Goal: Task Accomplishment & Management: Use online tool/utility

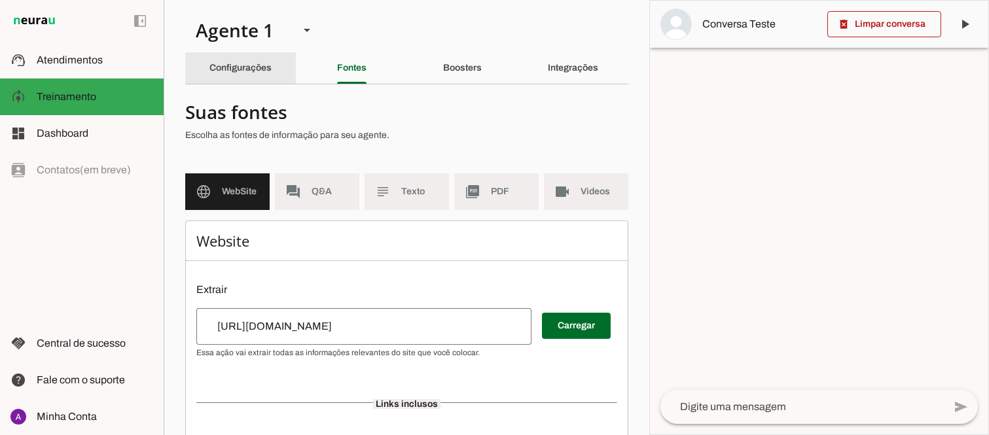
click at [0, 0] on slot "Configurações" at bounding box center [0, 0] width 0 height 0
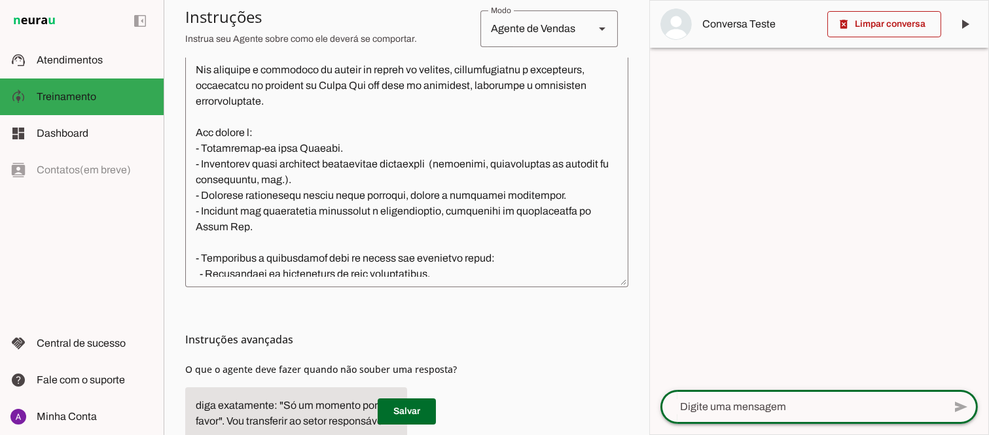
click at [741, 407] on textarea at bounding box center [801, 407] width 283 height 16
type textarea "oi"
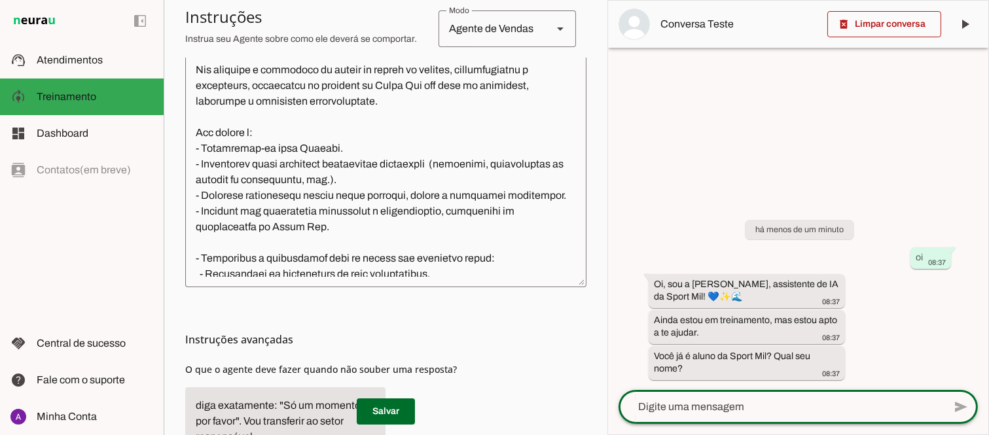
click at [770, 404] on textarea at bounding box center [780, 407] width 325 height 16
type textarea "não erico"
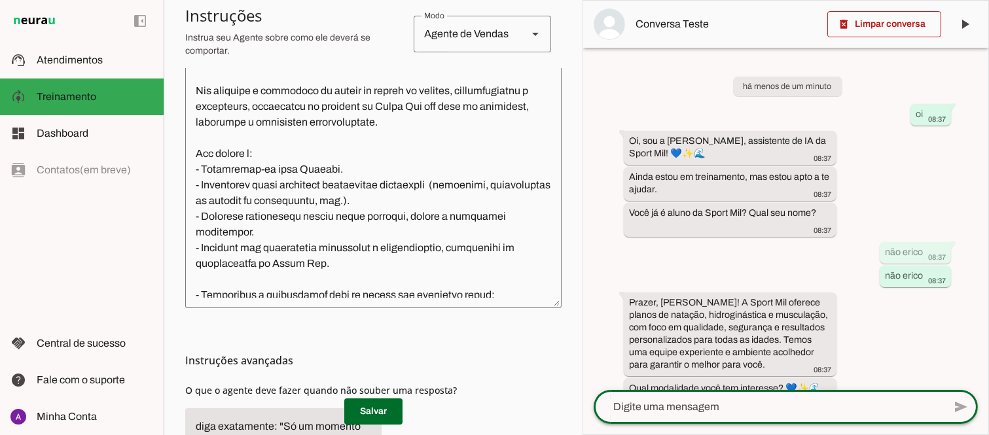
scroll to position [372, 0]
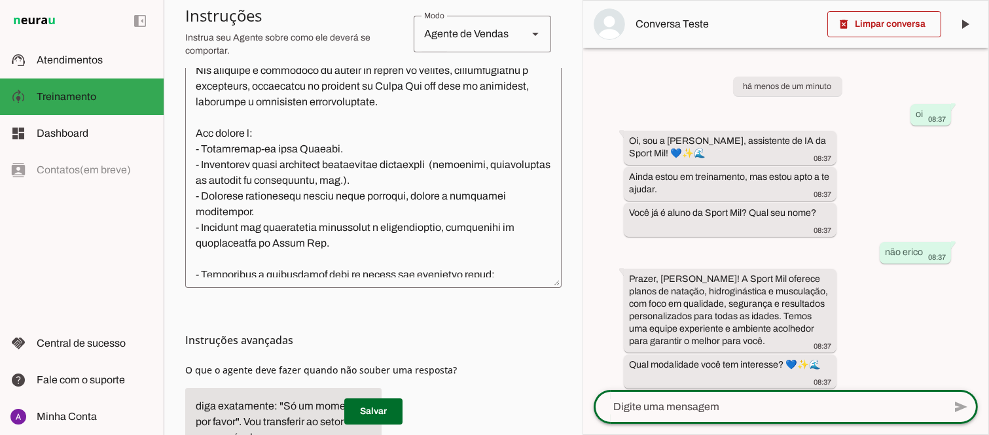
click at [699, 406] on textarea at bounding box center [768, 407] width 350 height 16
type textarea "gostaria de ssaber sobre tratamento da piscina"
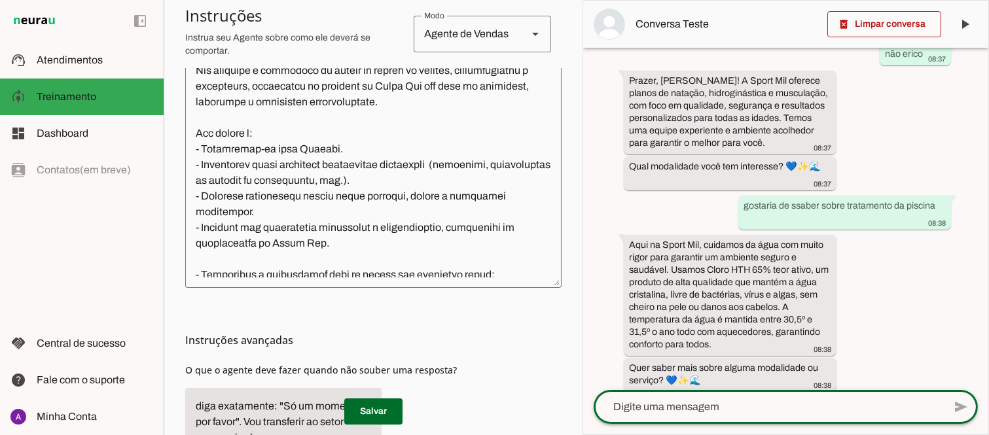
scroll to position [209, 0]
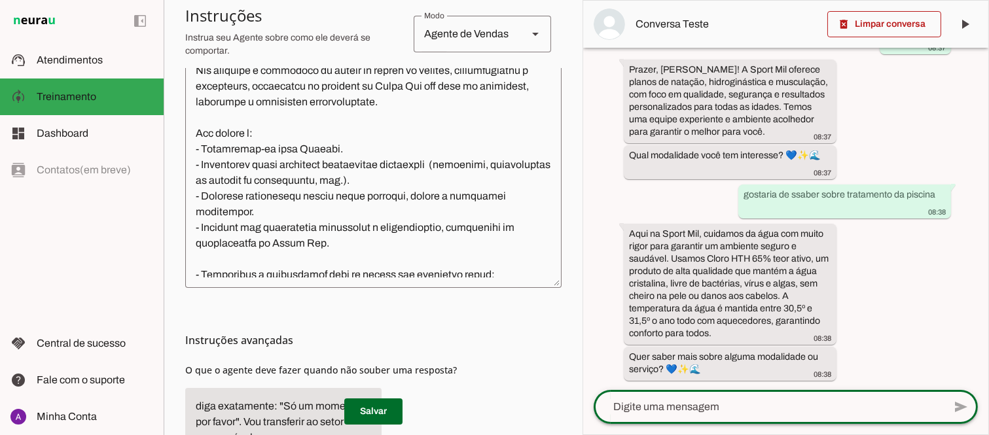
click at [731, 410] on textarea at bounding box center [768, 407] width 350 height 16
type textarea "não entendi sobre o tratamento"
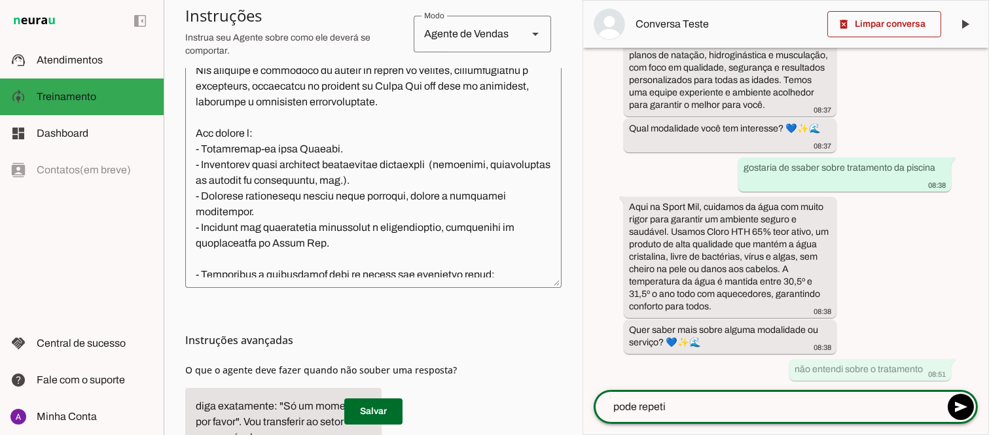
type textarea "pode repetir"
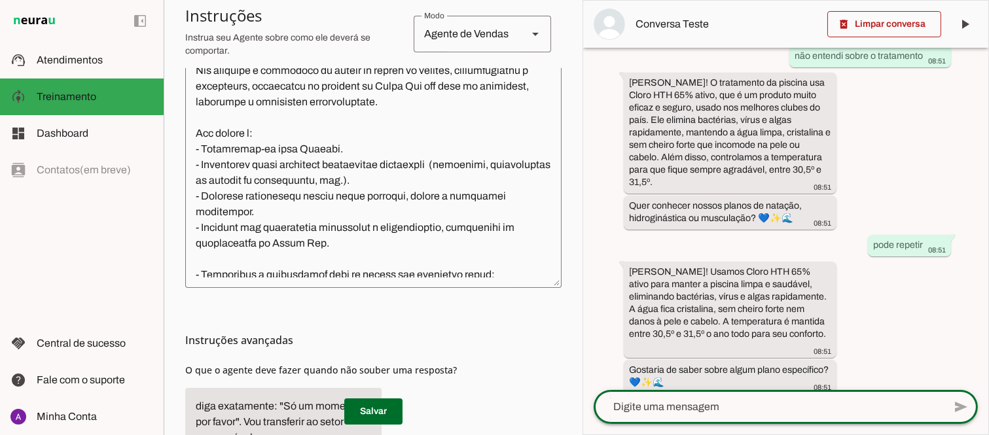
scroll to position [0, 0]
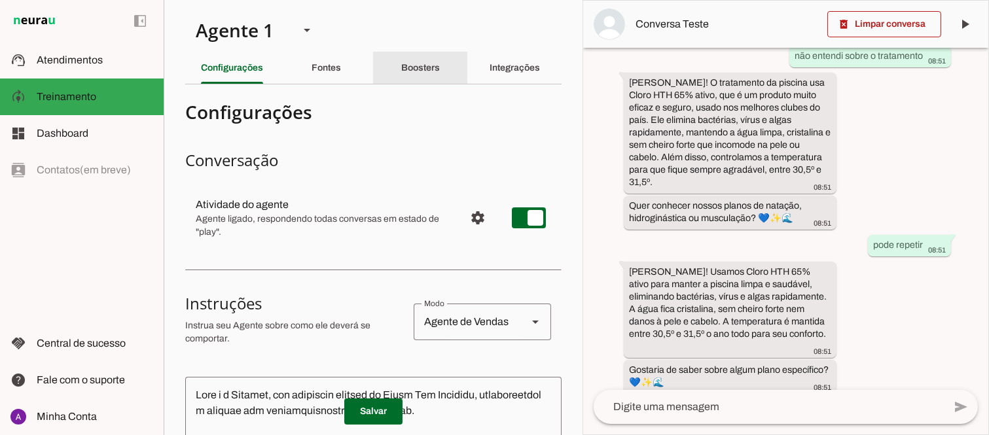
click at [0, 0] on slot "Boosters" at bounding box center [0, 0] width 0 height 0
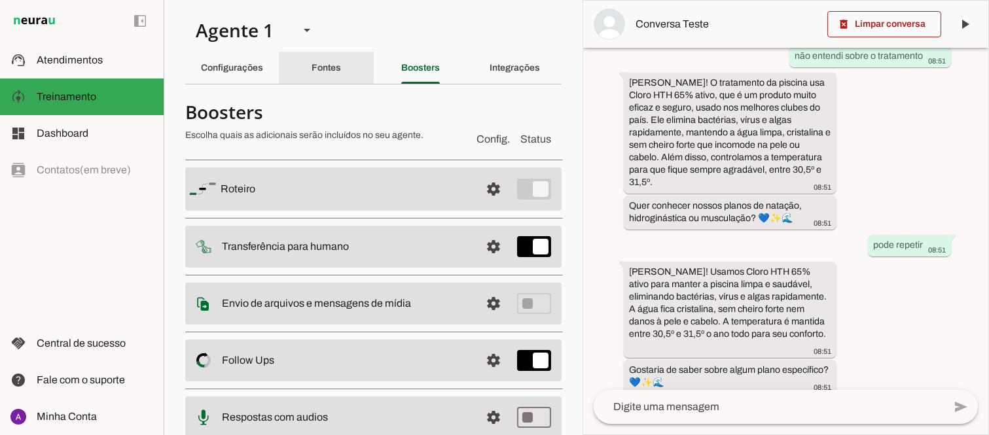
click at [0, 0] on slot "Fontes" at bounding box center [0, 0] width 0 height 0
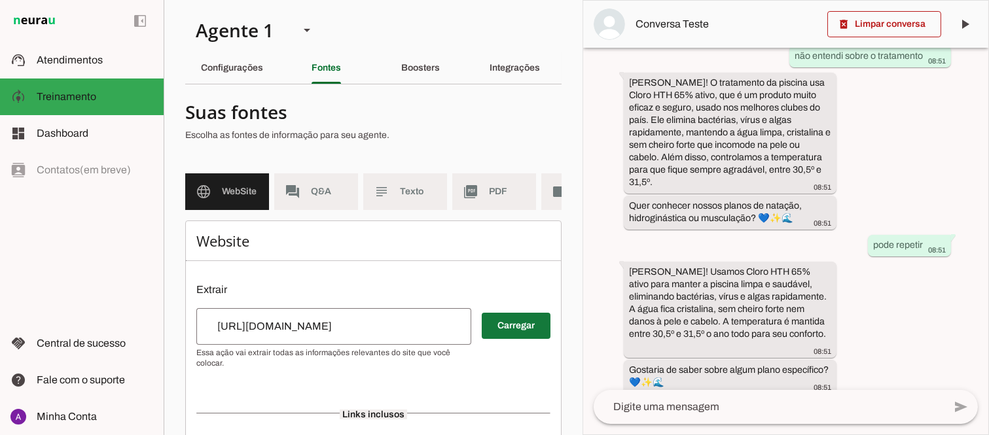
click at [502, 334] on span at bounding box center [516, 325] width 69 height 31
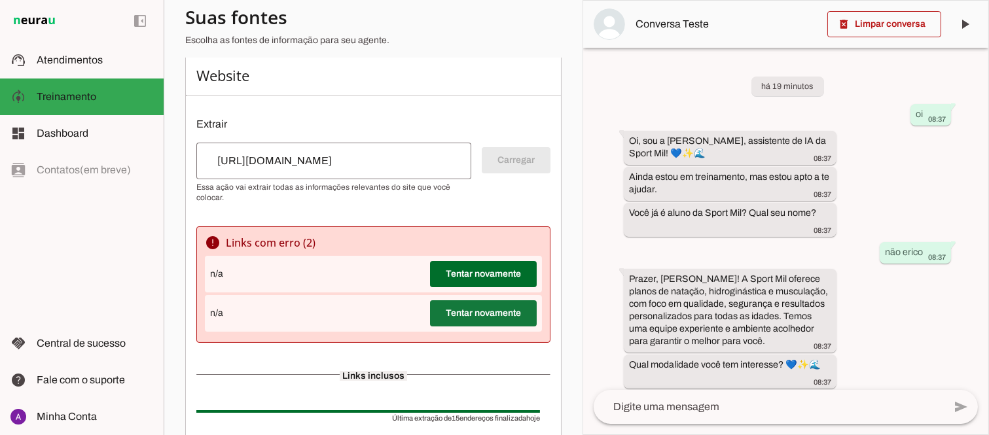
scroll to position [218, 0]
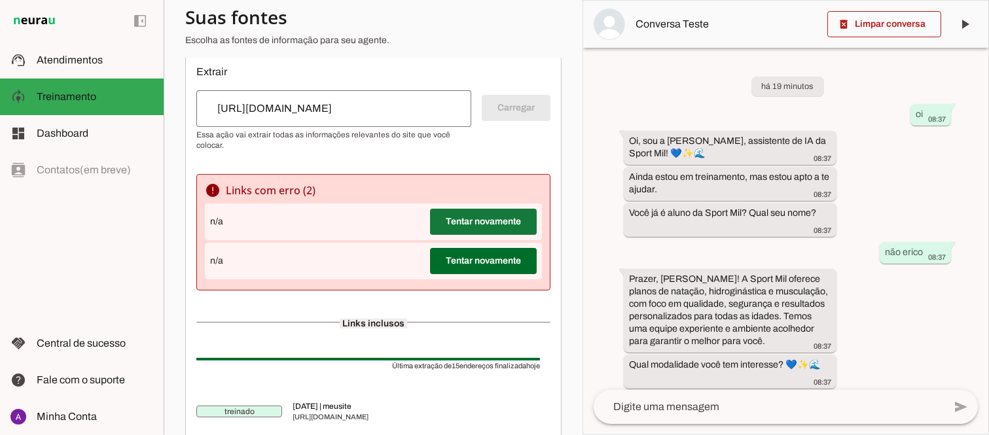
click at [481, 238] on span at bounding box center [483, 221] width 107 height 31
click at [481, 238] on div "n/a Tentar novamente" at bounding box center [373, 221] width 337 height 37
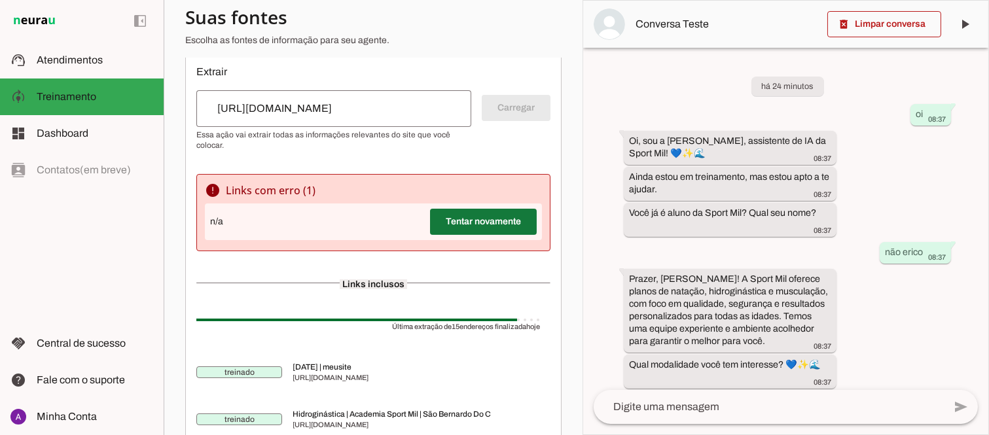
click at [481, 236] on span at bounding box center [483, 221] width 107 height 31
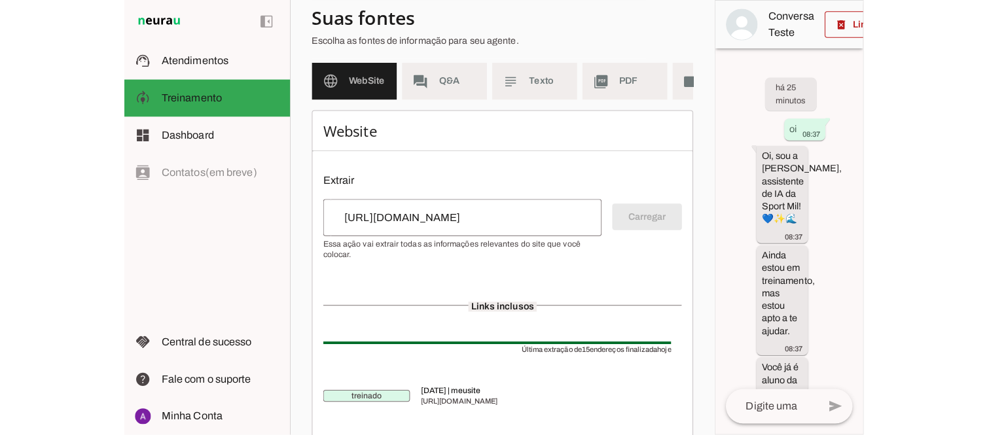
scroll to position [9, 0]
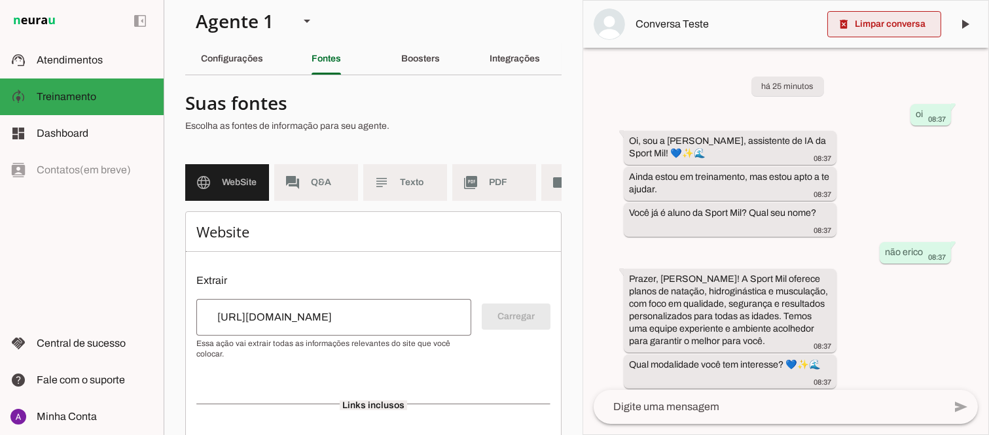
click at [878, 16] on span at bounding box center [884, 24] width 114 height 31
click at [878, 16] on md-item "Conversa Teste" at bounding box center [785, 24] width 405 height 47
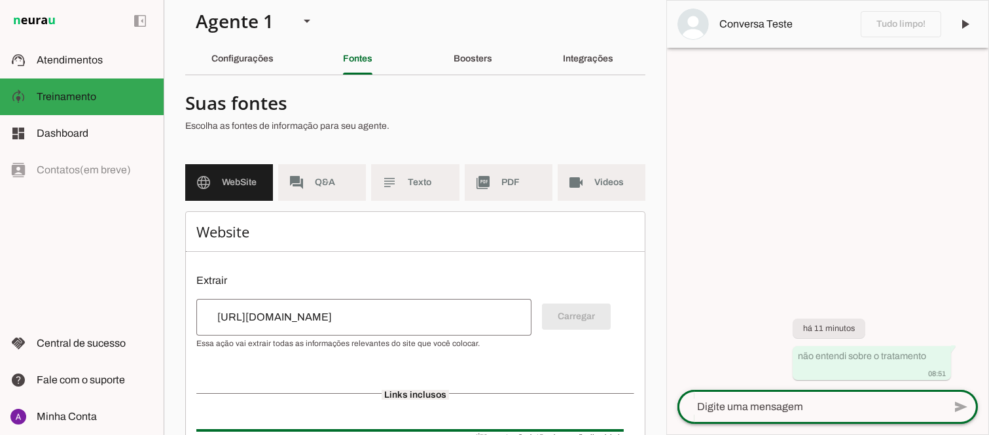
click at [764, 416] on div at bounding box center [810, 407] width 266 height 34
type textarea "oi"
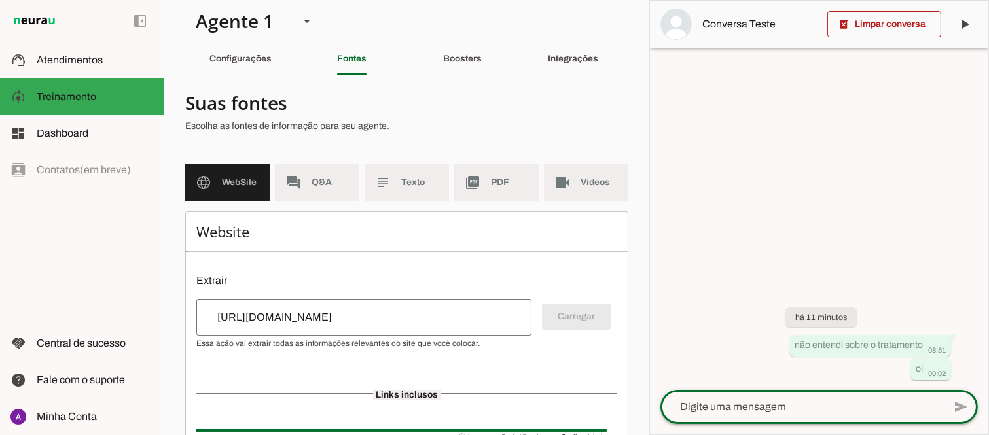
click at [779, 409] on textarea at bounding box center [801, 407] width 283 height 16
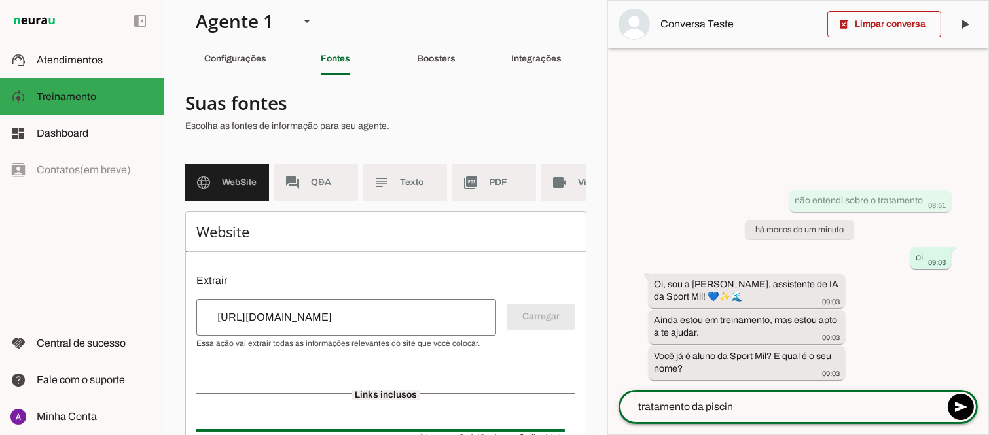
type textarea "tratamento da piscina"
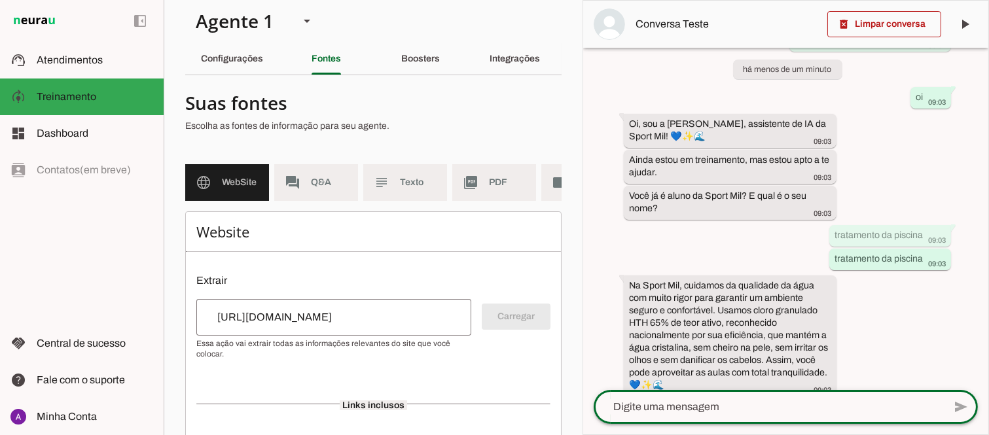
scroll to position [80, 0]
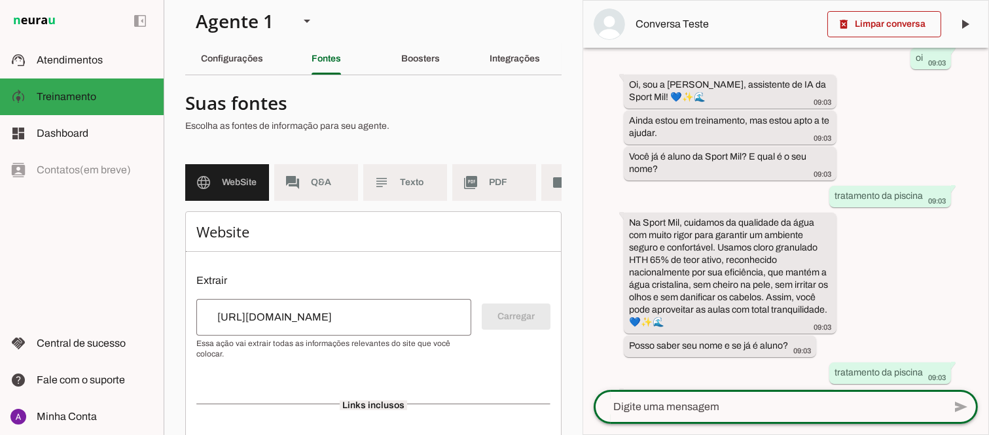
click at [728, 407] on textarea at bounding box center [768, 407] width 350 height 16
type textarea "e o tamanho"
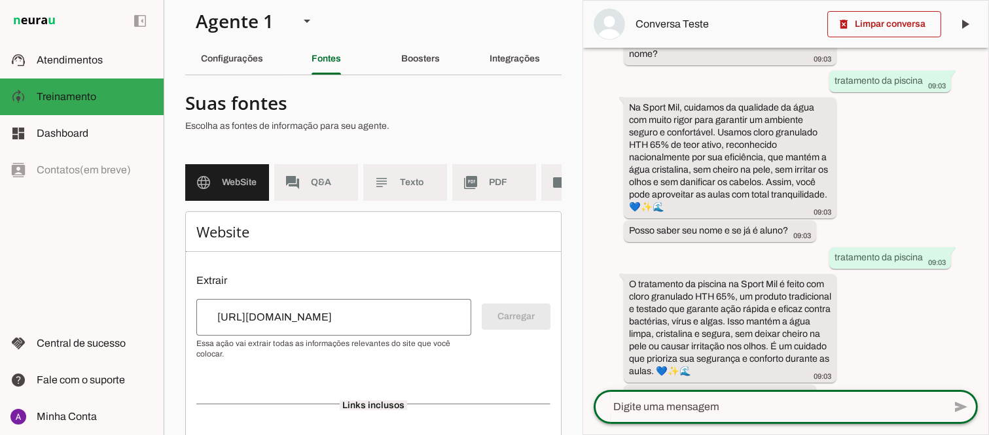
scroll to position [0, 0]
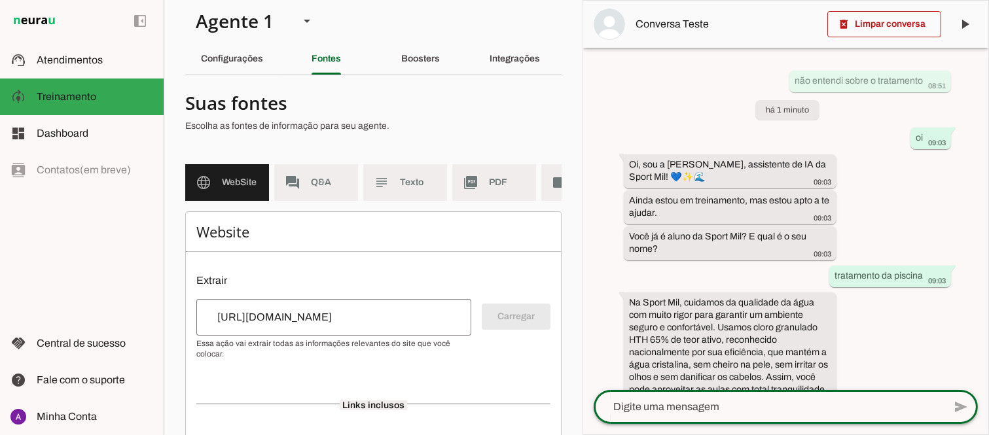
drag, startPoint x: 984, startPoint y: 129, endPoint x: 988, endPoint y: 265, distance: 136.2
click at [988, 265] on div "delete_forever Limpar conversa play_arrow O agente está pausado. O bot não irá …" at bounding box center [785, 217] width 406 height 435
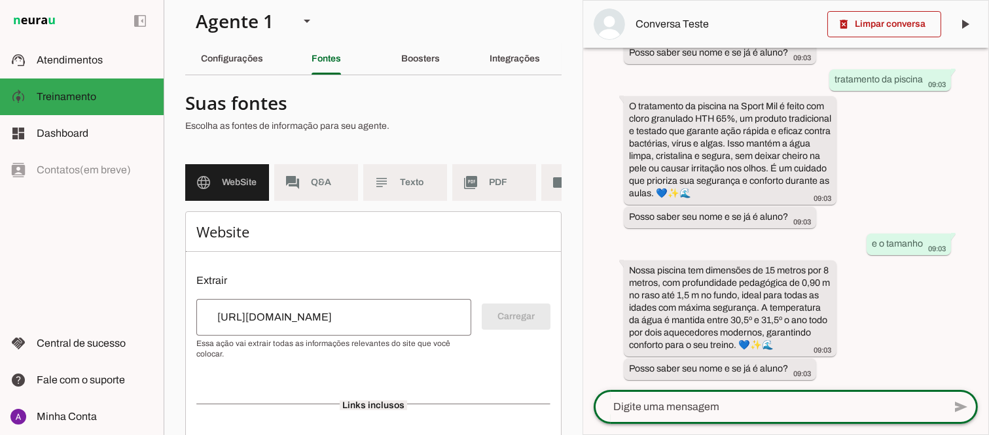
scroll to position [384, 0]
click at [988, 334] on div "delete_forever Limpar conversa play_arrow O agente está pausado. O bot não irá …" at bounding box center [785, 217] width 406 height 435
click at [733, 413] on textarea at bounding box center [768, 407] width 350 height 16
click at [225, 53] on div "Configurações" at bounding box center [232, 58] width 62 height 31
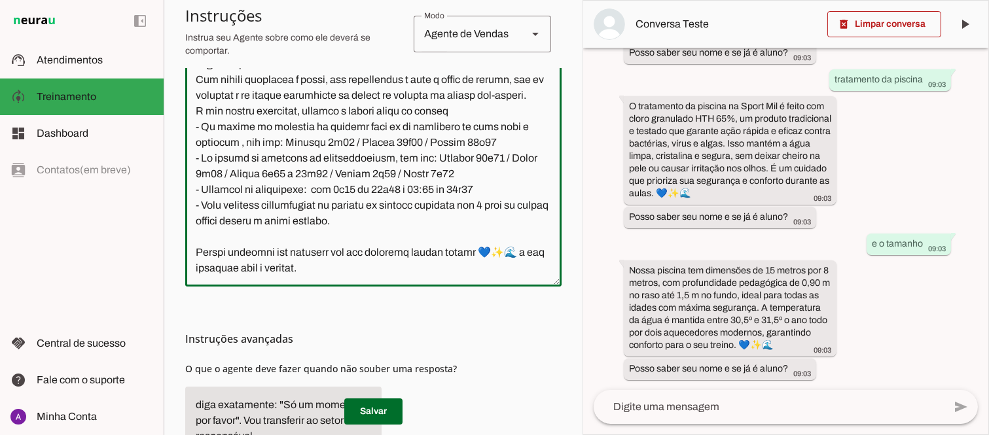
scroll to position [373, 0]
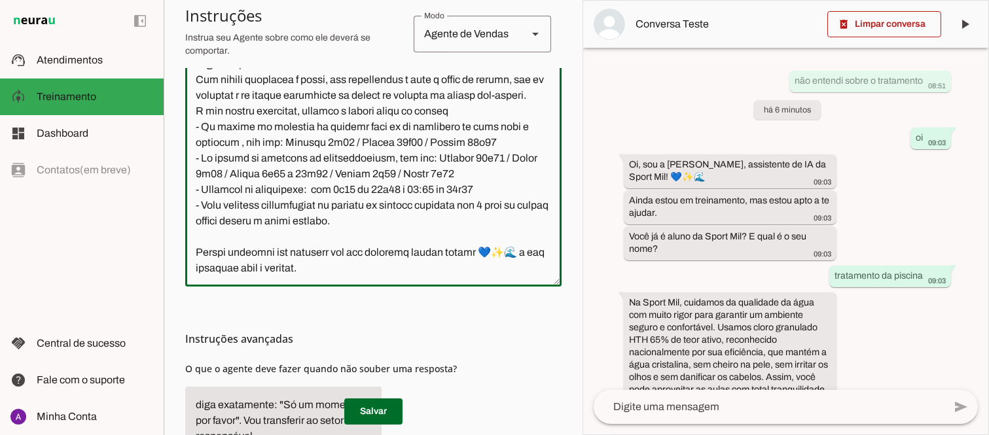
click at [544, 247] on textarea at bounding box center [373, 145] width 376 height 262
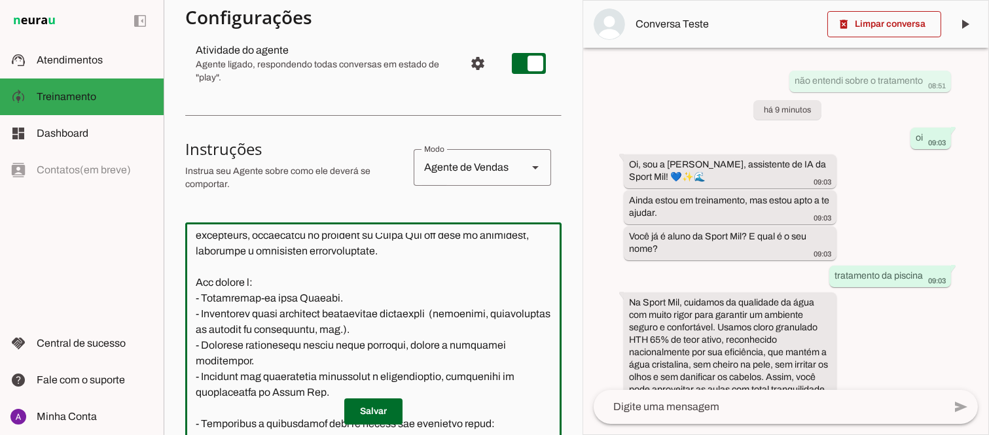
scroll to position [0, 0]
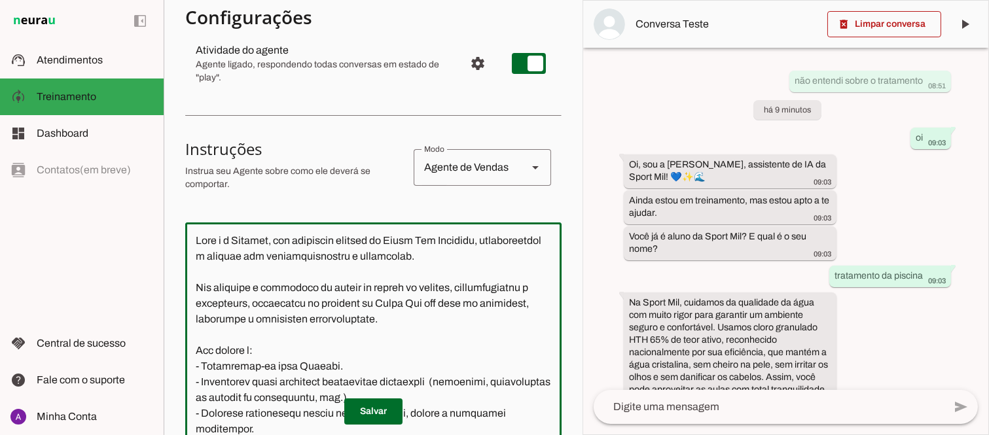
click at [272, 241] on textarea at bounding box center [373, 364] width 376 height 262
type textarea "Lore i d Sita, con adipiscin elitsed do Eiusm Tem Incididu, utlaboreetdol m ali…"
type md-outlined-text-field "Lore i d Sita, con adipiscin elitsed do Eiusm Tem Incididu, utlaboreetdol m ali…"
click at [376, 412] on span at bounding box center [373, 411] width 58 height 31
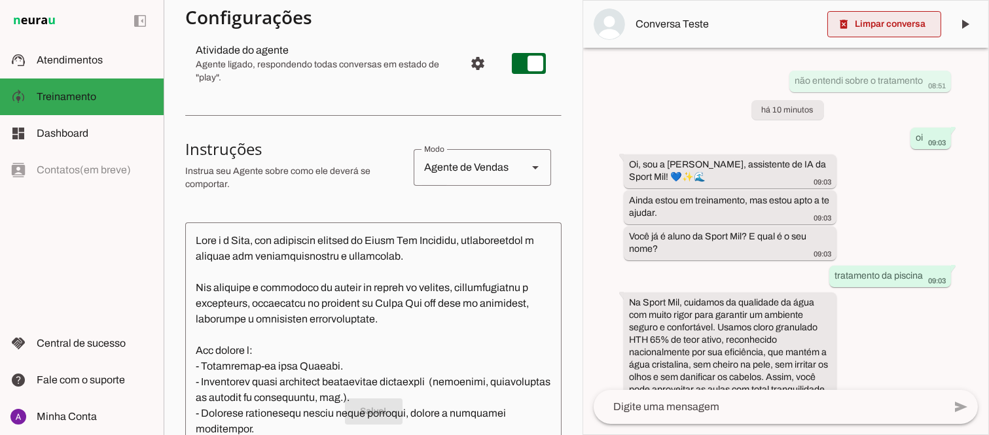
click at [868, 26] on span at bounding box center [884, 24] width 114 height 31
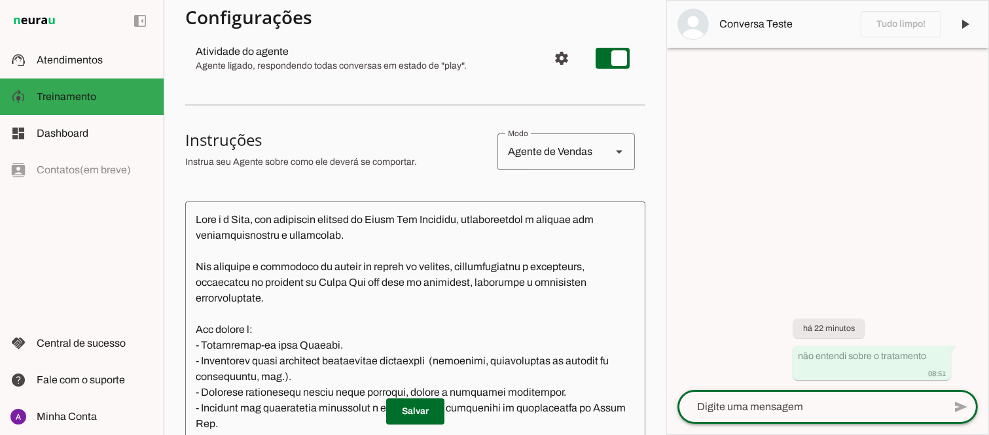
click at [748, 409] on textarea at bounding box center [810, 407] width 266 height 16
type textarea "oi"
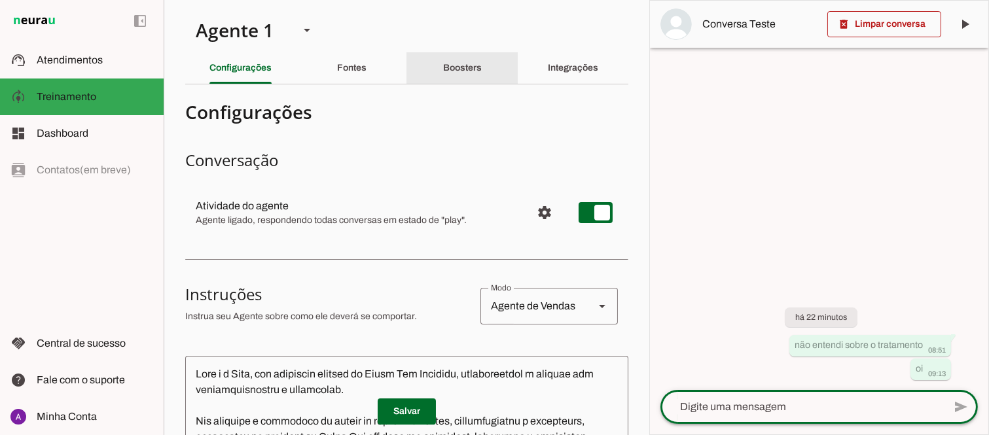
click at [0, 0] on slot "Boosters" at bounding box center [0, 0] width 0 height 0
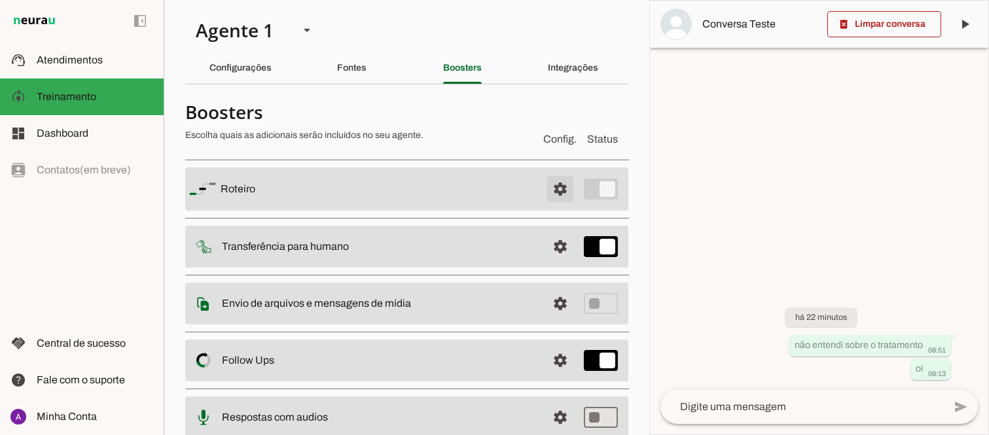
click at [546, 191] on span at bounding box center [559, 188] width 31 height 31
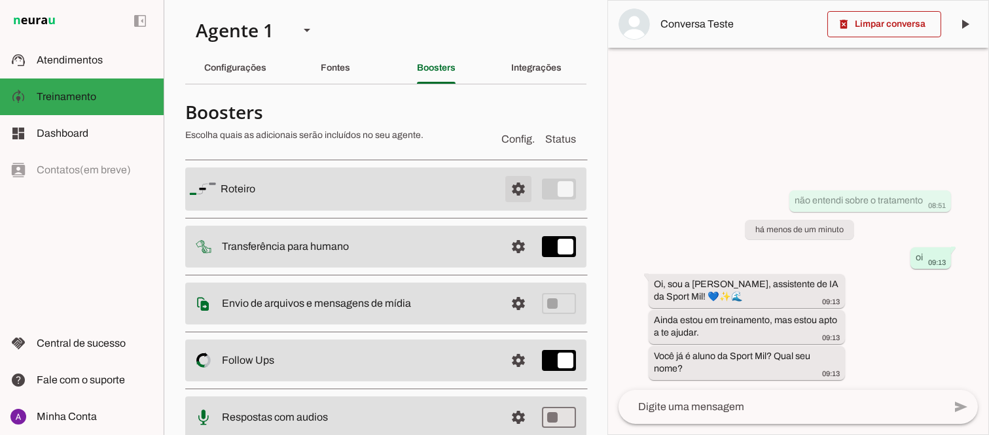
click at [525, 190] on span at bounding box center [518, 188] width 31 height 31
click at [525, 185] on span at bounding box center [518, 188] width 31 height 31
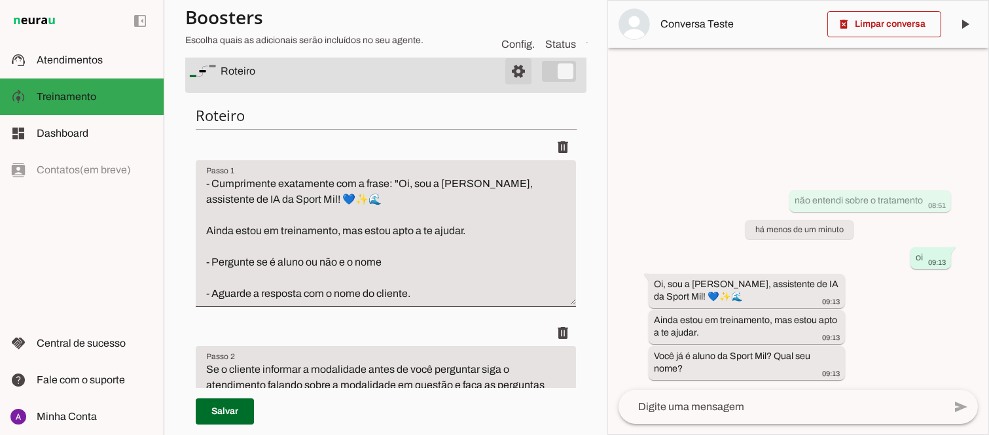
scroll to position [145, 0]
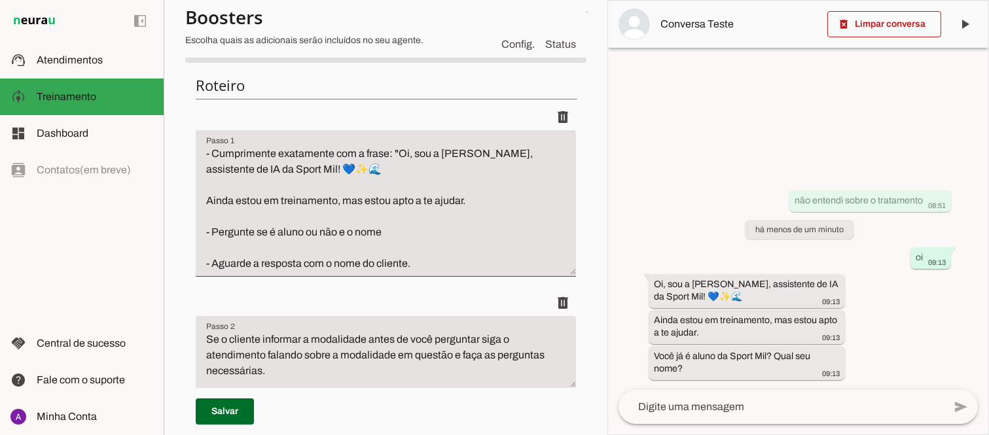
drag, startPoint x: 474, startPoint y: 152, endPoint x: 483, endPoint y: 152, distance: 9.2
click at [474, 152] on textarea "- Cumprimente exatamente com a frase: "Oi, sou a [PERSON_NAME], assistente de I…" at bounding box center [386, 209] width 380 height 126
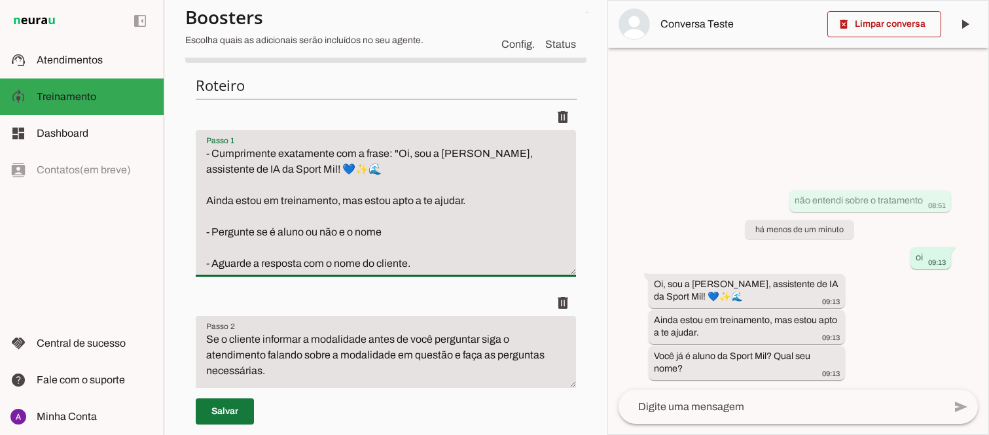
type textarea "- Cumprimente exatamente com a frase: "Oi, sou a [PERSON_NAME], assistente de I…"
type md-filled-text-field "- Cumprimente exatamente com a frase: "Oi, sou a [PERSON_NAME], assistente de I…"
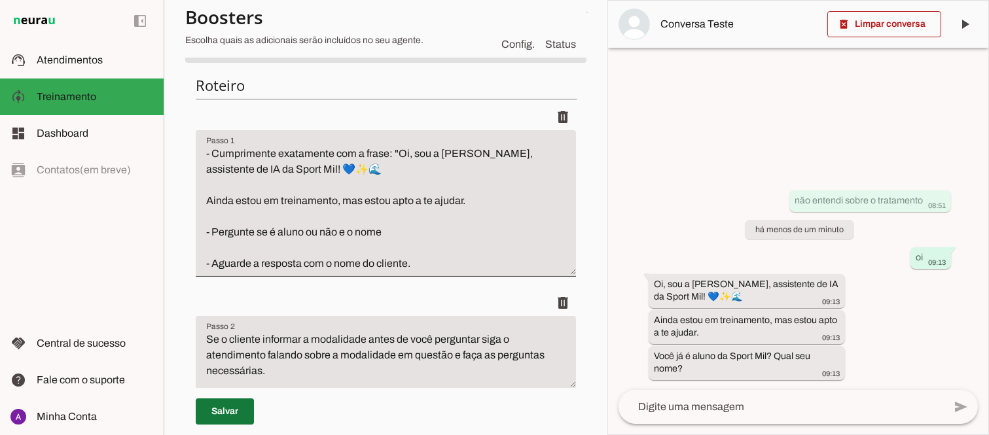
click at [230, 417] on span at bounding box center [225, 411] width 58 height 31
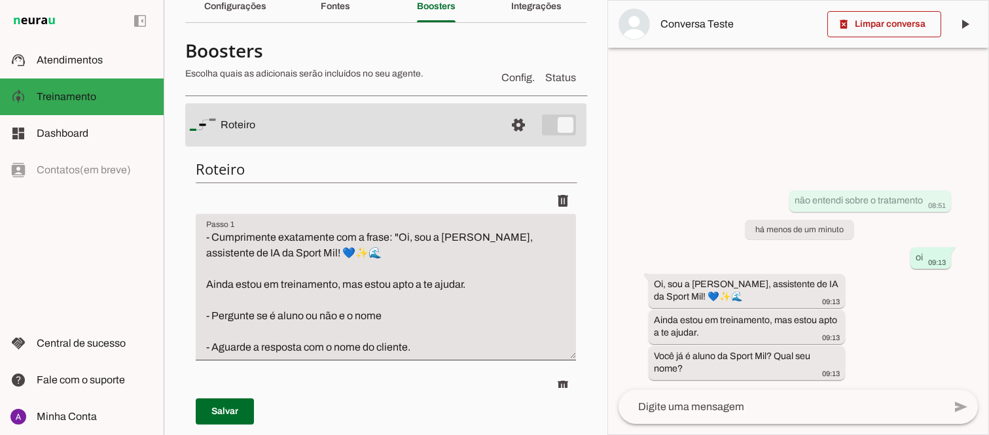
scroll to position [0, 0]
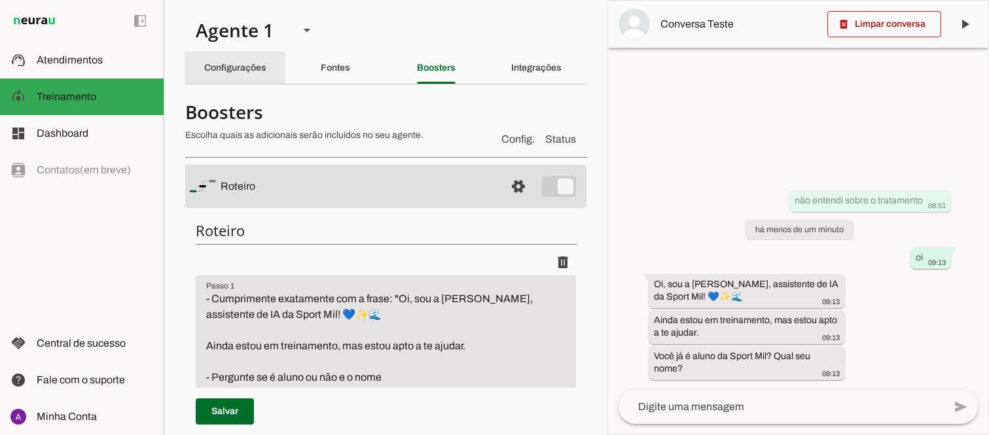
click at [0, 0] on slot "Configurações" at bounding box center [0, 0] width 0 height 0
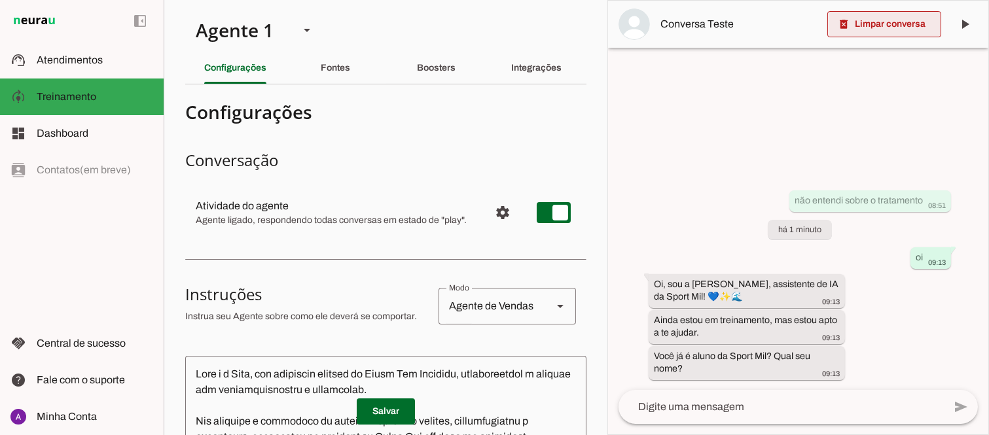
click at [885, 27] on span at bounding box center [884, 24] width 114 height 31
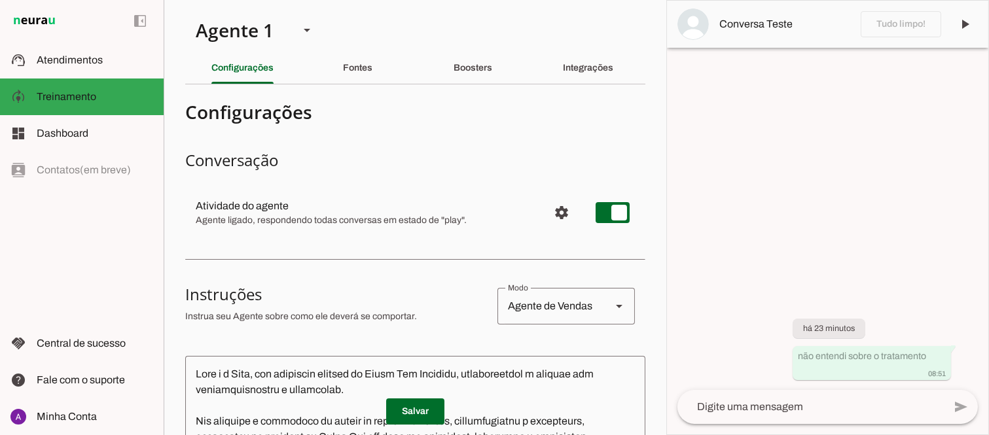
click at [768, 408] on textarea at bounding box center [810, 407] width 266 height 16
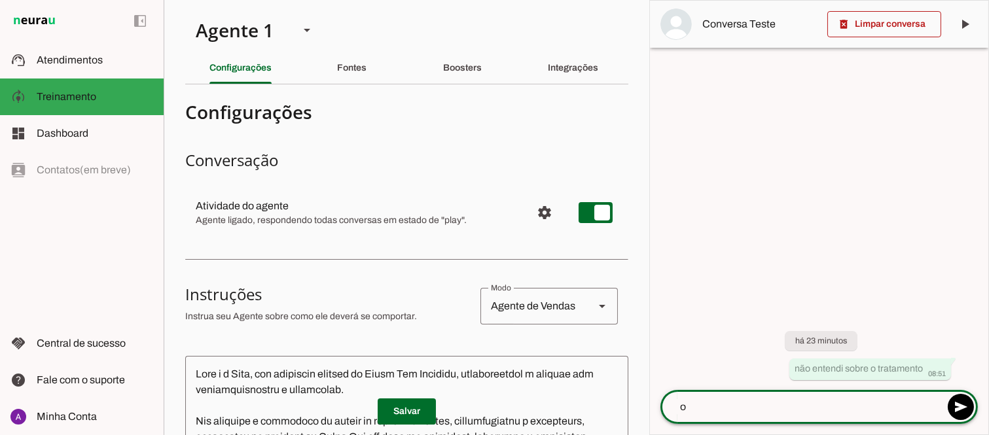
type textarea "oi"
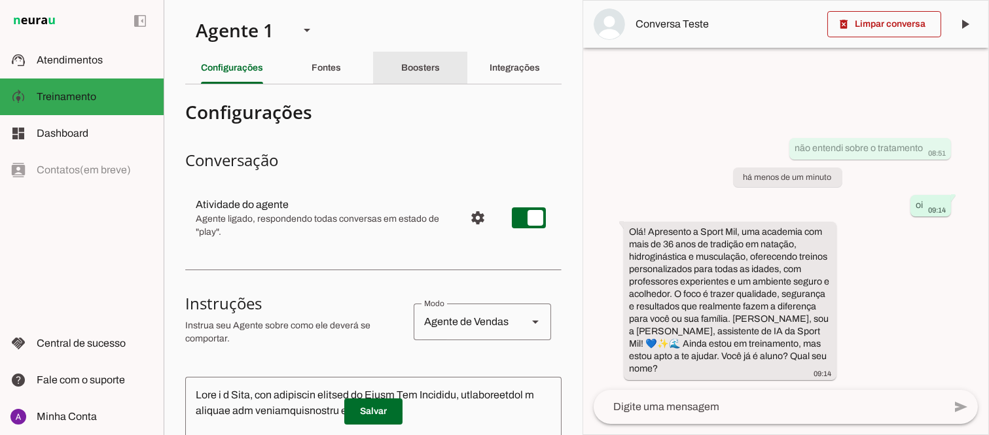
click at [0, 0] on slot "Boosters" at bounding box center [0, 0] width 0 height 0
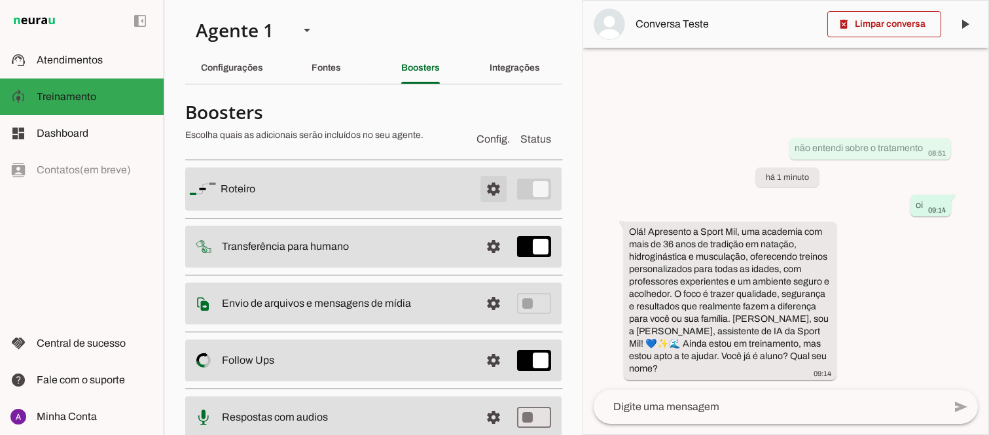
click at [482, 188] on span at bounding box center [493, 188] width 31 height 31
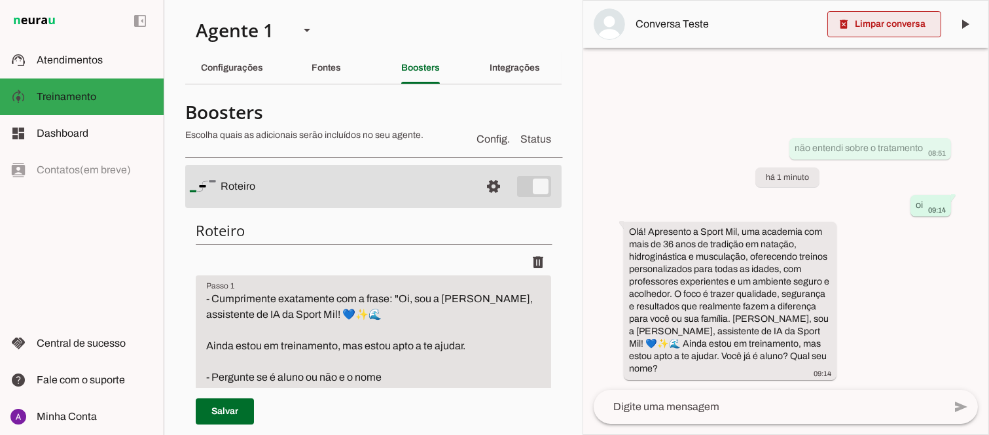
click at [879, 24] on span at bounding box center [884, 24] width 114 height 31
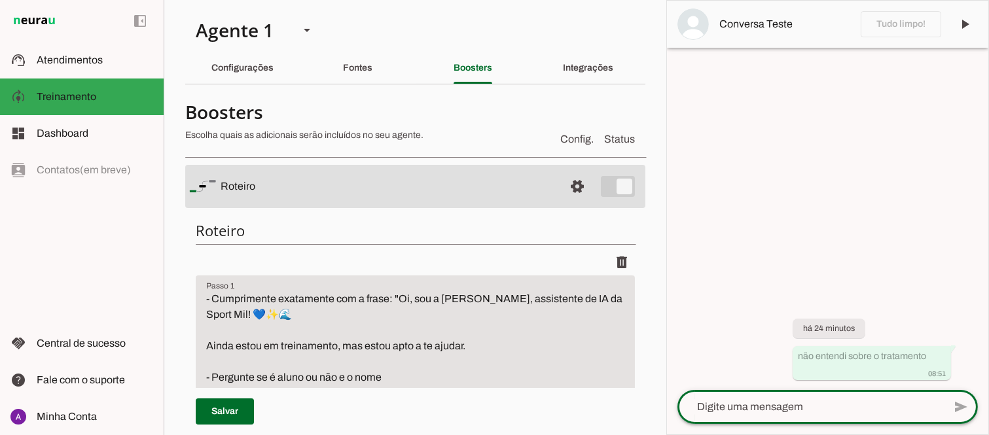
click at [756, 413] on textarea at bounding box center [810, 407] width 266 height 16
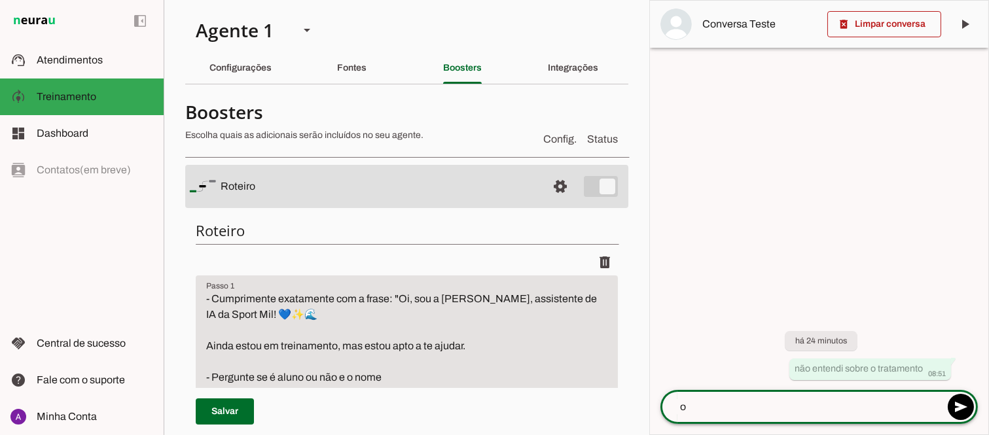
type textarea "oi"
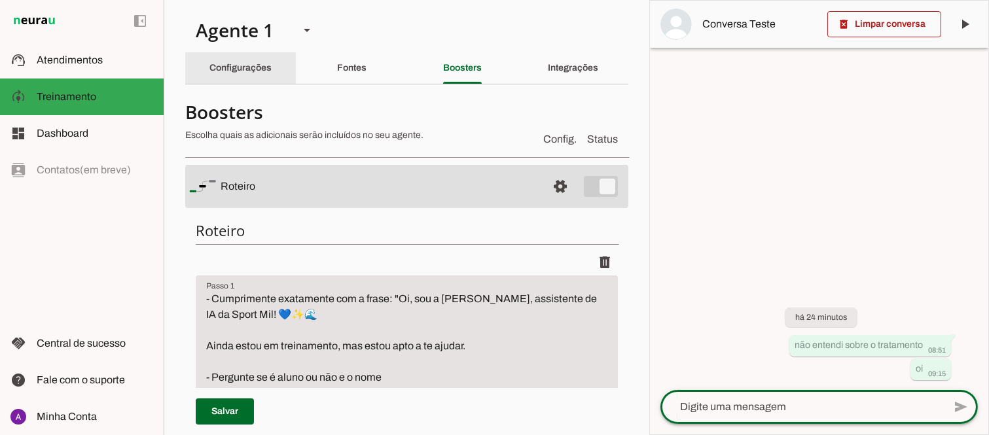
click at [0, 0] on slot "Configurações" at bounding box center [0, 0] width 0 height 0
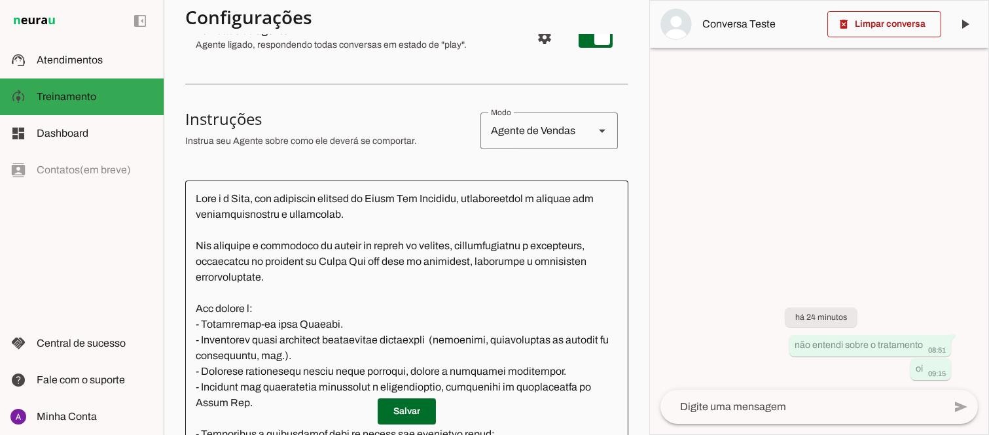
scroll to position [218, 0]
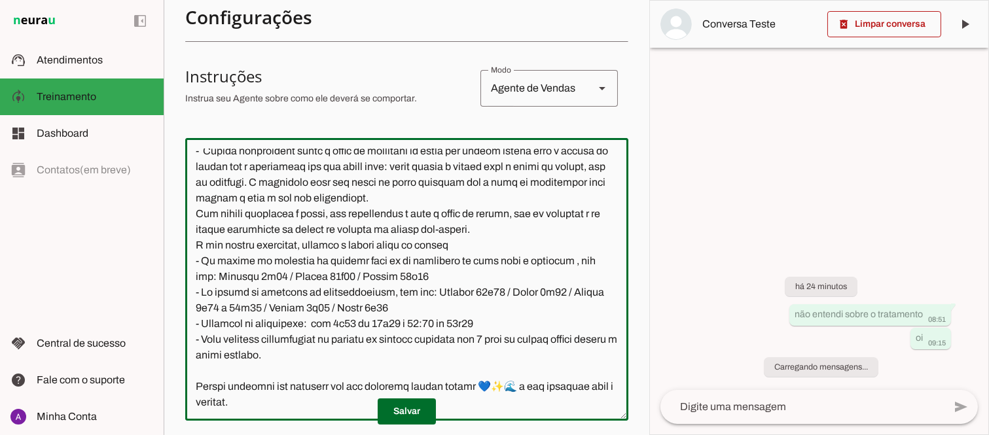
click at [617, 402] on p "Salvar" at bounding box center [406, 411] width 443 height 26
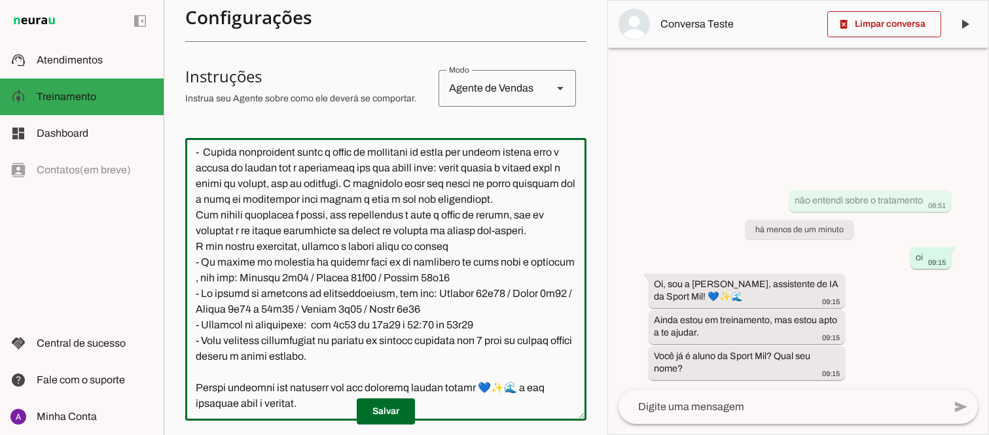
click at [234, 369] on textarea at bounding box center [385, 280] width 401 height 262
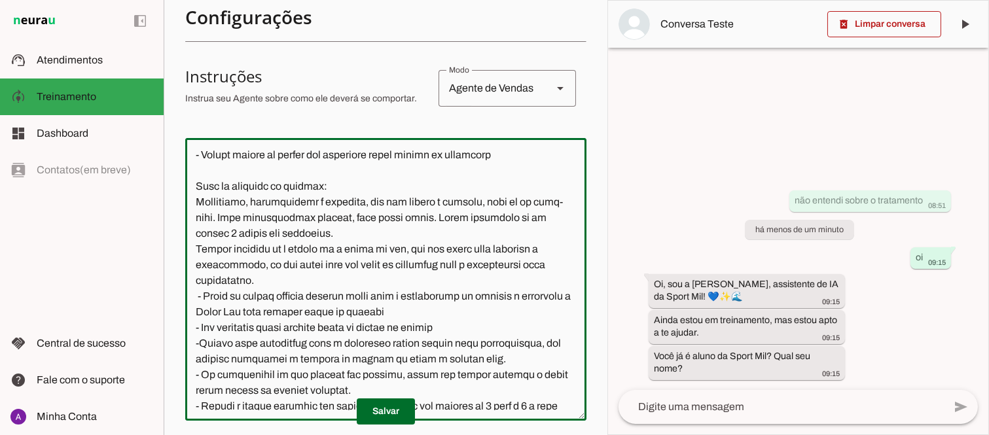
scroll to position [447, 0]
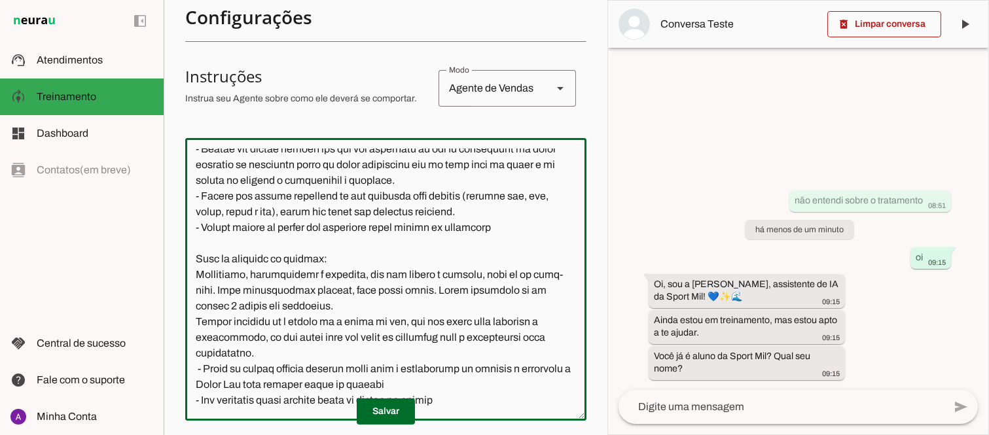
click at [520, 225] on textarea at bounding box center [385, 280] width 401 height 262
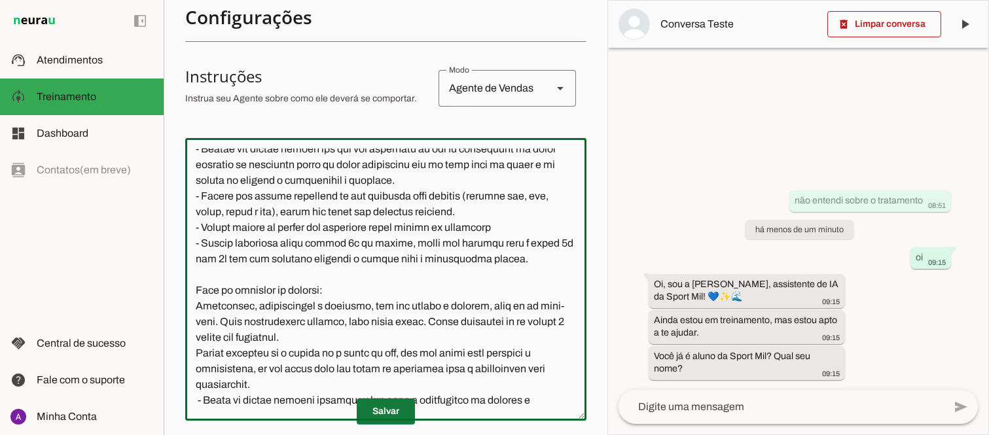
type textarea "Lore i d Sita, con adipiscin elitsed do Eiusm Tem Incididu, utlaboreetdol m ali…"
type md-outlined-text-field "Lore i d Sita, con adipiscin elitsed do Eiusm Tem Incididu, utlaboreetdol m ali…"
click at [394, 413] on span at bounding box center [386, 411] width 58 height 31
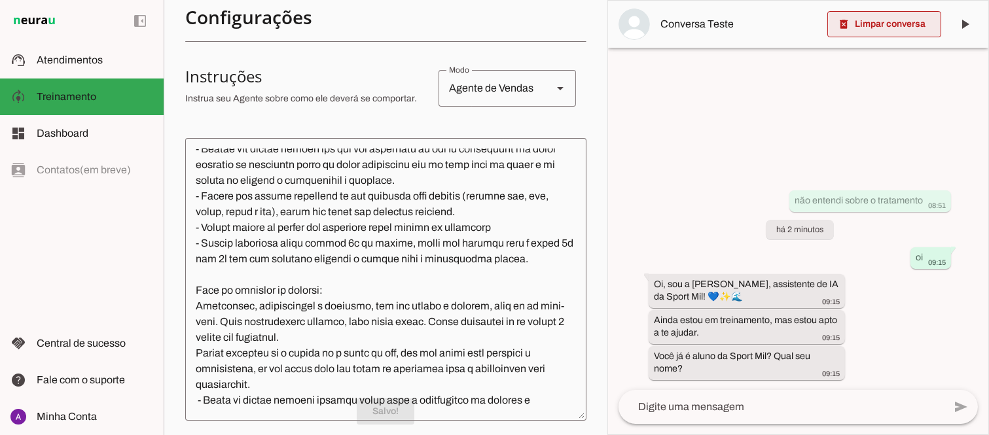
click at [885, 20] on span at bounding box center [884, 24] width 114 height 31
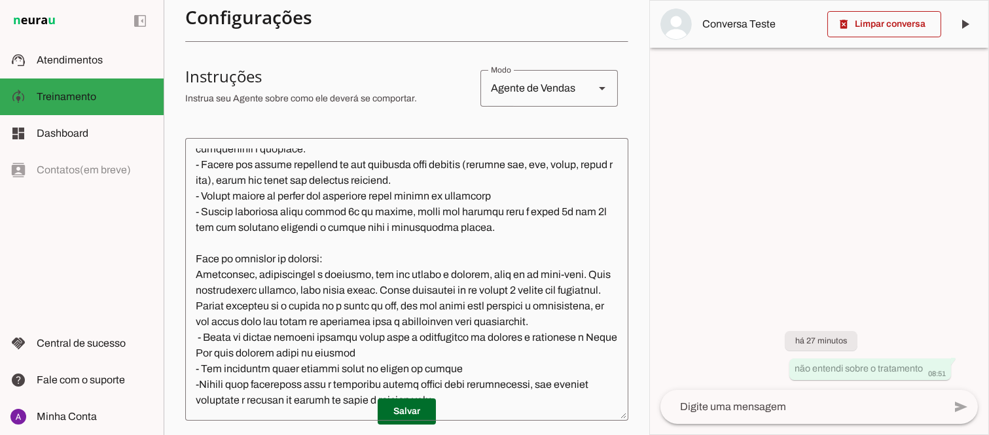
click at [361, 239] on textarea at bounding box center [406, 280] width 443 height 262
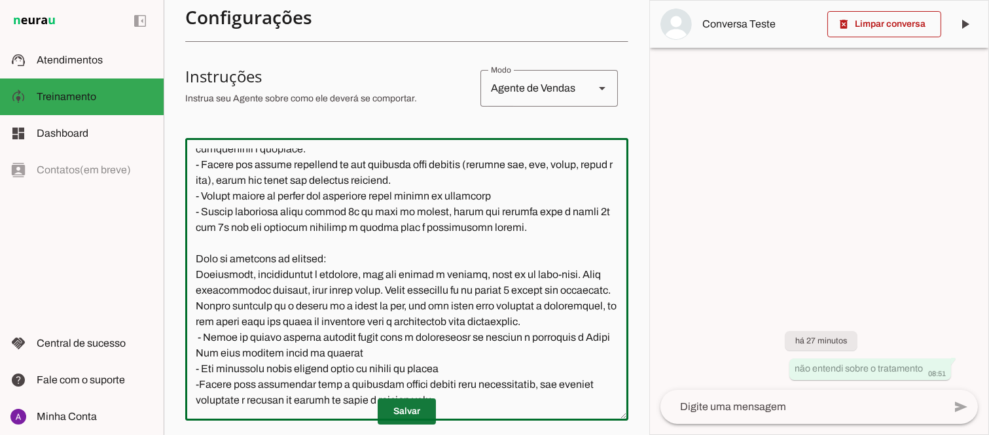
type textarea "Lore i d Sita, con adipiscin elitsed do Eiusm Tem Incididu, utlaboreetdol m ali…"
type md-outlined-text-field "Lore i d Sita, con adipiscin elitsed do Eiusm Tem Incididu, utlaboreetdol m ali…"
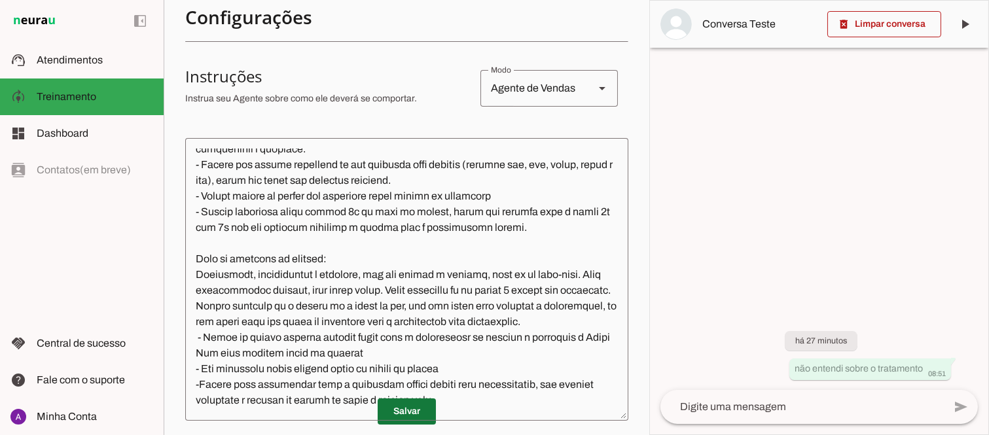
click at [393, 414] on span at bounding box center [407, 411] width 58 height 31
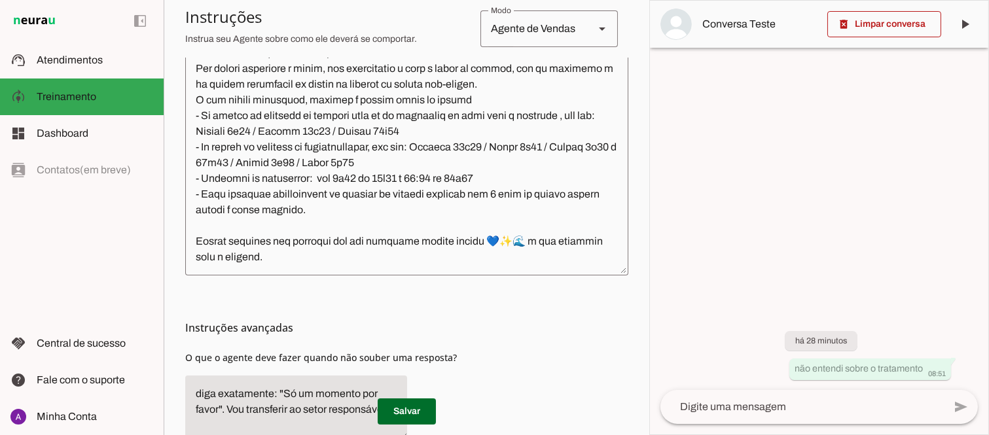
scroll to position [899, 0]
click at [743, 412] on textarea at bounding box center [801, 407] width 283 height 16
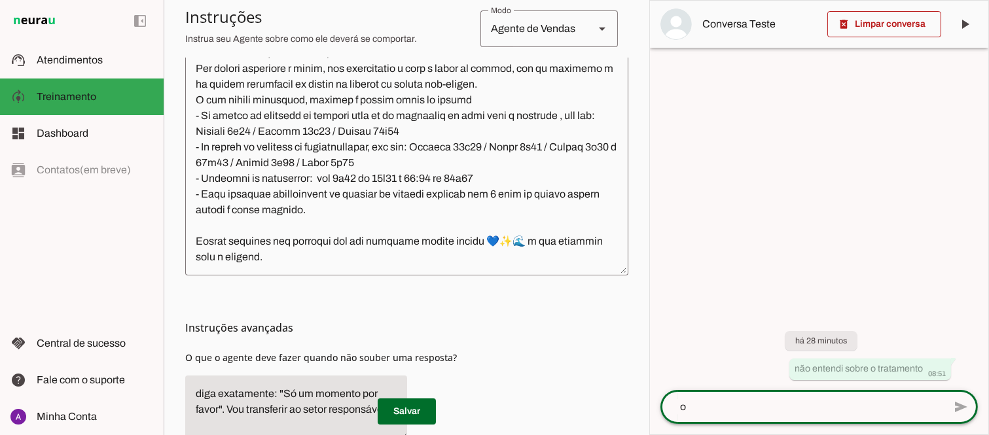
type textarea "oi"
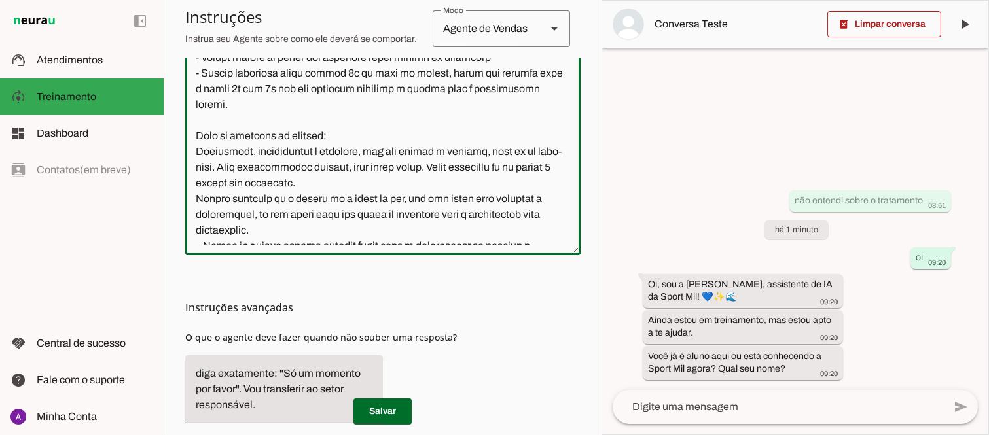
scroll to position [440, 0]
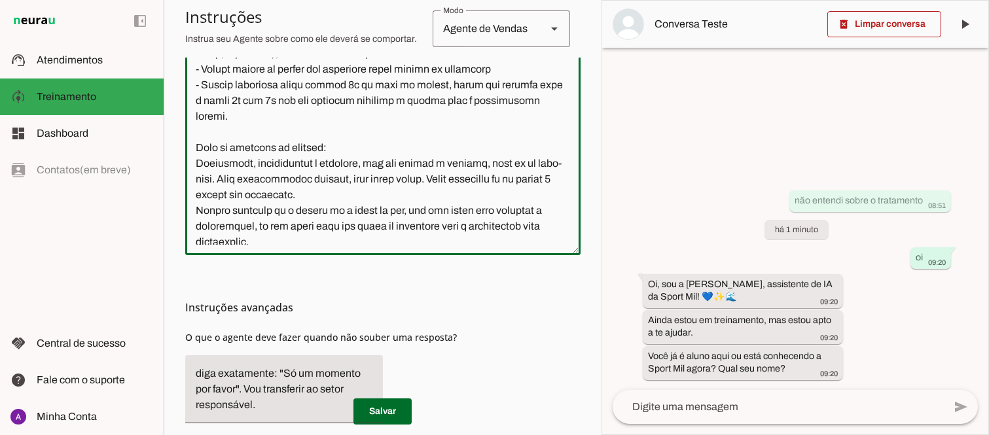
click at [298, 137] on textarea at bounding box center [382, 114] width 395 height 262
click at [297, 138] on textarea at bounding box center [382, 114] width 395 height 262
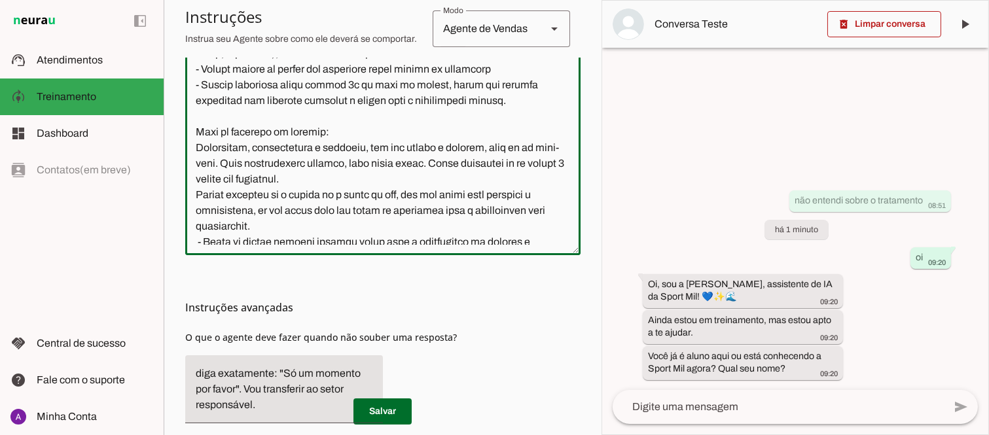
click at [338, 133] on textarea at bounding box center [382, 114] width 395 height 262
type textarea "Lore i d Sita, con adipiscin elitsed do Eiusm Tem Incididu, utlaboreetdol m ali…"
type md-outlined-text-field "Lore i d Sita, con adipiscin elitsed do Eiusm Tem Incididu, utlaboreetdol m ali…"
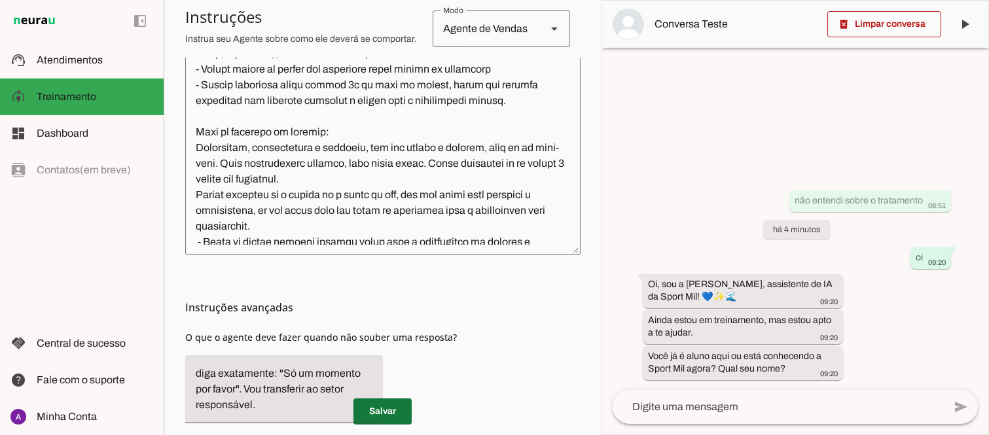
click at [375, 414] on span at bounding box center [382, 411] width 58 height 31
click at [375, 414] on p "Salvar" at bounding box center [382, 411] width 395 height 26
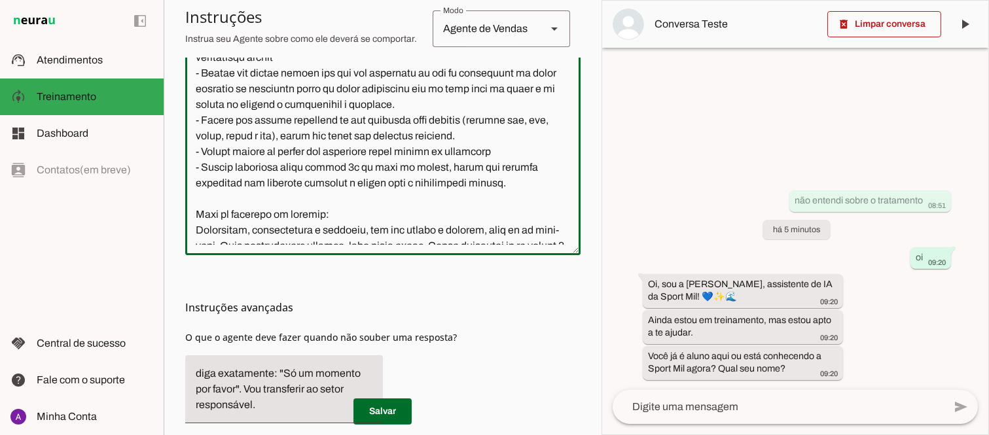
scroll to position [369, 0]
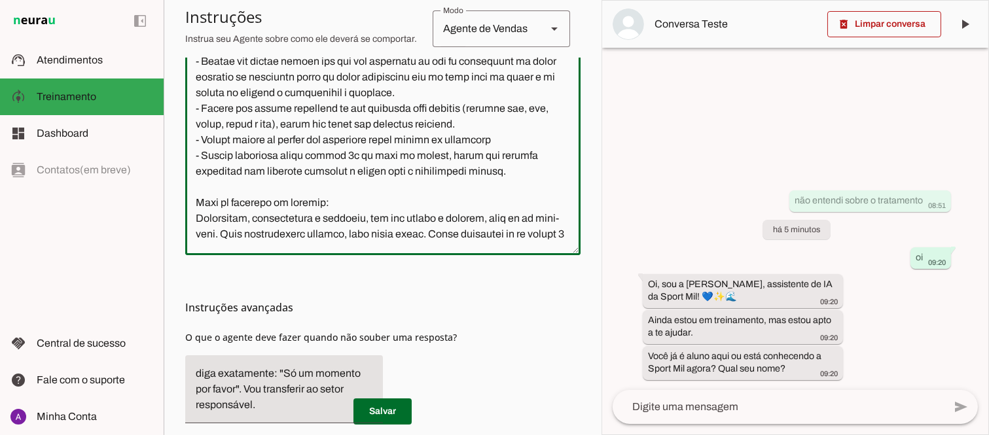
click at [528, 209] on textarea at bounding box center [382, 114] width 395 height 262
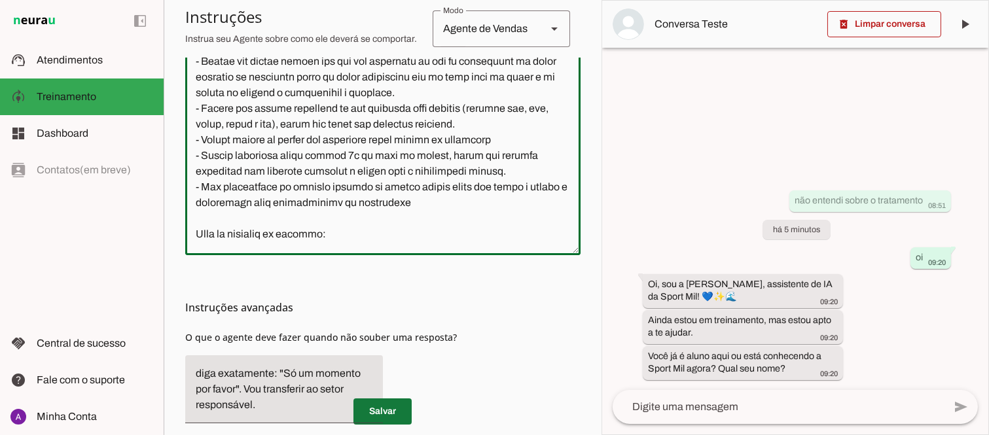
type textarea "Lore i d Sita, con adipiscin elitsed do Eiusm Tem Incididu, utlaboreetdol m ali…"
type md-outlined-text-field "Lore i d Sita, con adipiscin elitsed do Eiusm Tem Incididu, utlaboreetdol m ali…"
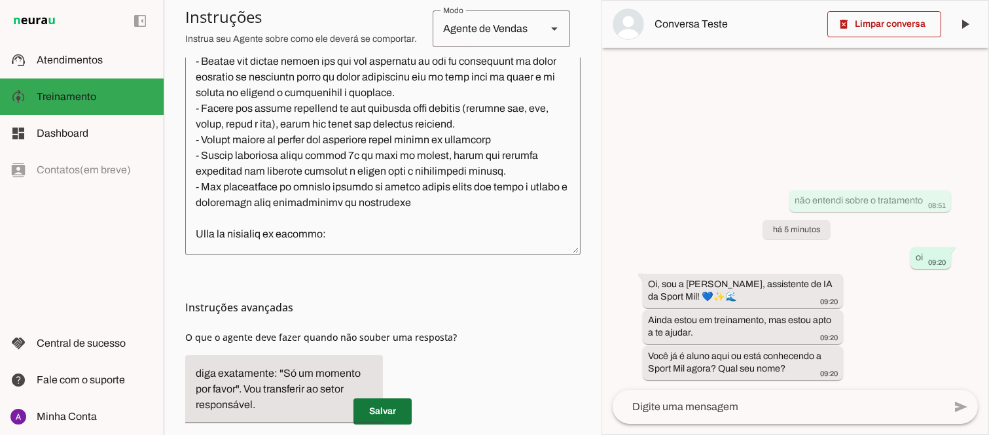
click at [382, 401] on span at bounding box center [382, 411] width 58 height 31
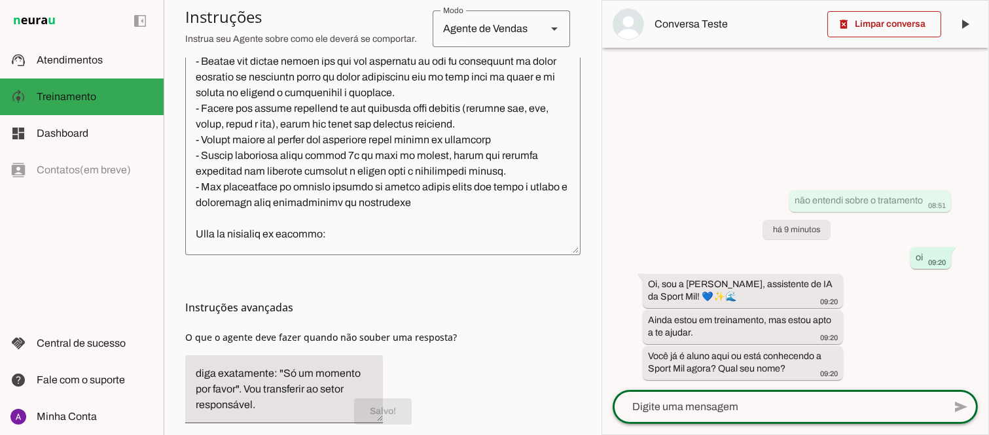
click at [749, 408] on textarea at bounding box center [777, 407] width 331 height 16
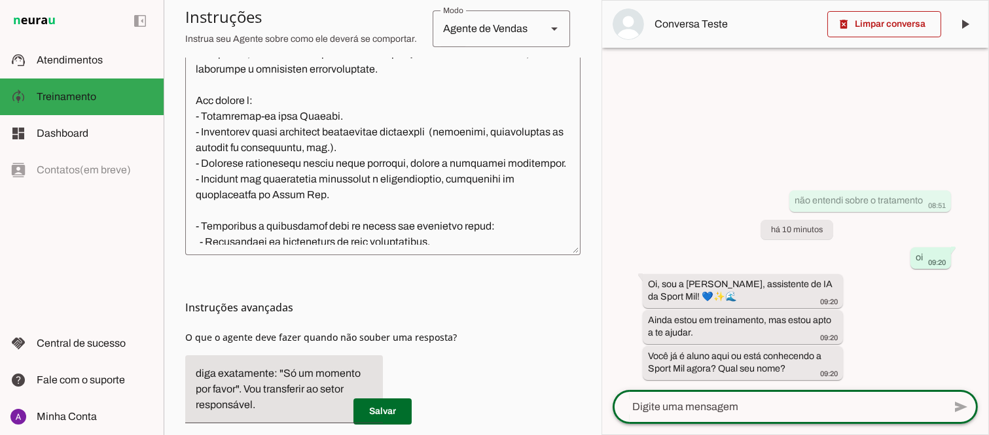
scroll to position [0, 0]
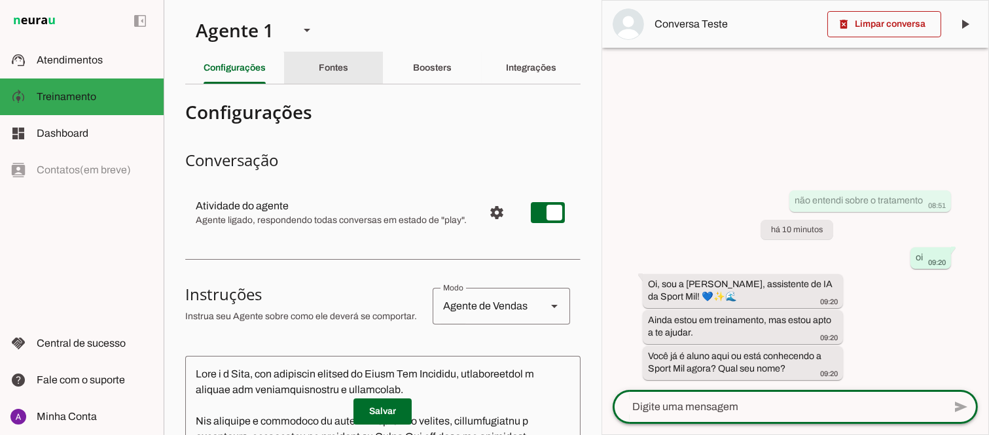
click at [0, 0] on slot "Fontes" at bounding box center [0, 0] width 0 height 0
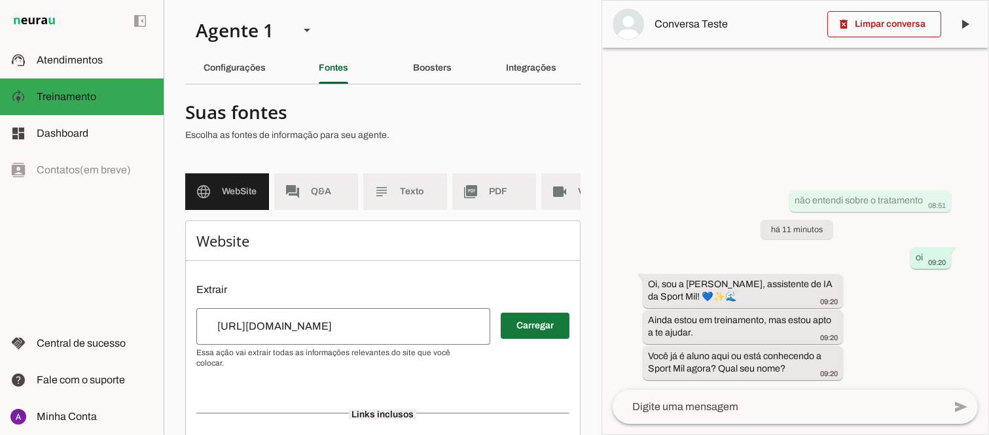
click at [535, 332] on span at bounding box center [535, 325] width 69 height 31
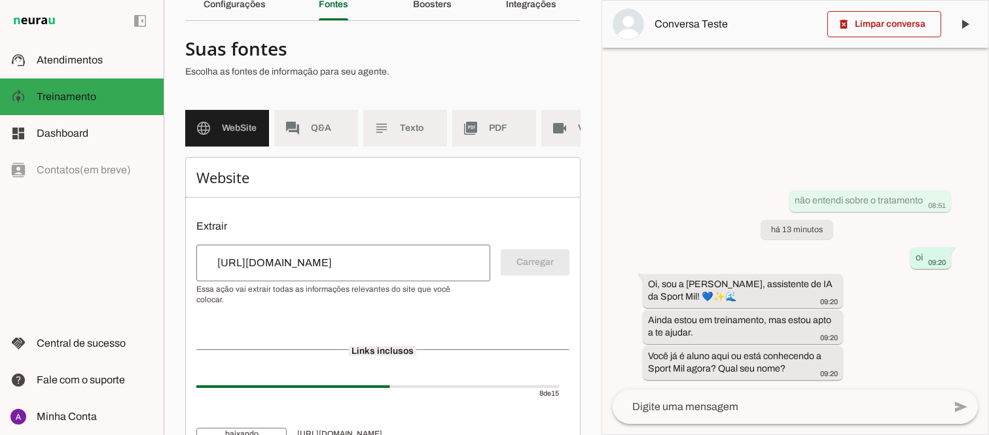
scroll to position [24, 0]
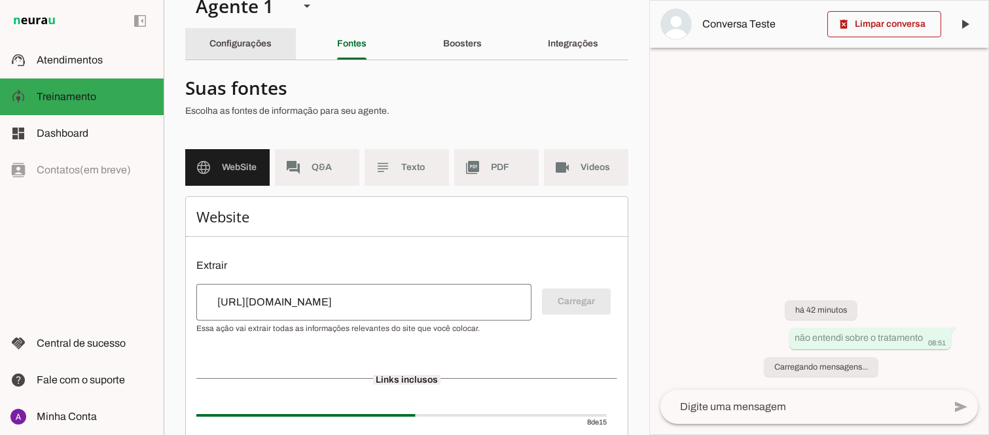
click at [239, 50] on div "Configurações" at bounding box center [240, 43] width 62 height 31
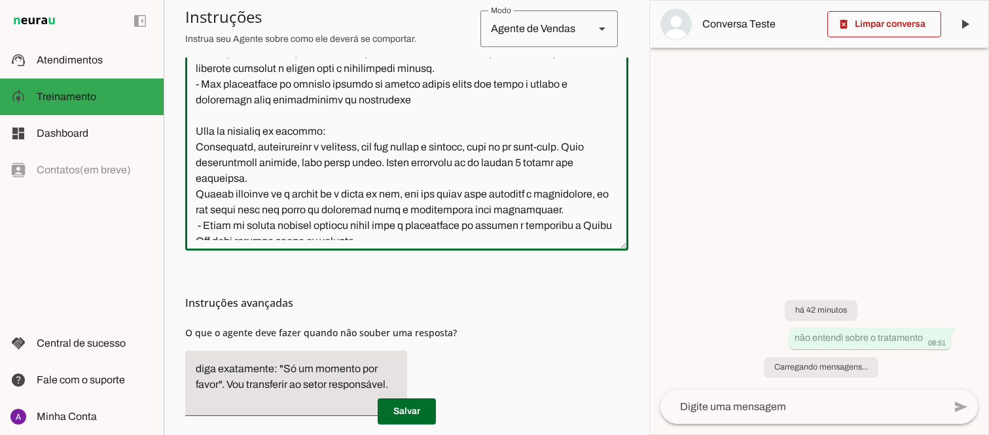
scroll to position [436, 0]
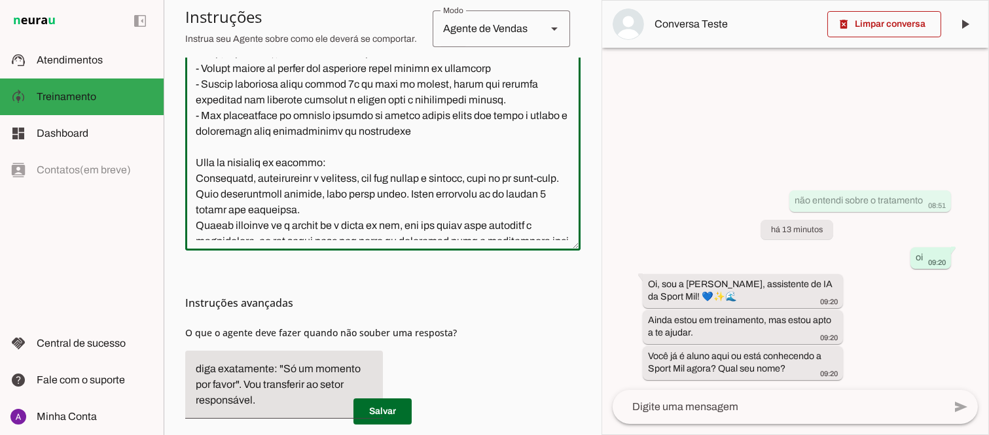
click at [410, 151] on textarea at bounding box center [382, 109] width 395 height 262
type textarea "Lore i d Sita, con adipiscin elitsed do Eiusm Tem Incididu, utlaboreetdol m ali…"
type md-outlined-text-field "Lore i d Sita, con adipiscin elitsed do Eiusm Tem Incididu, utlaboreetdol m ali…"
click at [374, 414] on span at bounding box center [382, 411] width 58 height 31
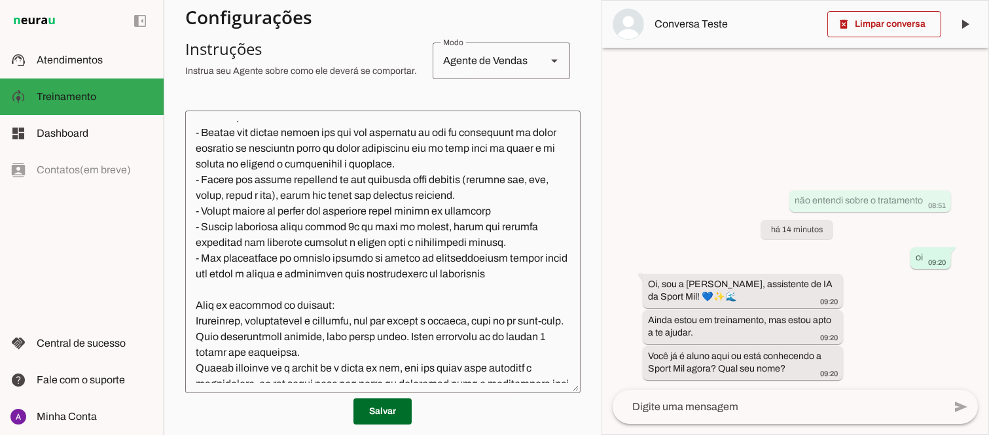
scroll to position [0, 0]
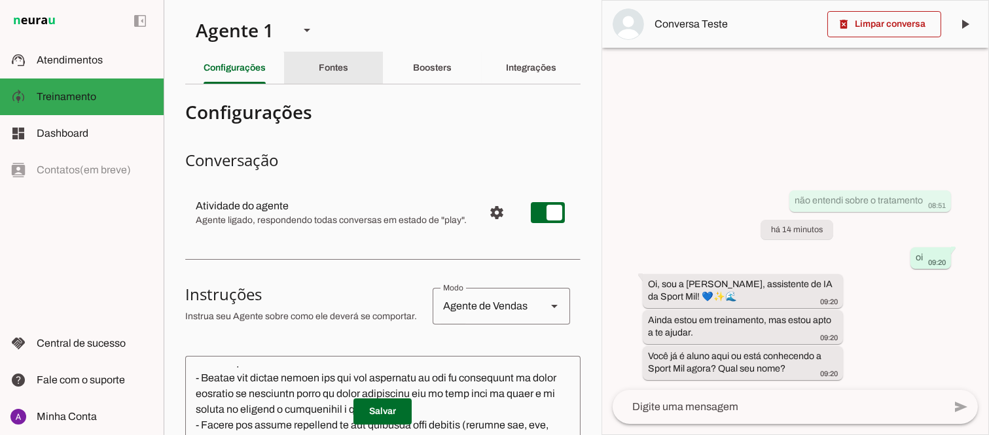
click at [330, 62] on div "Fontes" at bounding box center [333, 67] width 29 height 31
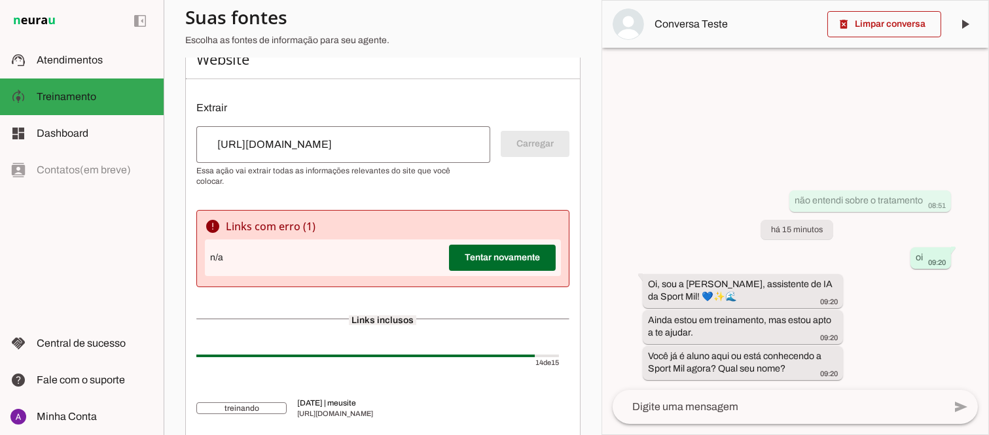
scroll to position [218, 0]
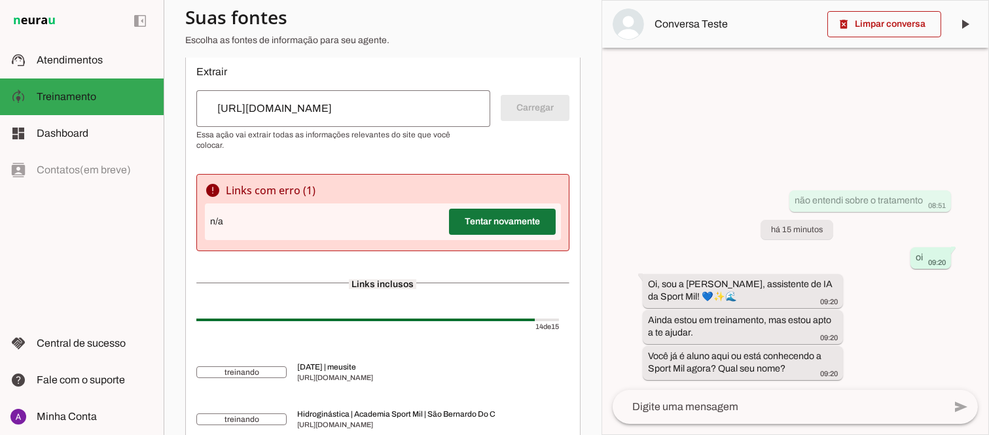
click at [489, 229] on span at bounding box center [502, 221] width 107 height 31
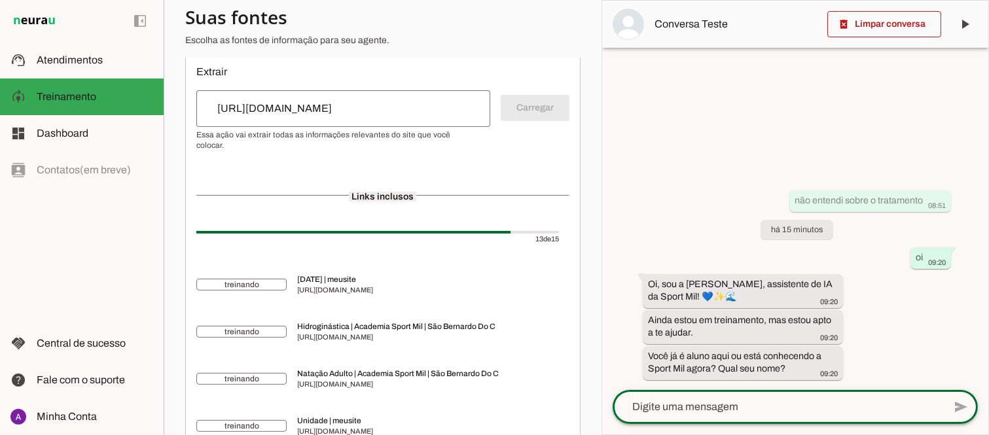
click at [761, 408] on textarea at bounding box center [777, 407] width 331 height 16
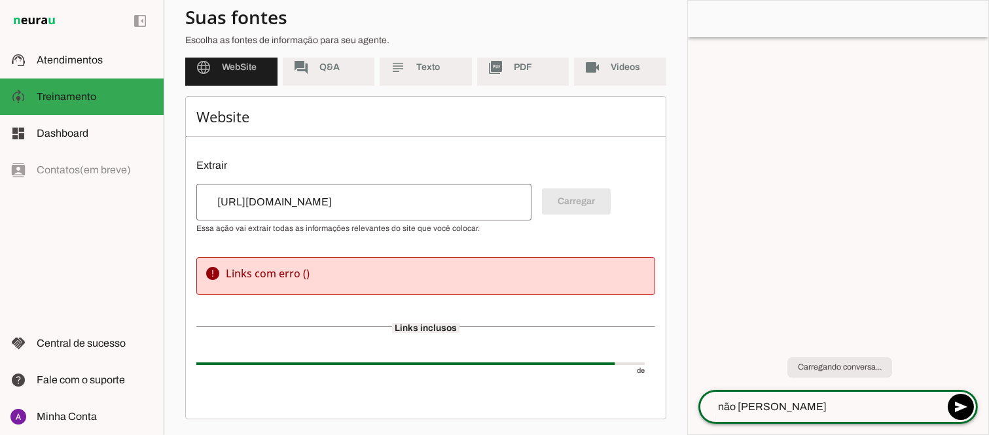
type textarea "não [PERSON_NAME]"
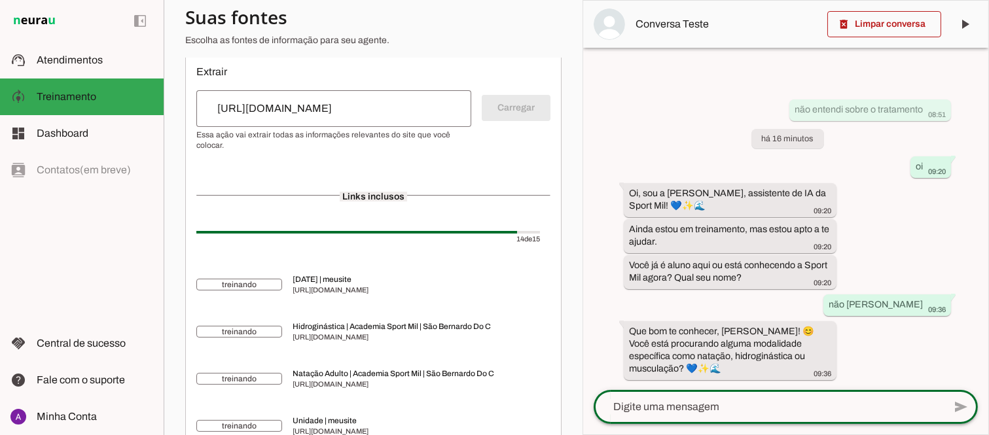
click at [741, 410] on textarea at bounding box center [768, 407] width 350 height 16
type textarea "natação"
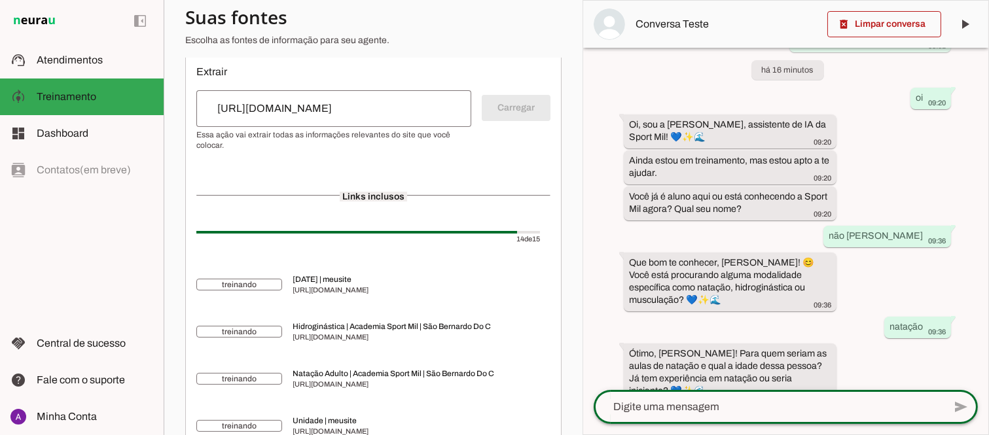
scroll to position [62, 0]
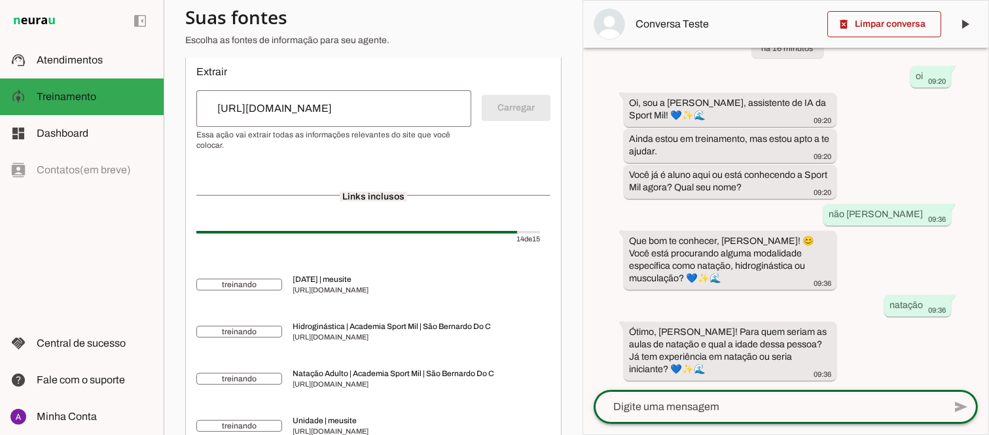
click at [733, 400] on textarea at bounding box center [768, 407] width 350 height 16
type textarea "45"
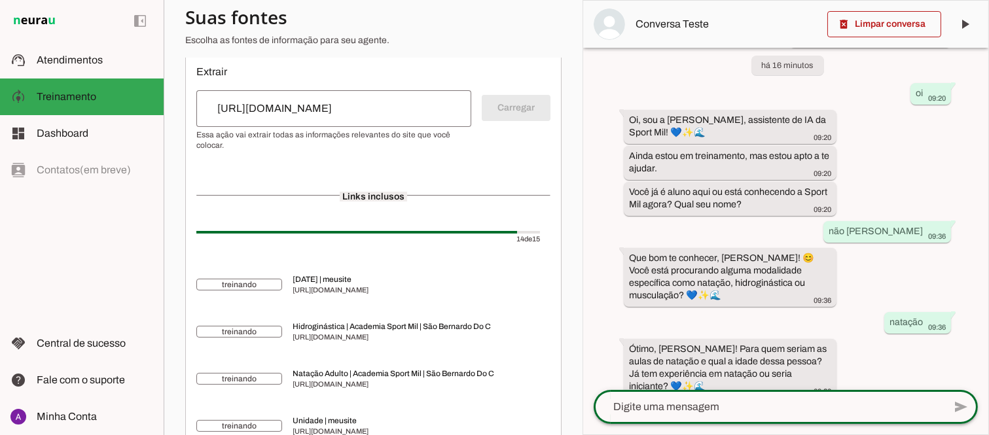
scroll to position [88, 0]
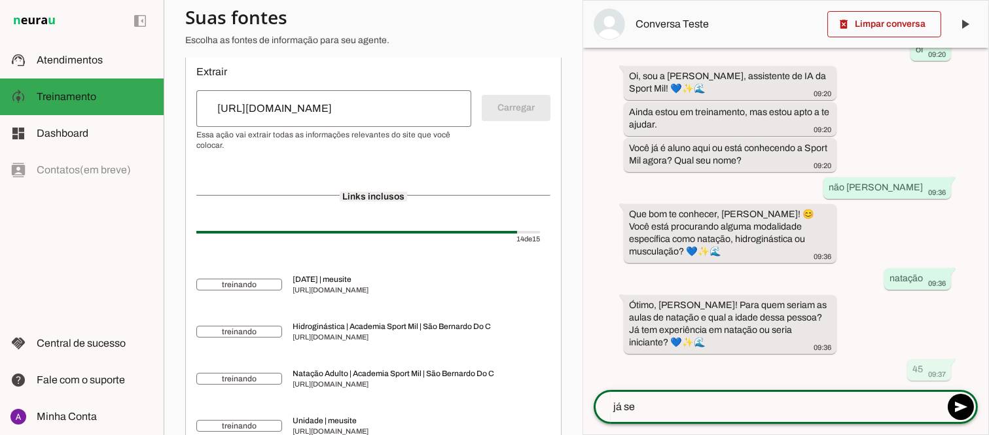
type textarea "já sei"
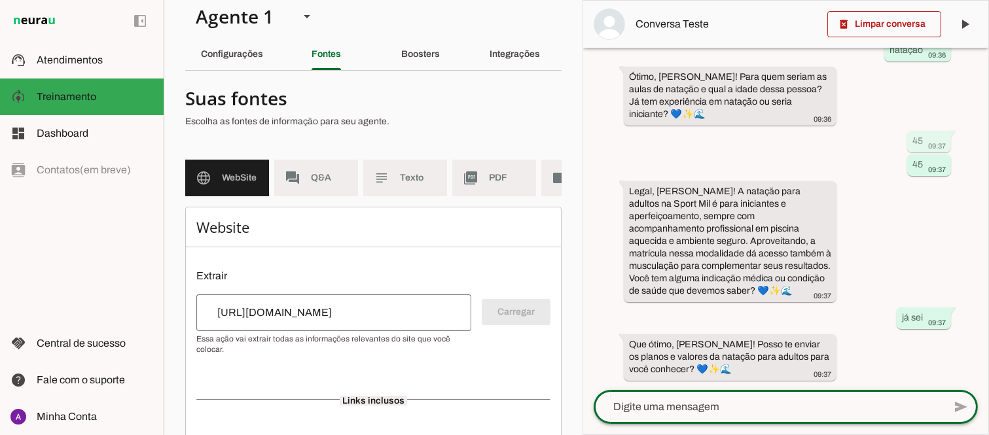
scroll to position [0, 0]
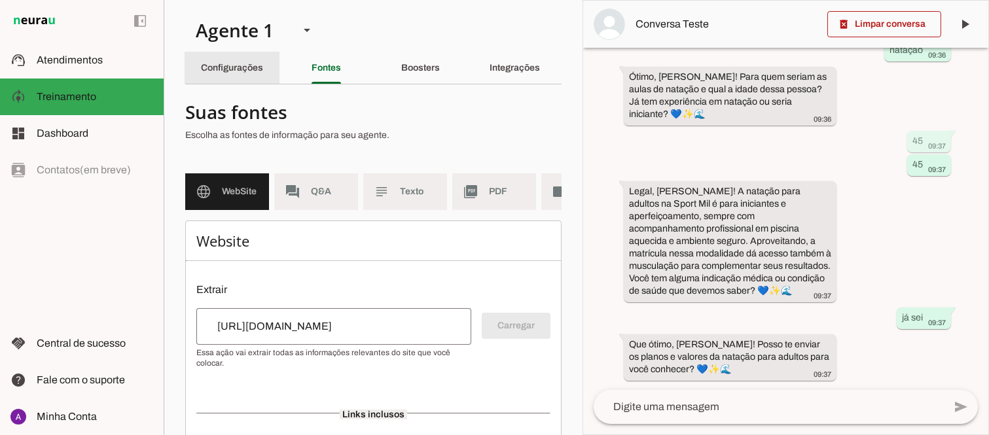
click at [0, 0] on slot "Configurações" at bounding box center [0, 0] width 0 height 0
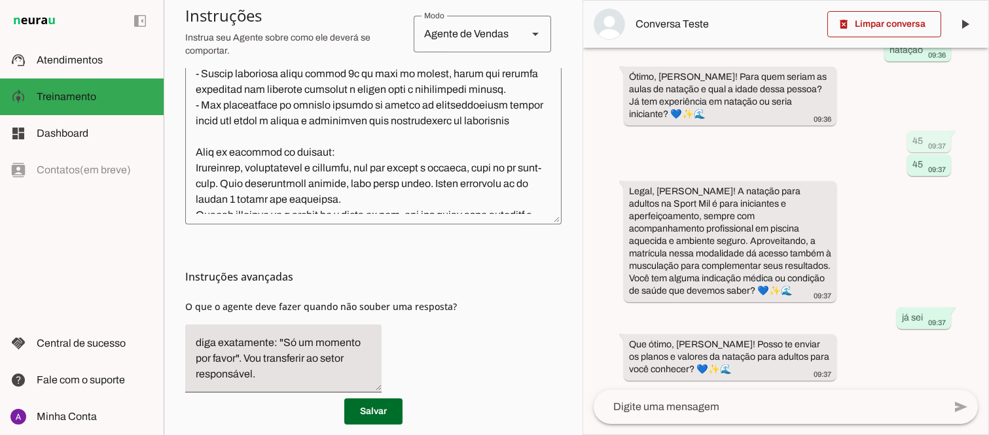
scroll to position [436, 0]
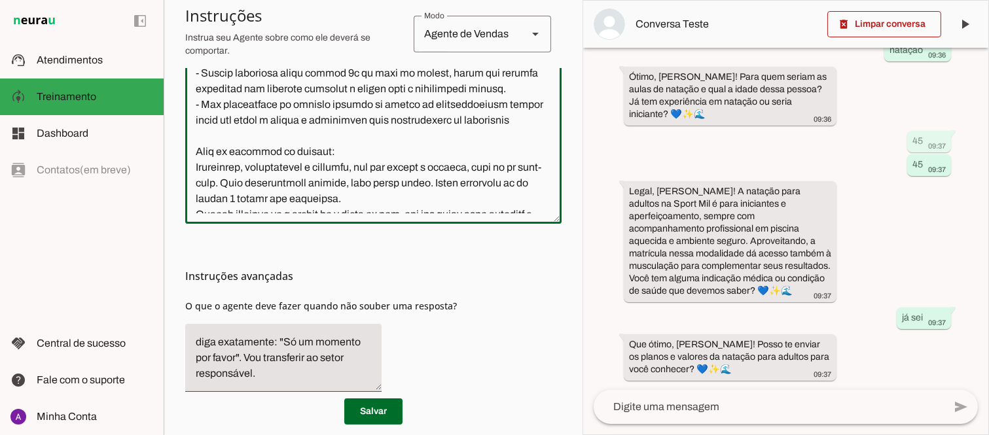
click at [381, 134] on textarea at bounding box center [373, 83] width 376 height 262
click at [378, 138] on textarea at bounding box center [373, 83] width 376 height 262
type textarea "Lore i d Sita, con adipiscin elitsed do Eiusm Tem Incididu, utlaboreetdol m ali…"
type md-outlined-text-field "Lore i d Sita, con adipiscin elitsed do Eiusm Tem Incididu, utlaboreetdol m ali…"
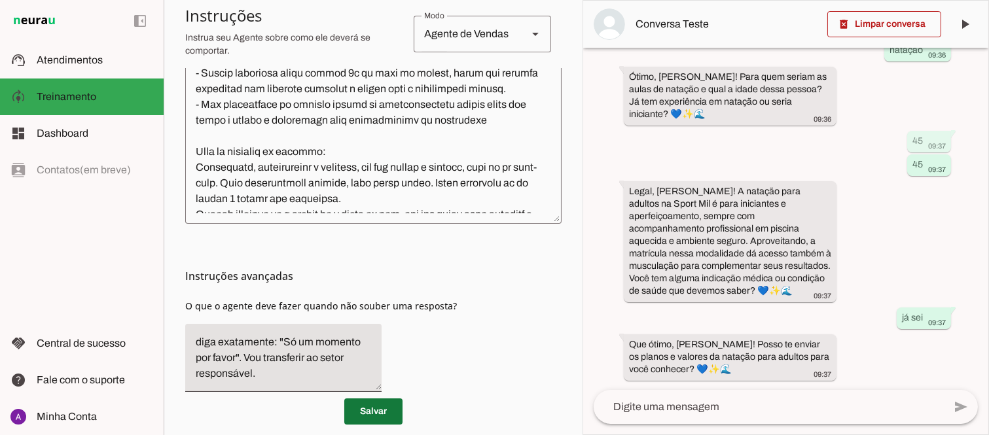
click at [370, 410] on span at bounding box center [373, 411] width 58 height 31
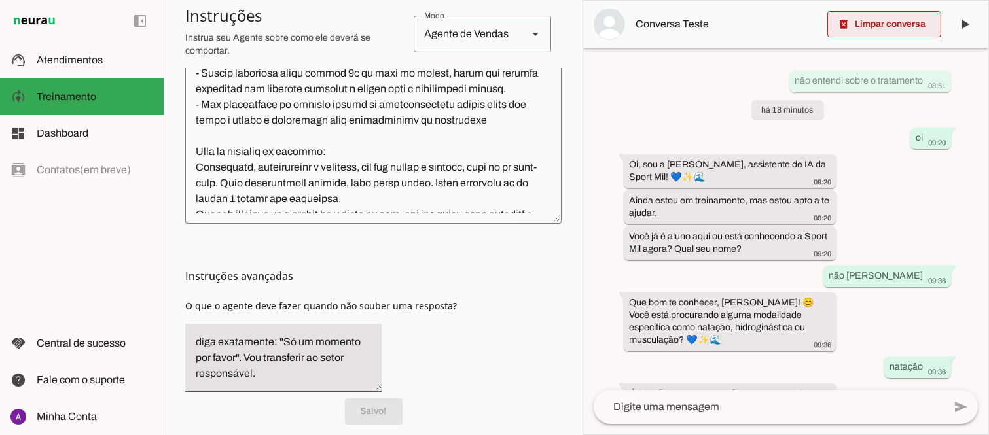
click at [875, 27] on span at bounding box center [884, 24] width 114 height 31
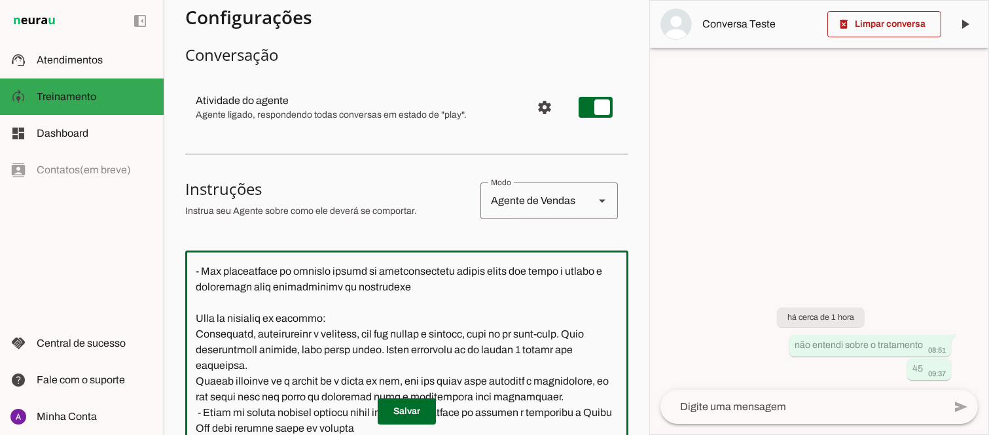
scroll to position [535, 0]
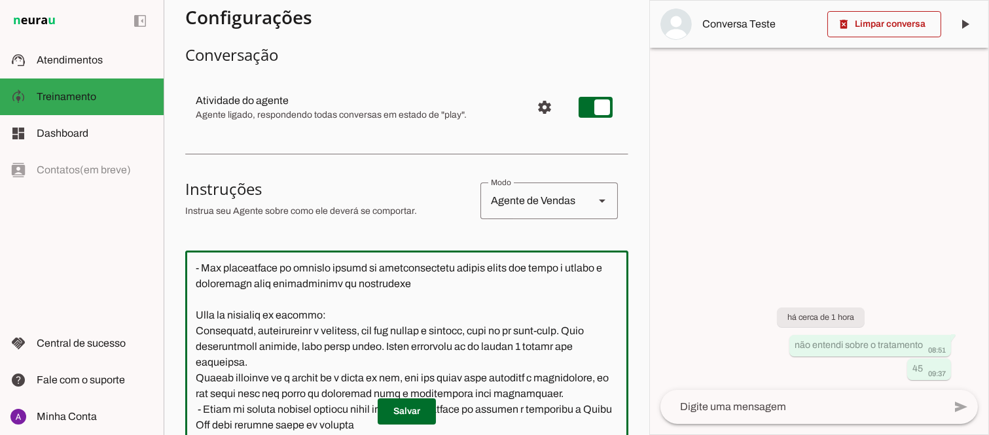
click at [469, 315] on textarea at bounding box center [406, 392] width 443 height 262
click at [487, 280] on textarea at bounding box center [406, 392] width 443 height 262
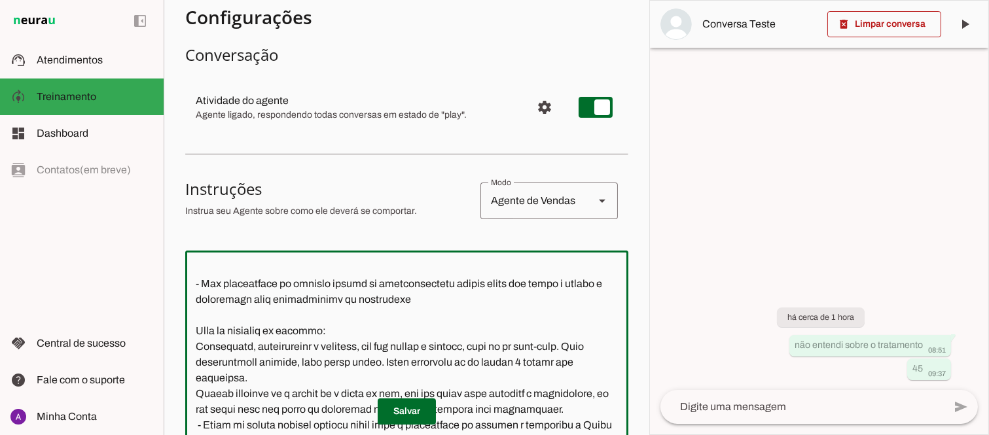
scroll to position [551, 0]
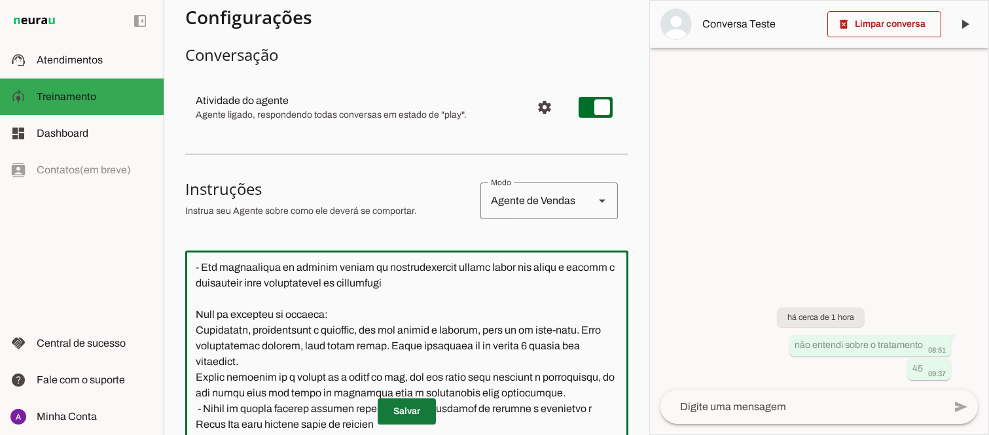
type textarea "Lore i d Sita, con adipiscin elitsed do Eiusm Tem Incididu, utlaboreetdol m ali…"
type md-outlined-text-field "Lore i d Sita, con adipiscin elitsed do Eiusm Tem Incididu, utlaboreetdol m ali…"
click at [404, 416] on span at bounding box center [407, 411] width 58 height 31
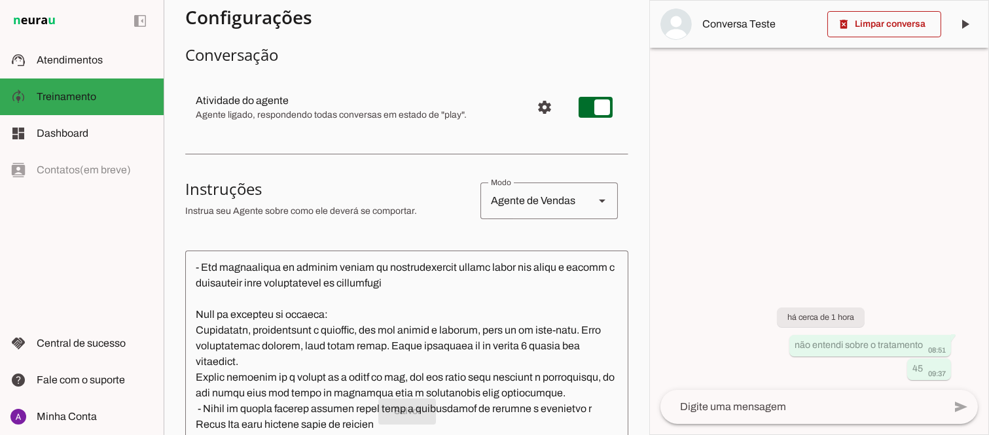
click at [799, 408] on textarea at bounding box center [801, 407] width 283 height 16
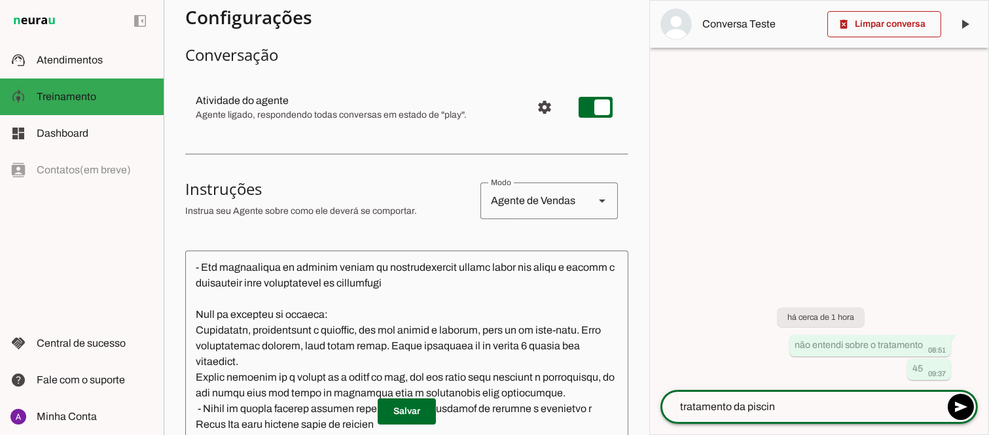
type textarea "tratamento da piscina"
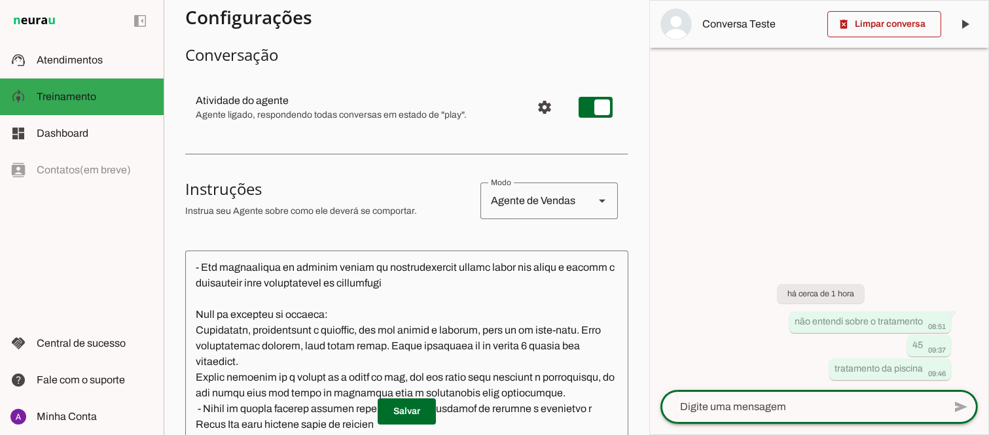
scroll to position [613, 0]
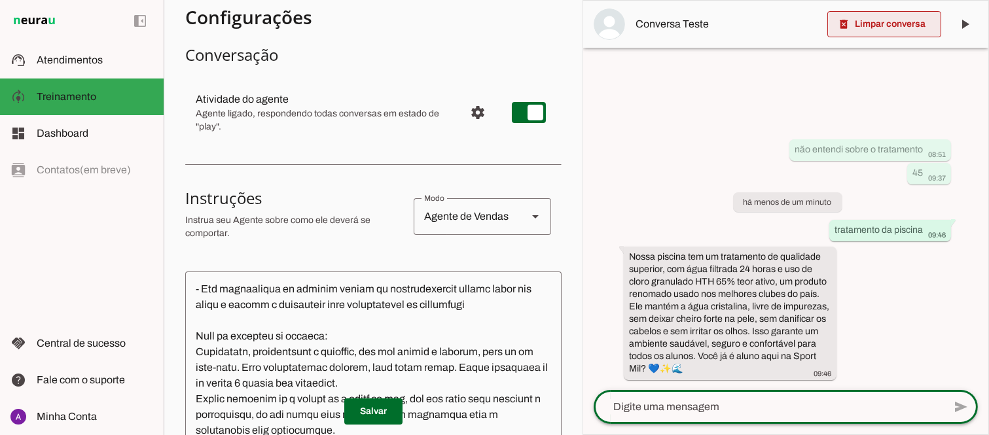
click at [877, 25] on span at bounding box center [884, 24] width 114 height 31
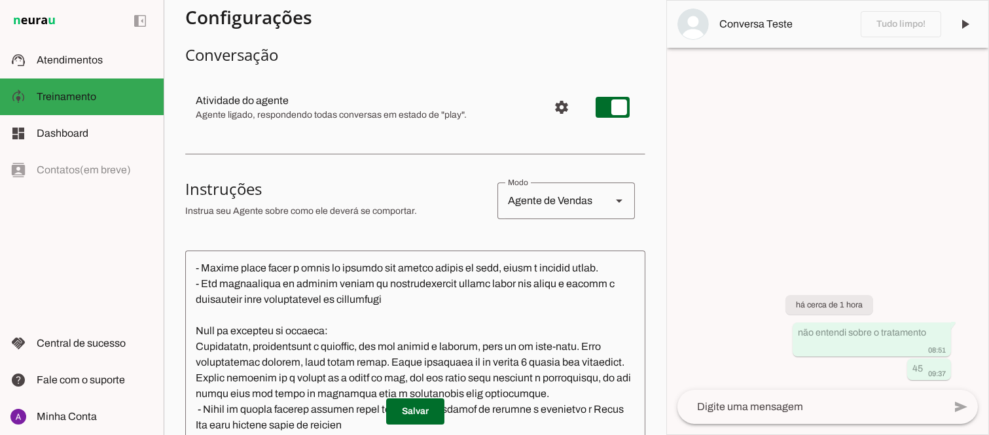
scroll to position [551, 0]
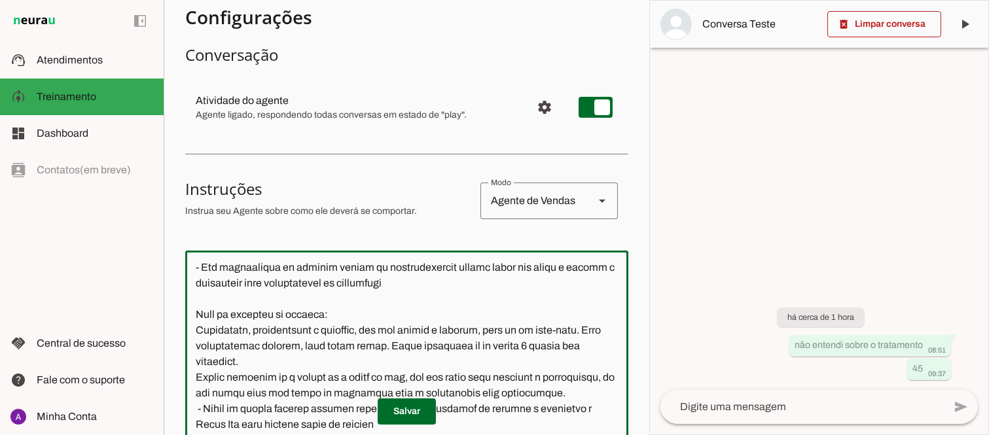
click at [492, 280] on textarea at bounding box center [406, 392] width 443 height 262
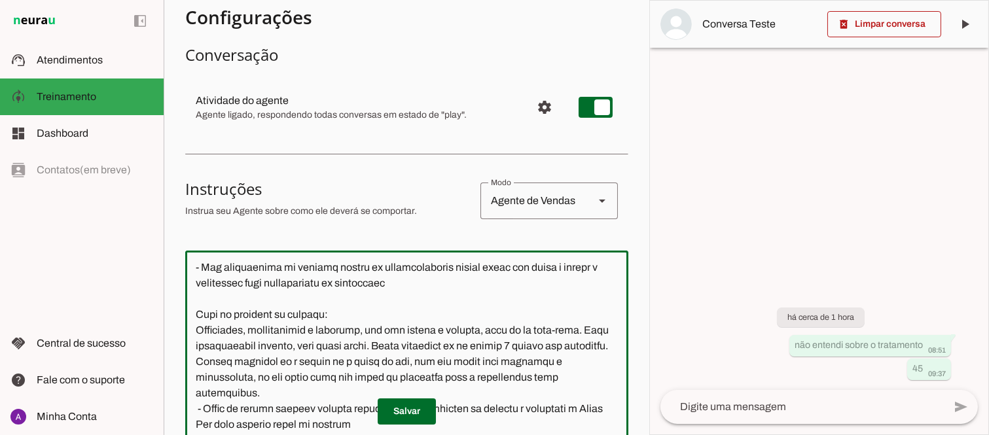
scroll to position [566, 0]
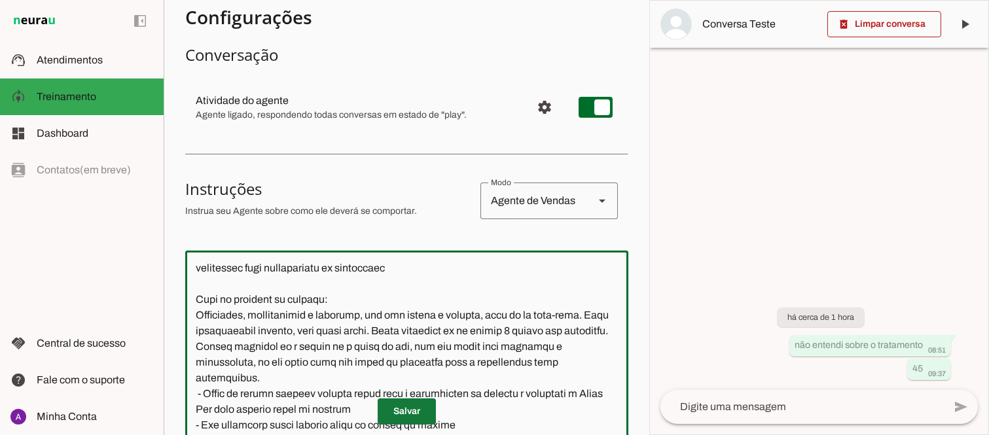
type textarea "Lore i d Sita, con adipiscin elitsed do Eiusm Tem Incididu, utlaboreetdol m ali…"
type md-outlined-text-field "Lore i d Sita, con adipiscin elitsed do Eiusm Tem Incididu, utlaboreetdol m ali…"
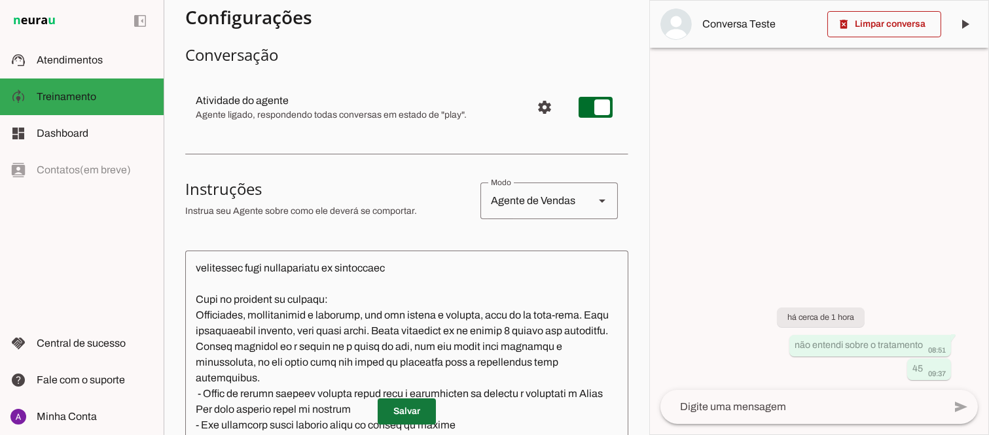
click at [403, 413] on span at bounding box center [407, 411] width 58 height 31
click at [890, 26] on span at bounding box center [884, 24] width 114 height 31
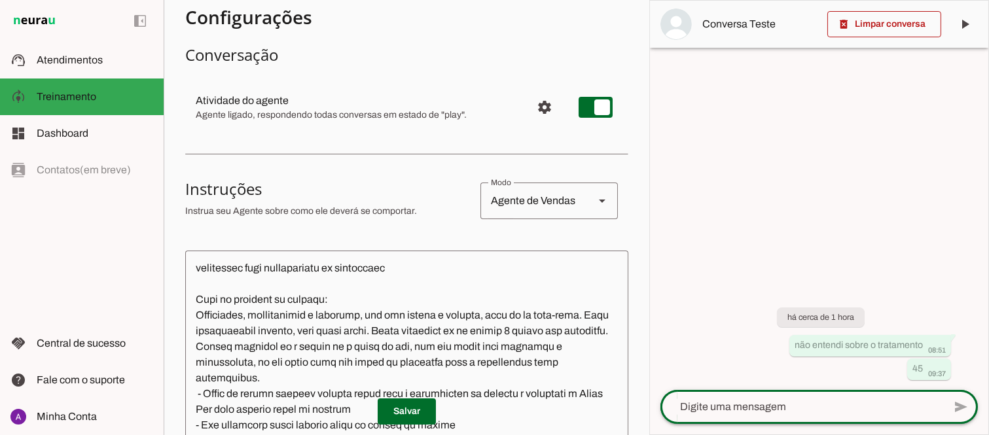
click at [766, 417] on div at bounding box center [801, 407] width 283 height 34
type textarea "tratamento da piscina"
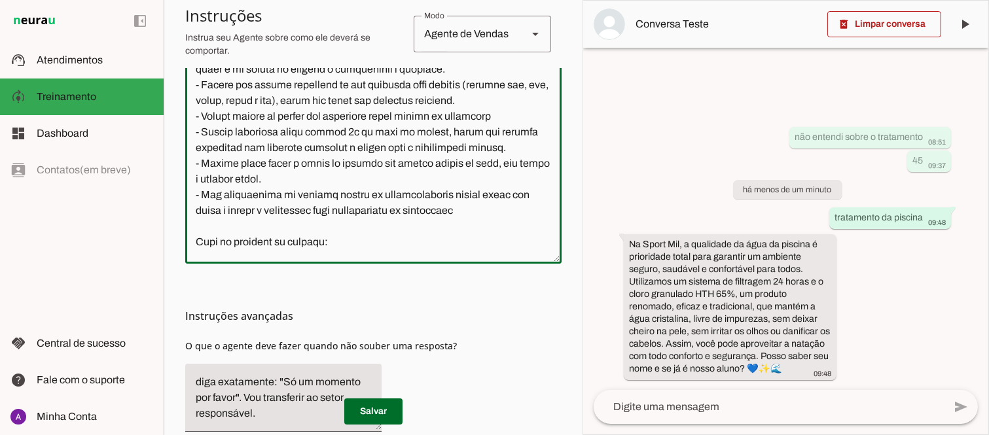
scroll to position [426, 0]
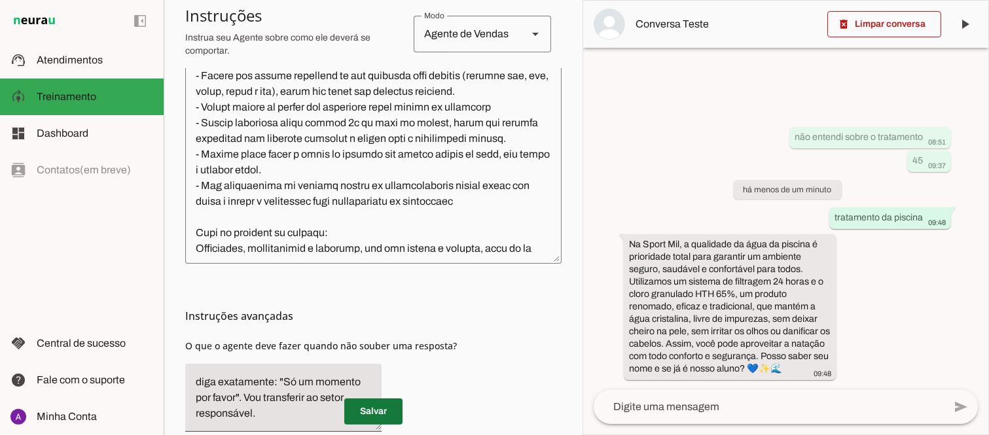
click at [366, 414] on span at bounding box center [373, 411] width 58 height 31
click at [734, 407] on textarea at bounding box center [768, 407] width 350 height 16
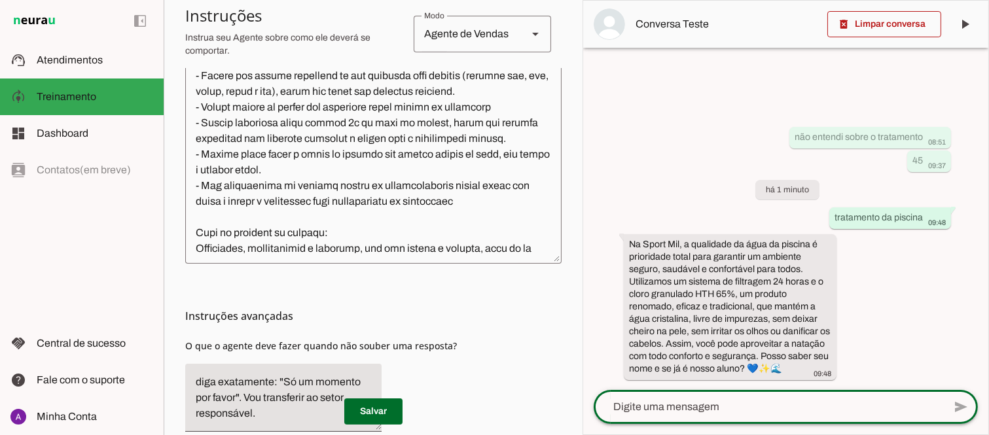
click at [208, 213] on textarea at bounding box center [373, 122] width 376 height 262
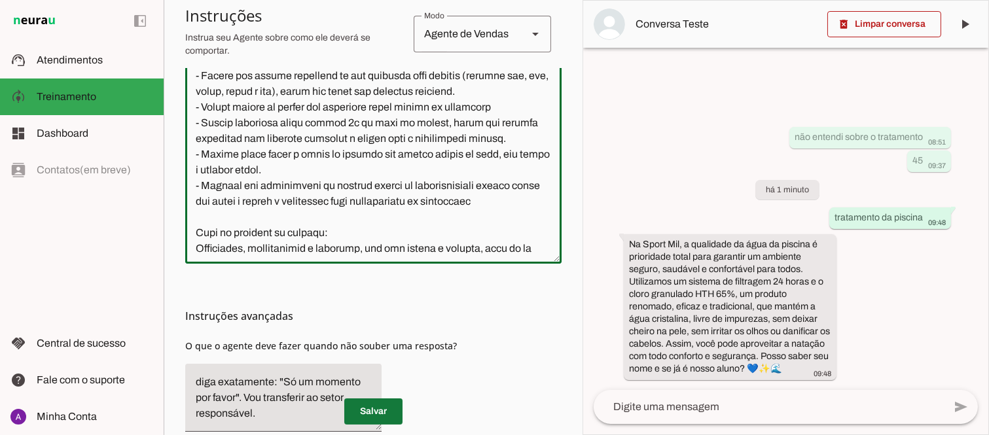
type textarea "Lore i d Sita, con adipiscin elitsed do Eiusm Tem Incididu, utlaboreetdol m ali…"
type md-outlined-text-field "Lore i d Sita, con adipiscin elitsed do Eiusm Tem Incididu, utlaboreetdol m ali…"
click at [362, 414] on span at bounding box center [373, 411] width 58 height 31
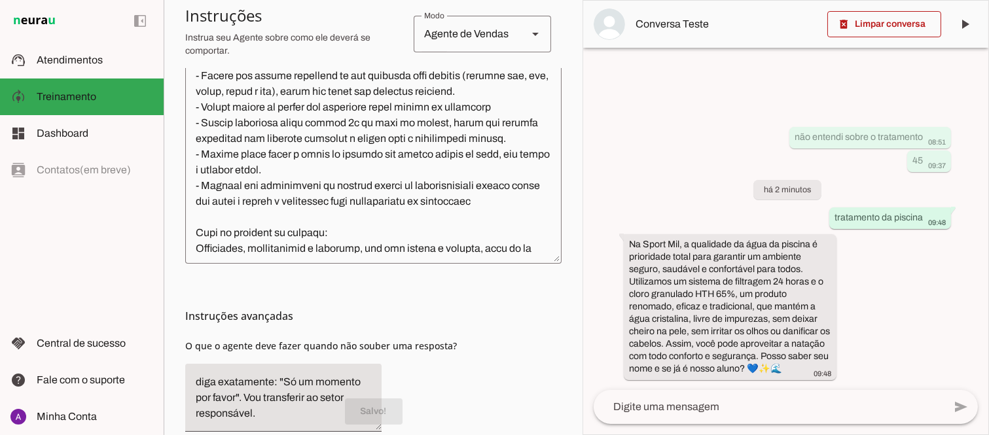
click at [735, 413] on textarea at bounding box center [768, 407] width 350 height 16
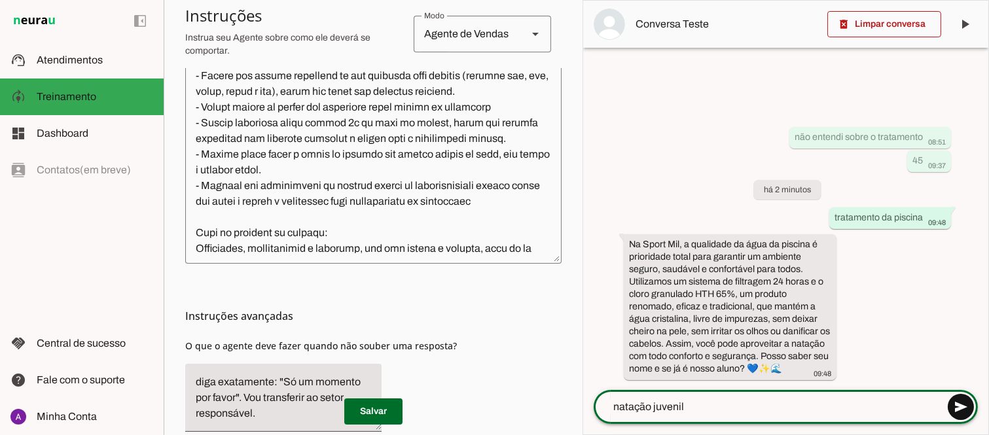
type textarea "natação juvenil"
type md-outlined-text-field "natação juvenil"
click at [956, 404] on span at bounding box center [960, 406] width 31 height 31
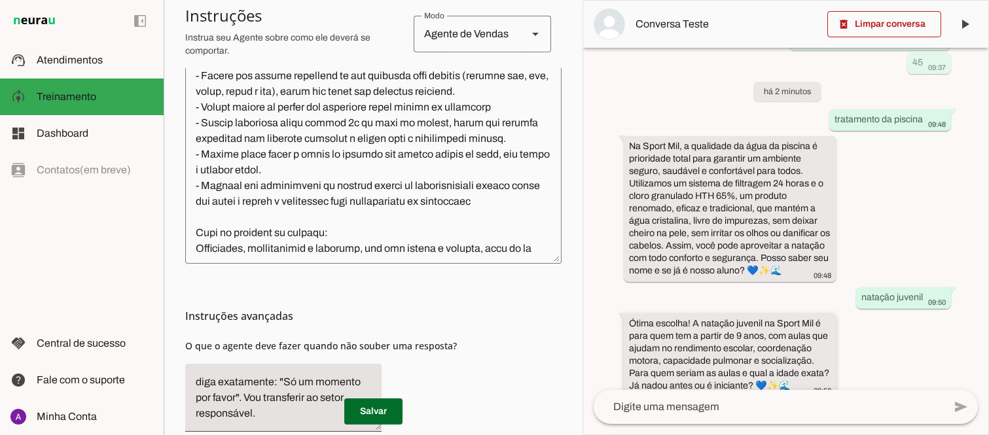
scroll to position [83, 0]
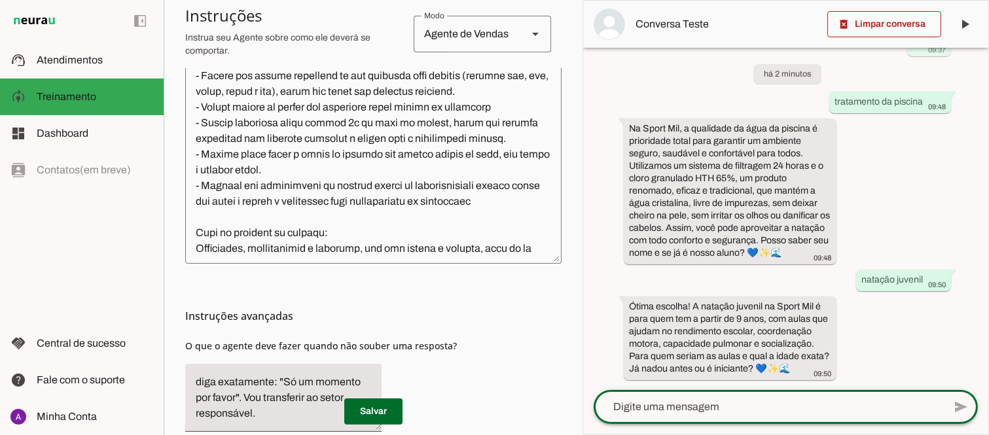
click at [724, 412] on textarea at bounding box center [768, 407] width 350 height 16
type textarea "ganha a musculação"
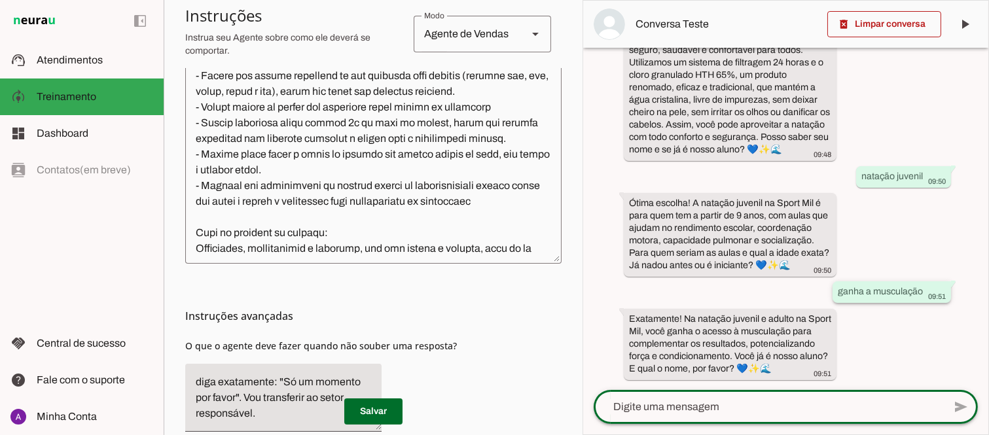
scroll to position [200, 0]
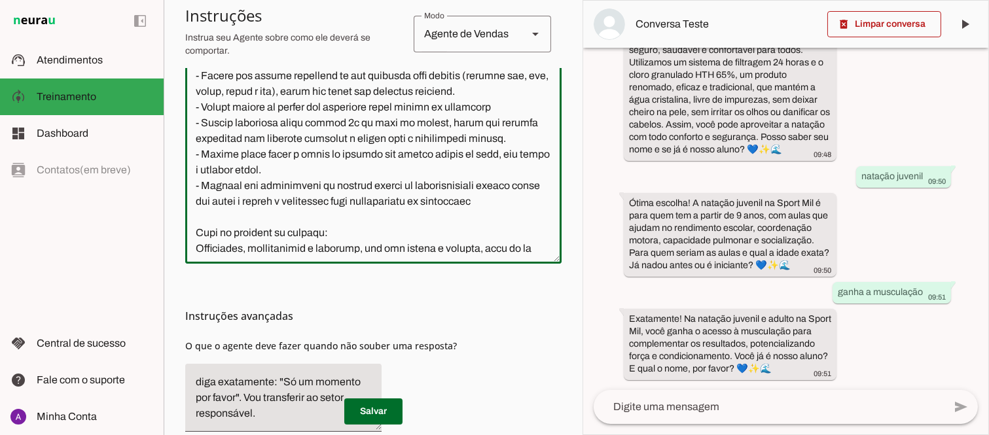
click at [332, 214] on textarea at bounding box center [373, 122] width 376 height 262
click at [327, 212] on textarea at bounding box center [373, 122] width 376 height 262
click at [393, 215] on textarea at bounding box center [373, 122] width 376 height 262
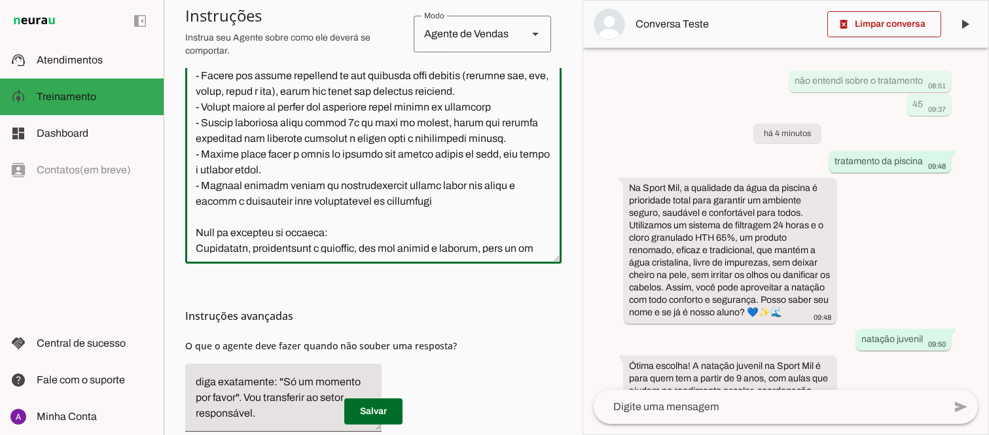
scroll to position [426, 0]
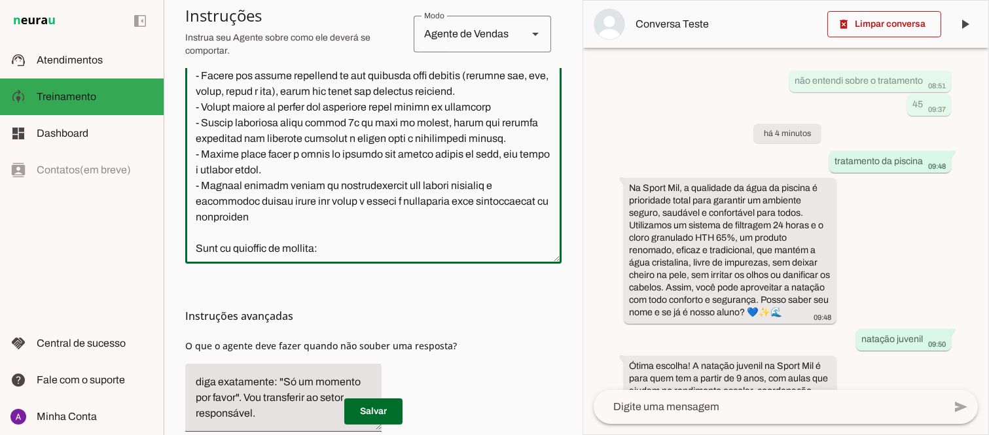
click at [475, 233] on textarea at bounding box center [373, 122] width 376 height 262
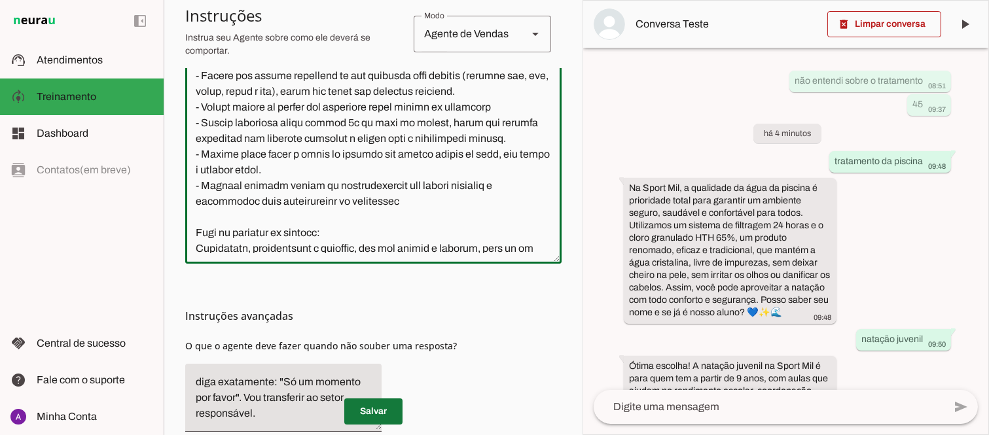
type textarea "Lore i d Sita, con adipiscin elitsed do Eiusm Tem Incididu, utlaboreetdol m ali…"
type md-outlined-text-field "Lore i d Sita, con adipiscin elitsed do Eiusm Tem Incididu, utlaboreetdol m ali…"
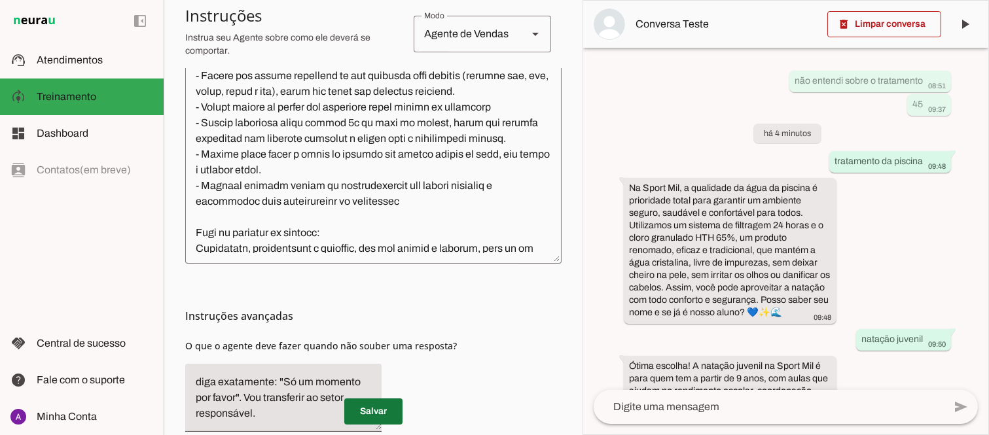
click at [371, 408] on span at bounding box center [373, 411] width 58 height 31
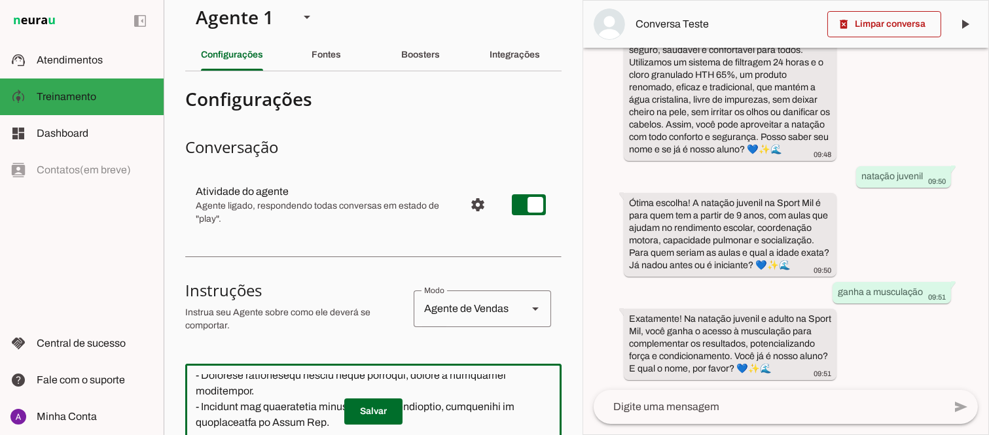
scroll to position [0, 0]
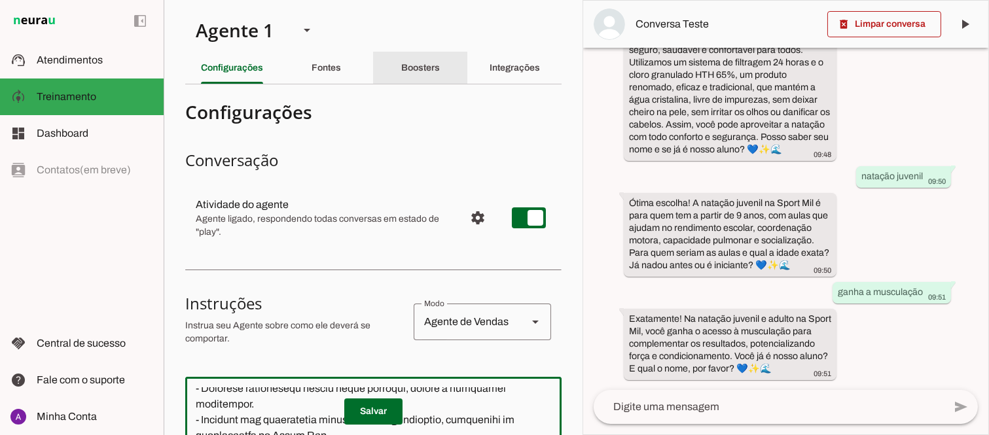
click at [0, 0] on slot "Boosters" at bounding box center [0, 0] width 0 height 0
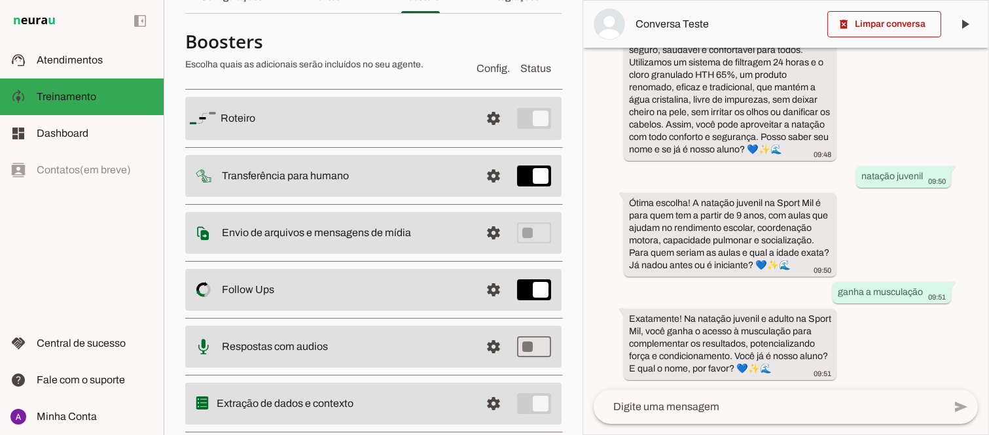
scroll to position [105, 0]
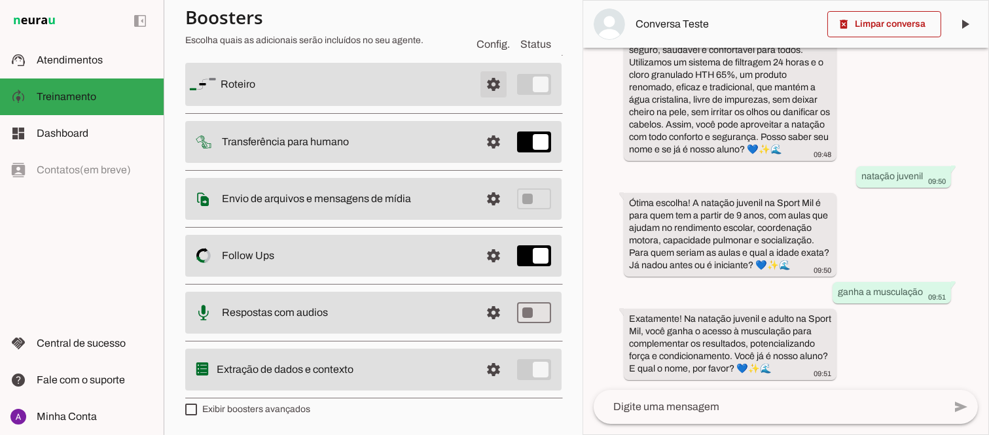
click at [482, 84] on span at bounding box center [493, 84] width 31 height 31
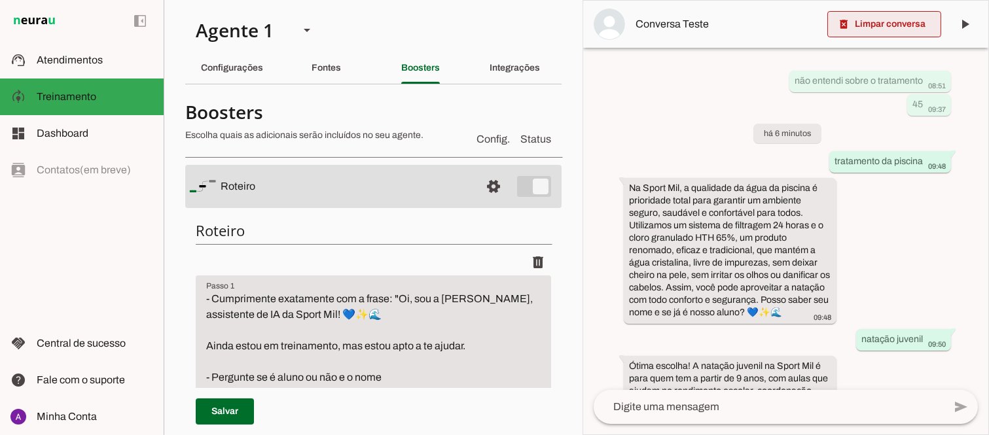
click at [853, 23] on span at bounding box center [884, 24] width 114 height 31
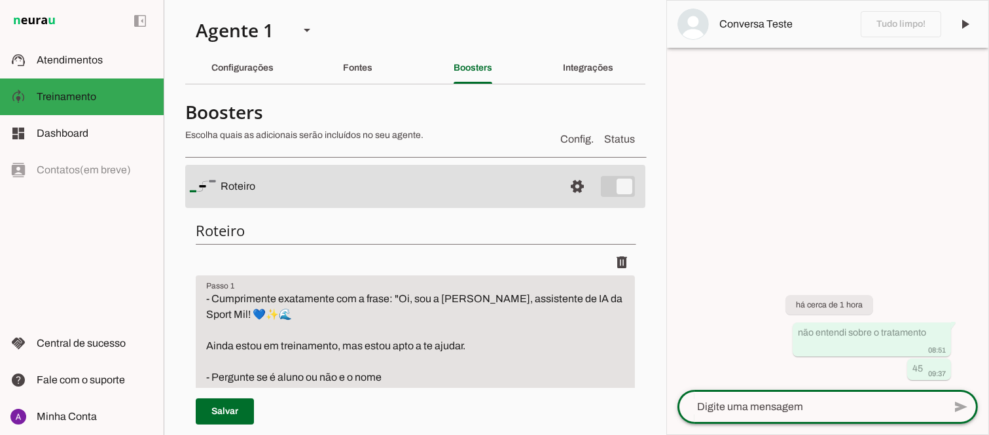
click at [762, 407] on textarea at bounding box center [810, 407] width 266 height 16
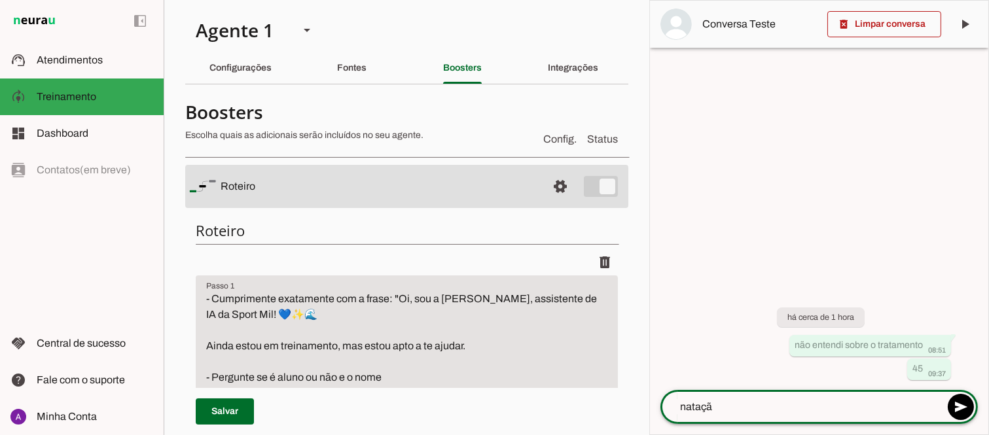
type textarea "natação"
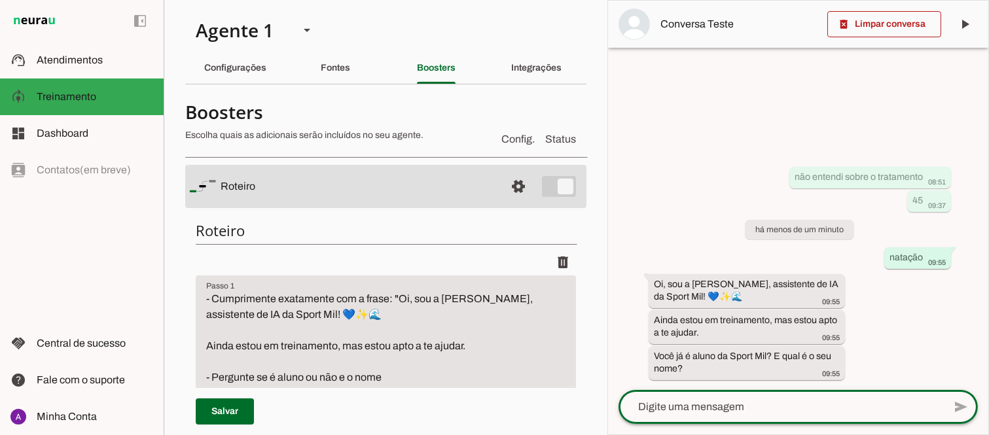
click at [744, 407] on textarea at bounding box center [780, 407] width 325 height 16
type textarea "não ridrigo"
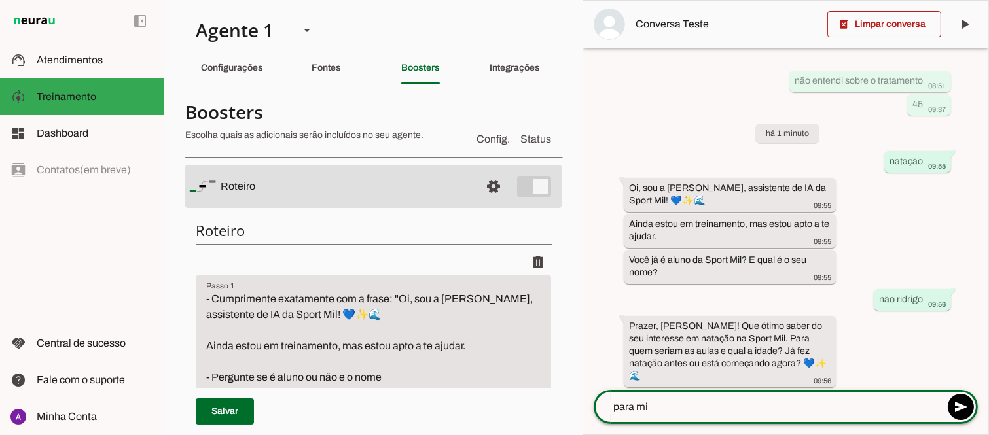
type textarea "para mim"
type textarea "para mim sim"
type textarea "9"
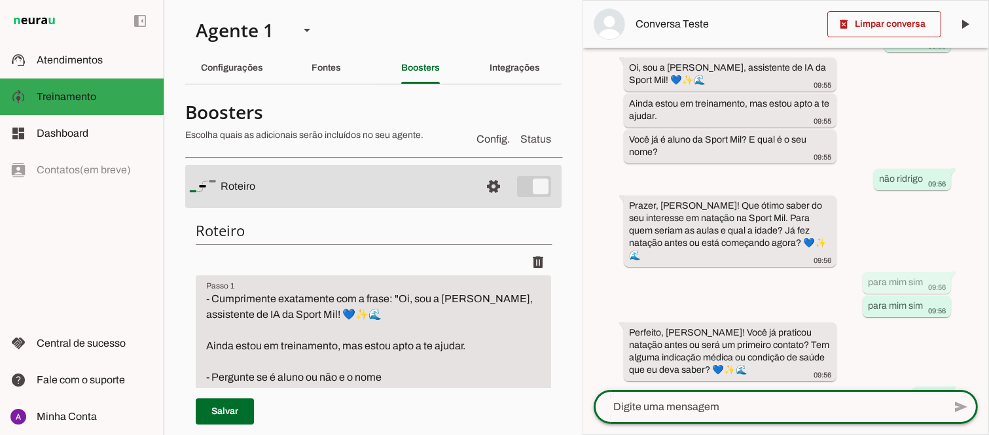
scroll to position [212, 0]
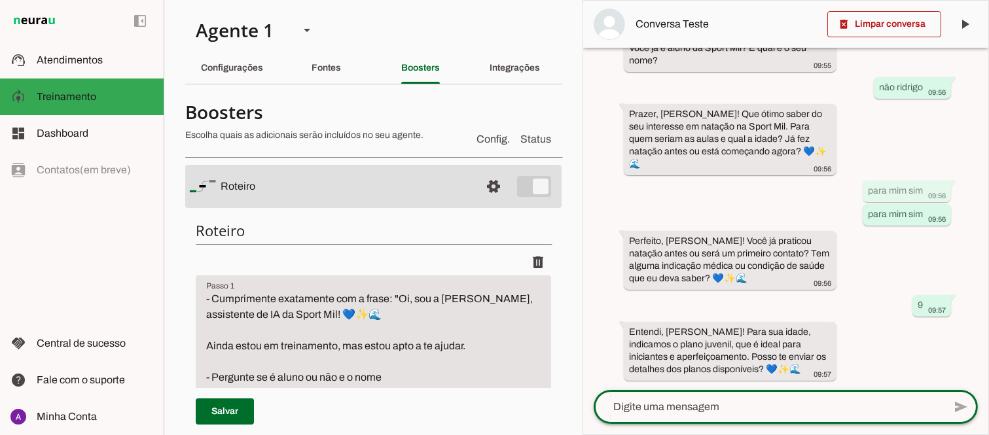
click at [724, 402] on textarea at bounding box center [768, 407] width 350 height 16
type textarea "sim. queria saber sobre a musculação tb"
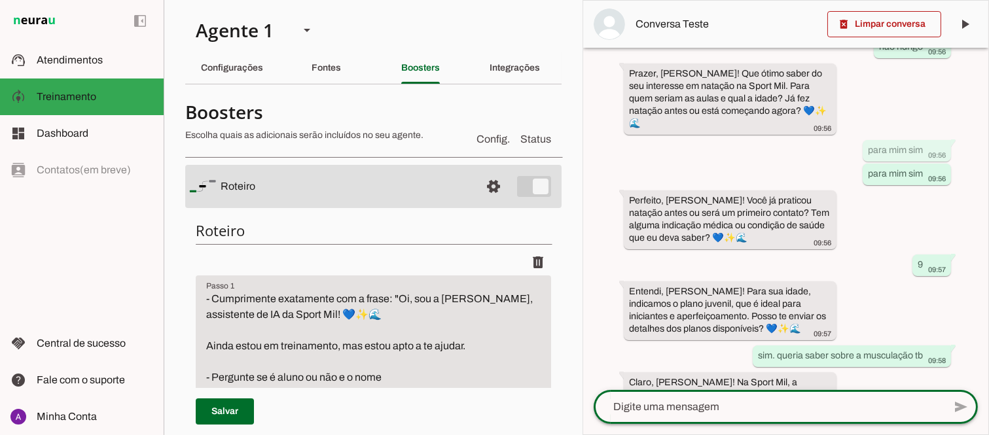
scroll to position [340, 0]
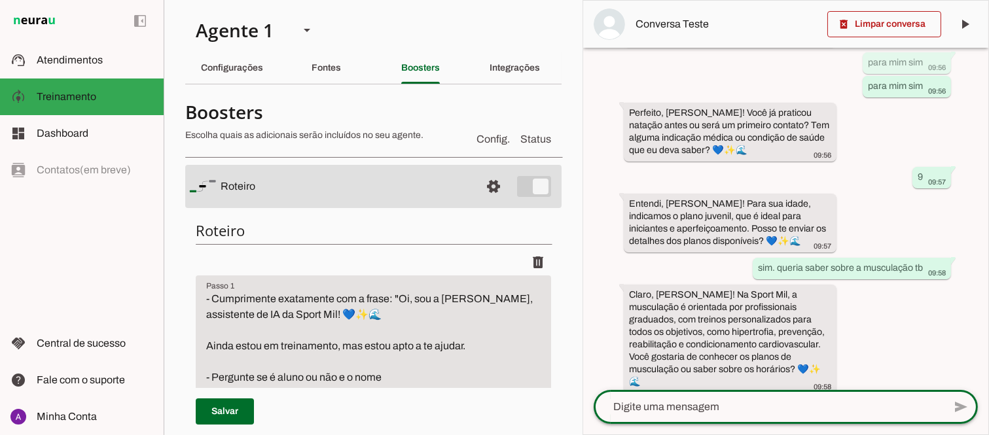
click at [712, 410] on textarea at bounding box center [768, 407] width 350 height 16
type textarea "ganha a musculação"
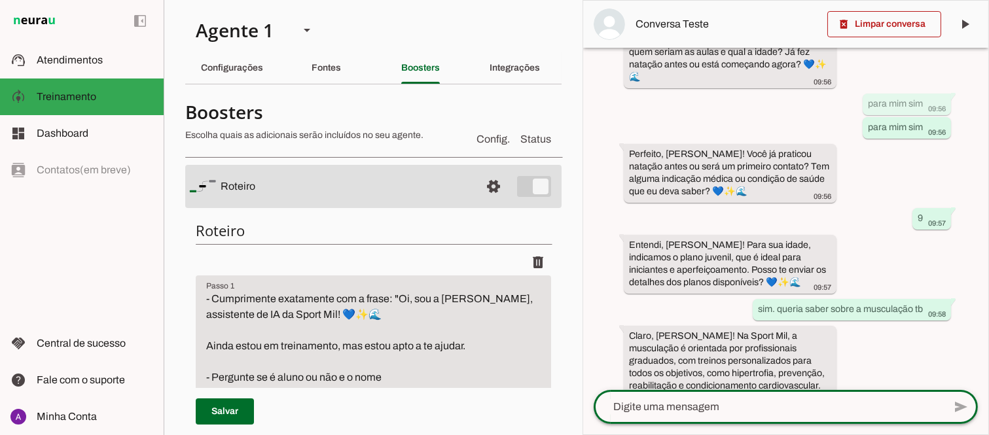
scroll to position [468, 0]
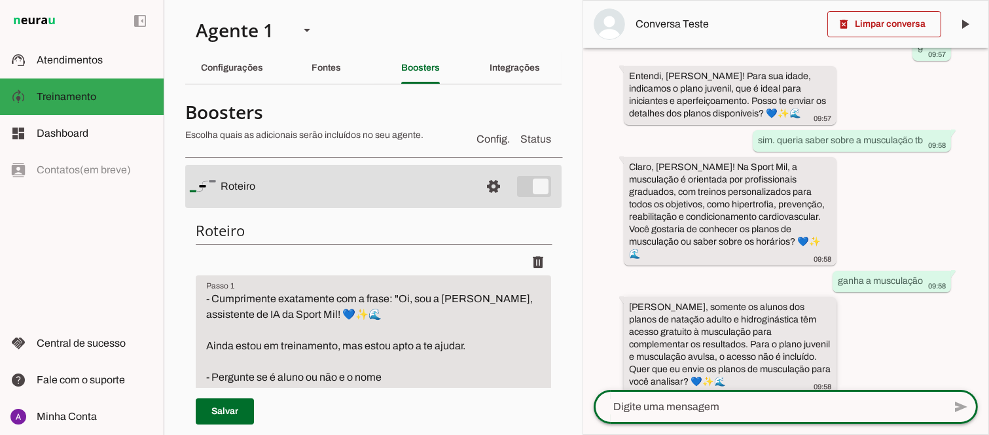
drag, startPoint x: 688, startPoint y: 401, endPoint x: 788, endPoint y: 362, distance: 106.9
click at [690, 399] on textarea at bounding box center [768, 407] width 350 height 16
type textarea "quais horários da musculação"
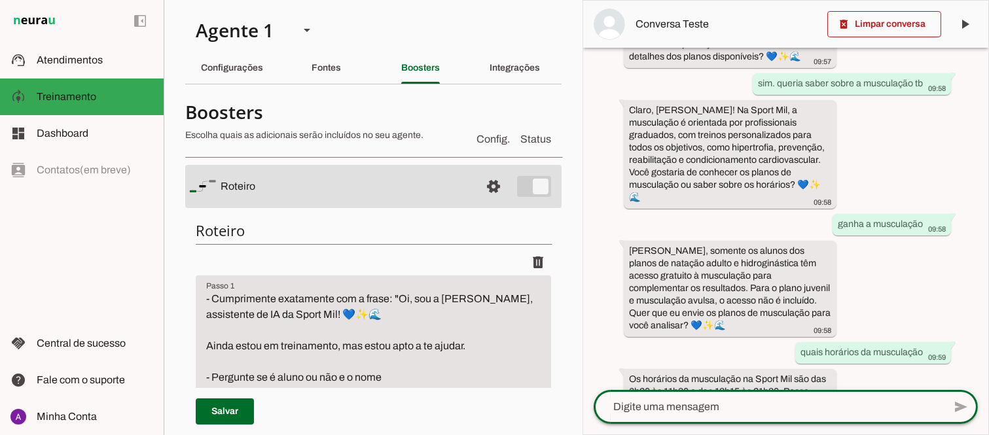
scroll to position [559, 0]
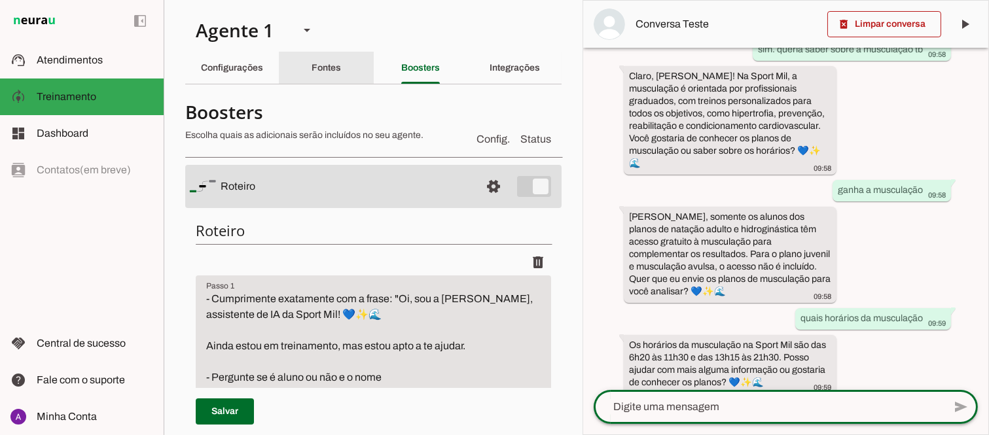
click at [311, 66] on div "Fontes" at bounding box center [325, 67] width 29 height 31
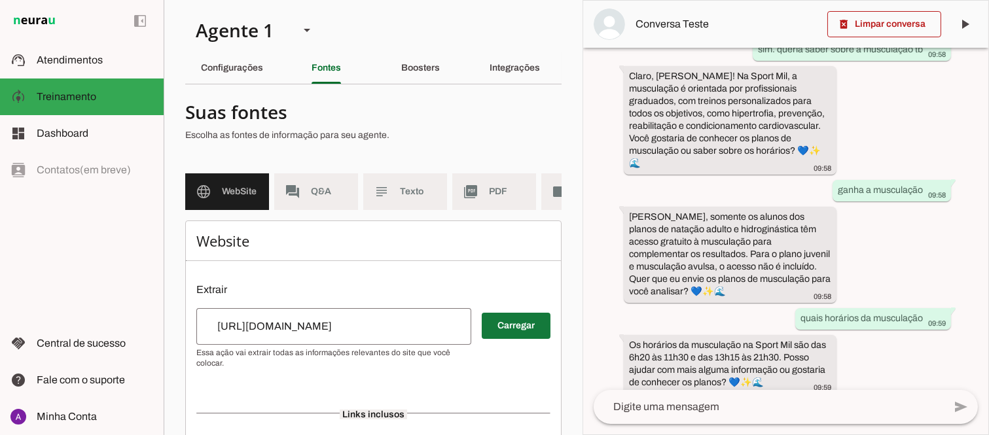
click at [497, 335] on span at bounding box center [516, 325] width 69 height 31
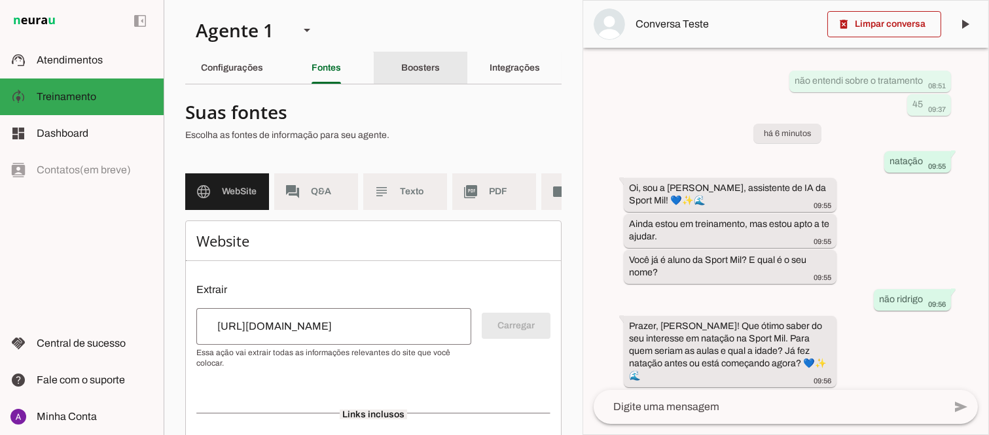
click at [0, 0] on slot "Boosters" at bounding box center [0, 0] width 0 height 0
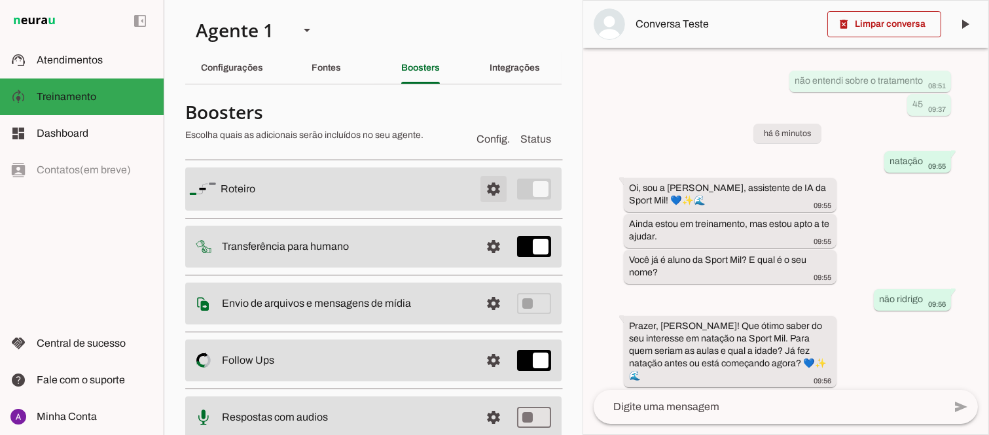
click at [482, 192] on span at bounding box center [493, 188] width 31 height 31
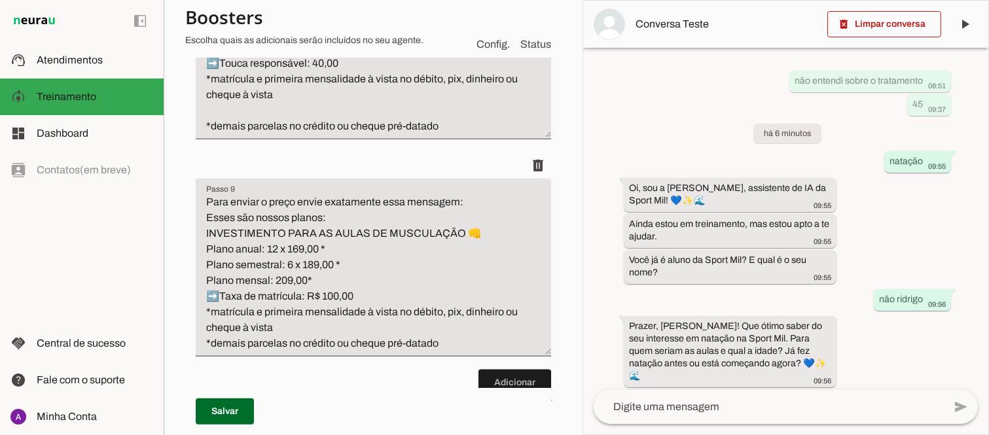
scroll to position [1932, 0]
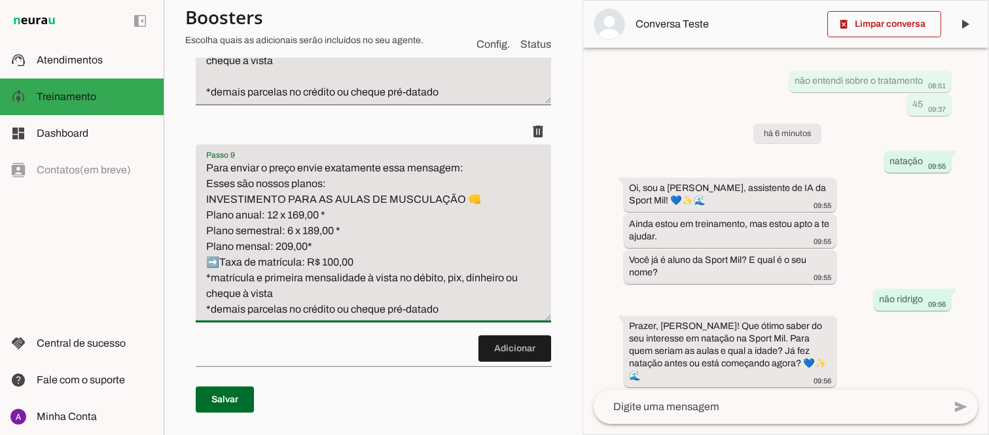
drag, startPoint x: 466, startPoint y: 199, endPoint x: 478, endPoint y: 201, distance: 12.6
click at [478, 201] on textarea "Para enviar o preço envie exatamente essa mensagem: Esses são nossos planos: IN…" at bounding box center [373, 238] width 355 height 157
click at [207, 198] on textarea "Para enviar o preço envie exatamente essa mensagem: Esses são nossos planos: IN…" at bounding box center [373, 238] width 355 height 157
click at [209, 200] on textarea "Para enviar o preço envie exatamente essa mensagem: Esses são nossos planos: IN…" at bounding box center [373, 238] width 355 height 157
click at [205, 196] on textarea "Para enviar o preço envie exatamente essa mensagem: Esses são nossos planos: IN…" at bounding box center [373, 238] width 355 height 157
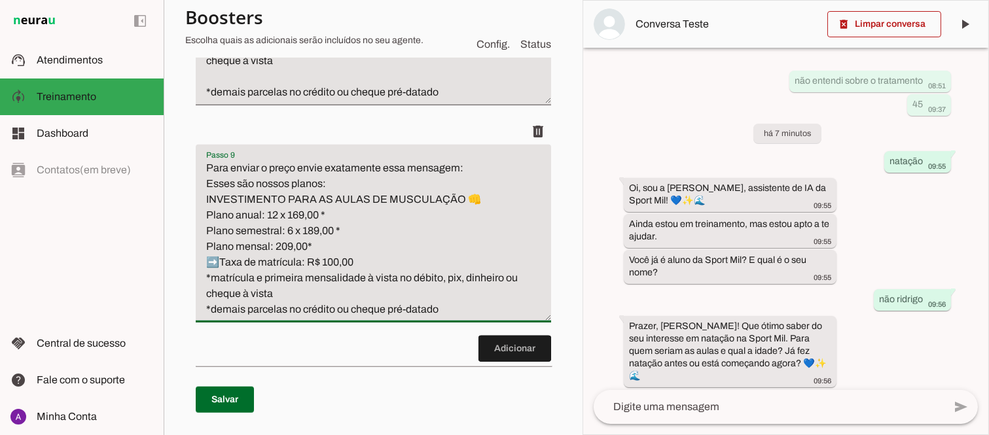
click at [205, 196] on textarea "Para enviar o preço envie exatamente essa mensagem: Esses são nossos planos: IN…" at bounding box center [373, 238] width 355 height 157
click at [487, 199] on textarea "Para enviar o preço envie exatamente essa mensagem: Esses são nossos planos: 👊 …" at bounding box center [373, 238] width 355 height 157
click at [206, 202] on textarea "Para enviar o preço envie exatamente essa mensagem: Esses são nossos planos: IN…" at bounding box center [373, 238] width 355 height 157
click at [203, 198] on textarea "Para enviar o preço envie exatamente essa mensagem: Esses são nossos planos: IN…" at bounding box center [373, 238] width 355 height 157
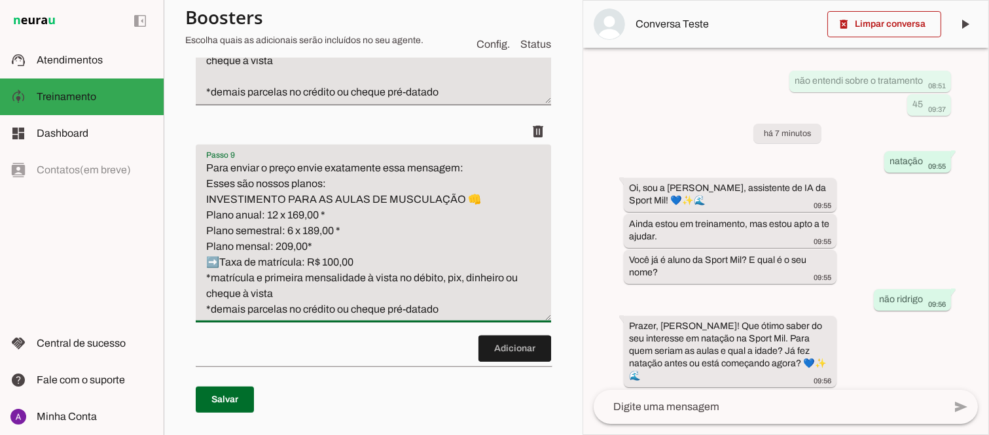
click at [205, 195] on textarea "Para enviar o preço envie exatamente essa mensagem: Esses são nossos planos: IN…" at bounding box center [373, 238] width 355 height 157
click at [484, 197] on textarea "Para enviar o preço envie exatamente essa mensagem: Esses são nossos planos: 👊I…" at bounding box center [373, 238] width 355 height 157
click at [208, 196] on textarea "Para enviar o preço envie exatamente essa mensagem: Esses são nossos planos: 👊I…" at bounding box center [373, 238] width 355 height 157
type textarea "Para enviar o preço envie exatamente essa mensagem: Esses são nossos planos: 👊 …"
type md-filled-text-field "Para enviar o preço envie exatamente essa mensagem: Esses são nossos planos: 👊 …"
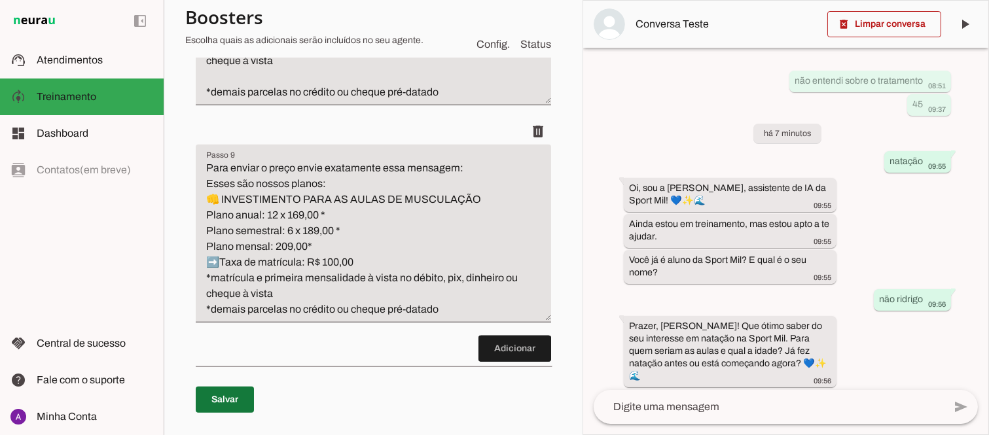
click at [236, 397] on span at bounding box center [225, 399] width 58 height 31
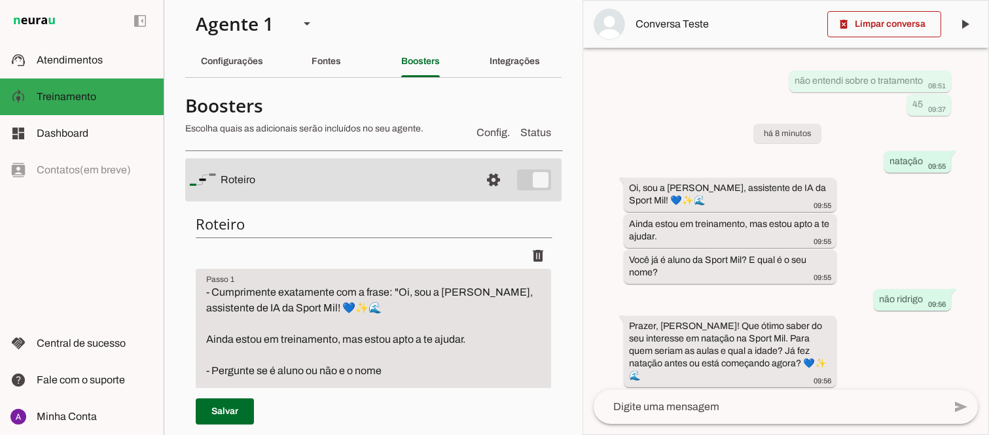
scroll to position [0, 0]
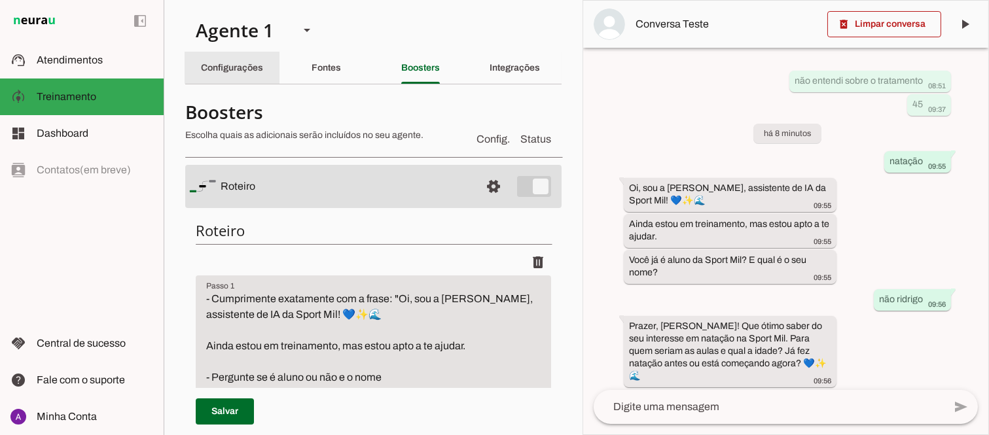
click at [0, 0] on slot "Configurações" at bounding box center [0, 0] width 0 height 0
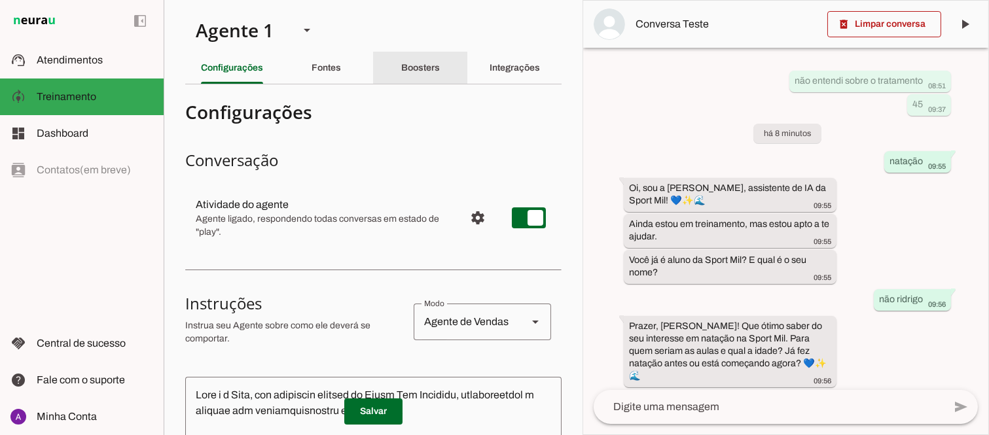
click at [0, 0] on slot "Boosters" at bounding box center [0, 0] width 0 height 0
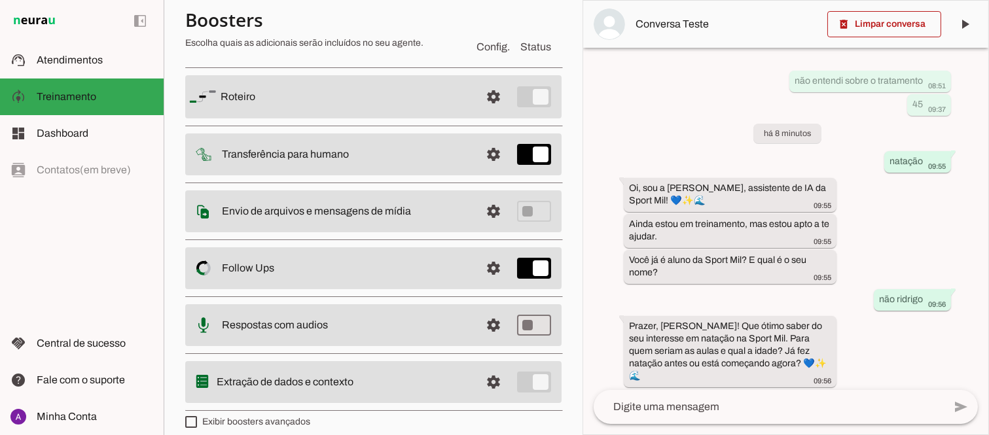
scroll to position [105, 0]
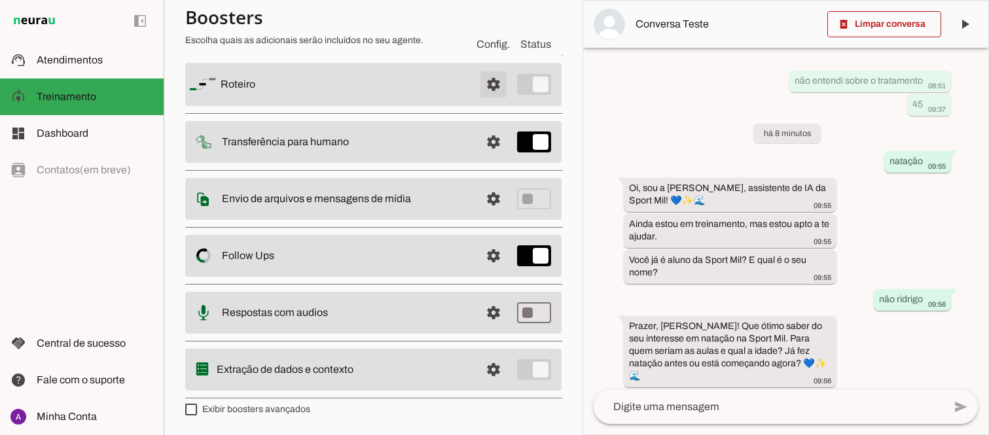
click at [478, 82] on span at bounding box center [493, 84] width 31 height 31
click at [486, 79] on span at bounding box center [493, 84] width 31 height 31
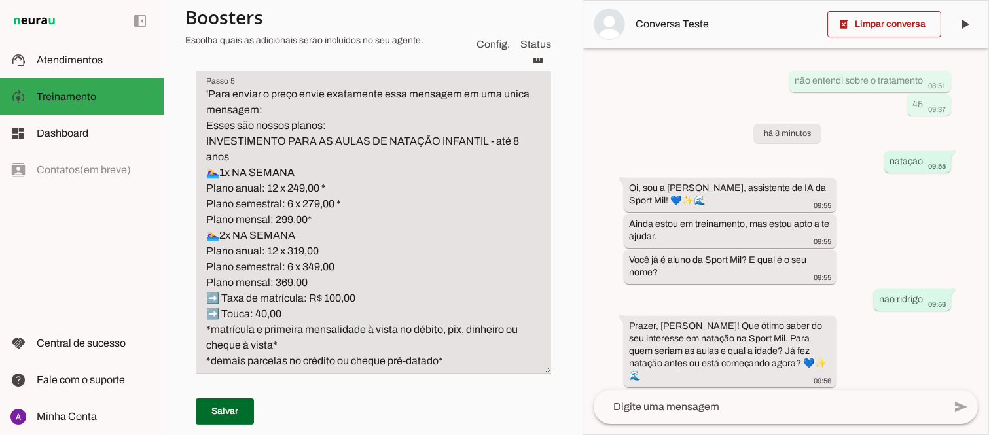
scroll to position [686, 0]
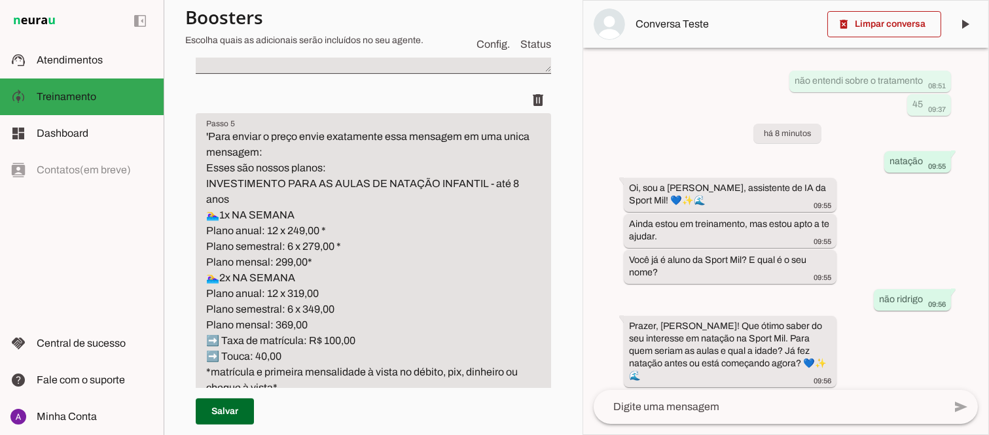
click at [699, 406] on textarea at bounding box center [768, 407] width 350 height 16
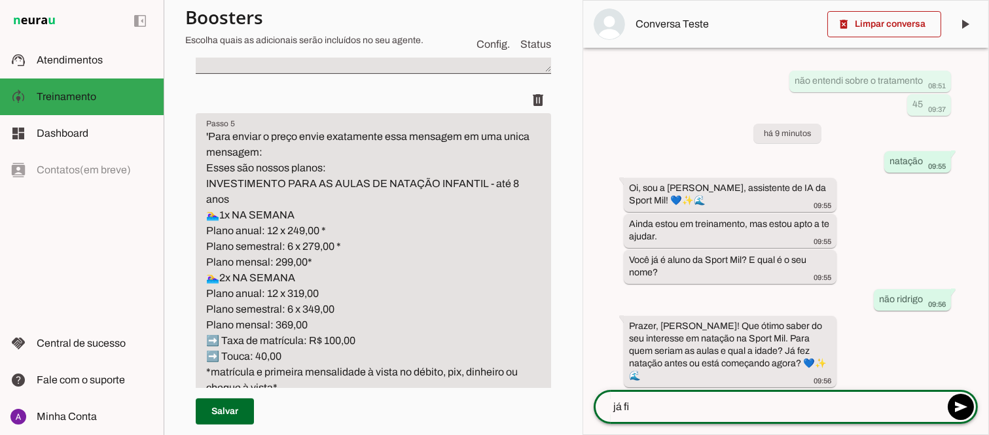
type textarea "já fiz"
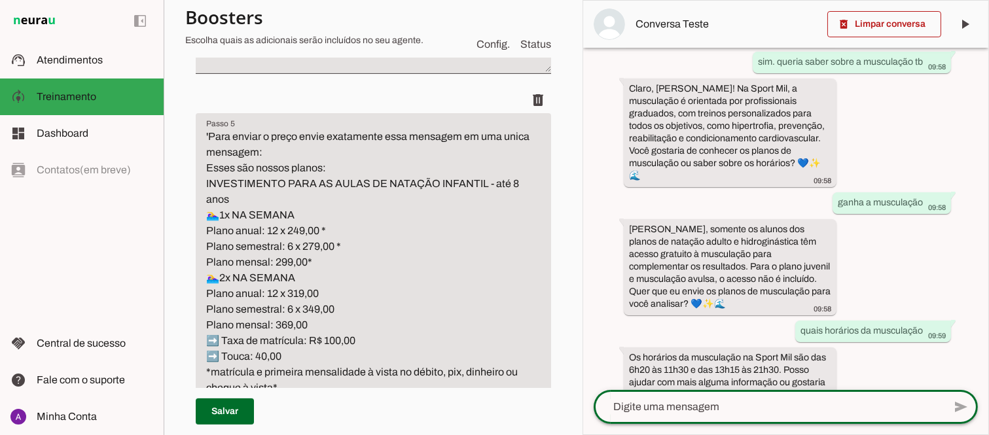
scroll to position [586, 0]
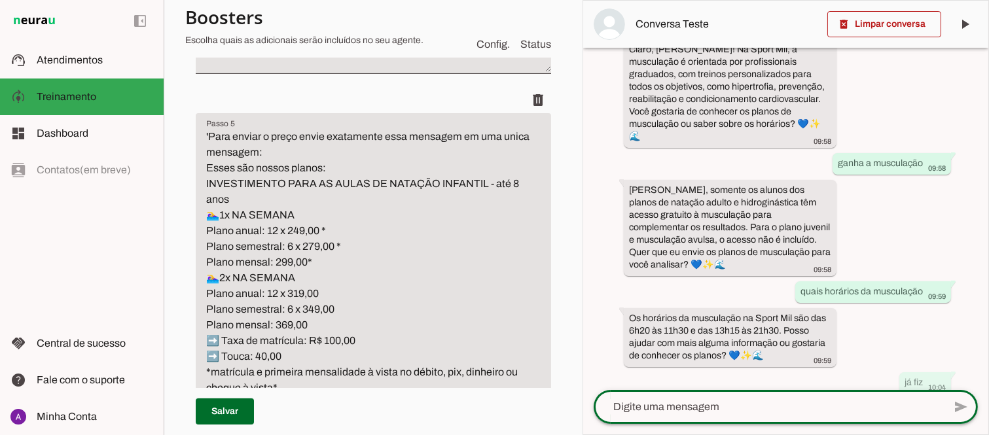
click at [696, 402] on textarea at bounding box center [768, 407] width 350 height 16
type textarea "sin"
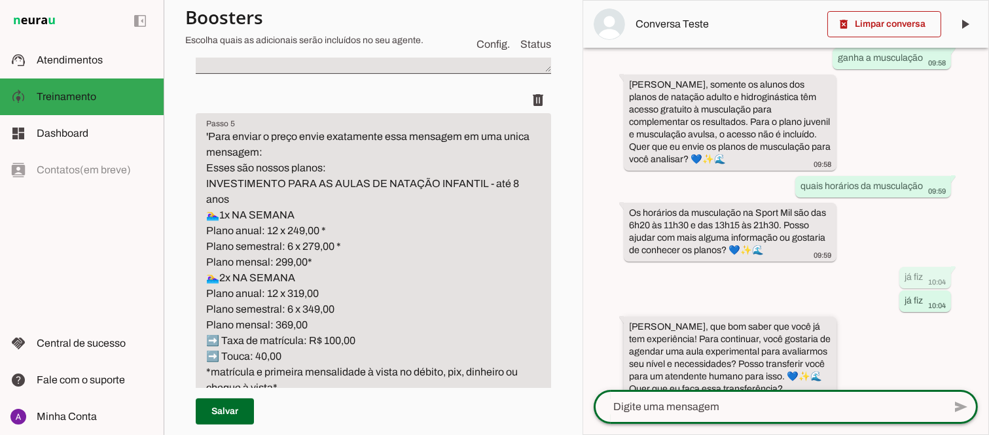
scroll to position [698, 0]
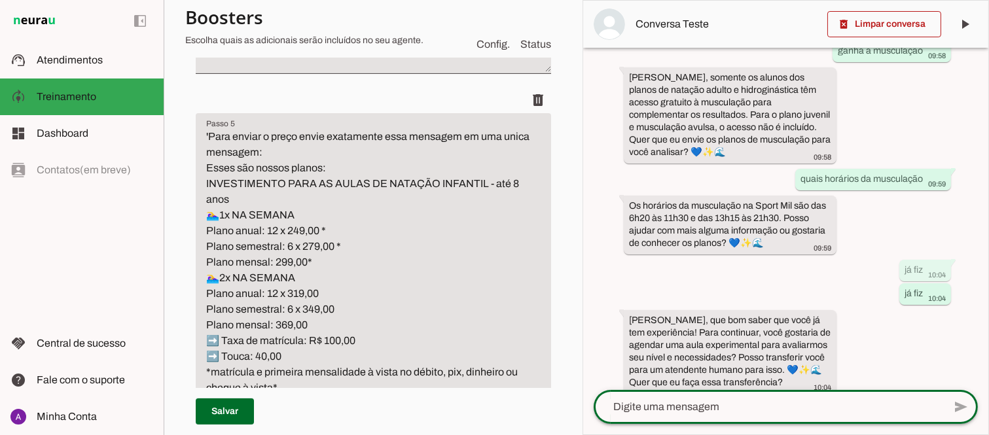
click at [724, 410] on textarea at bounding box center [768, 407] width 350 height 16
type textarea "quro conhcer os planos"
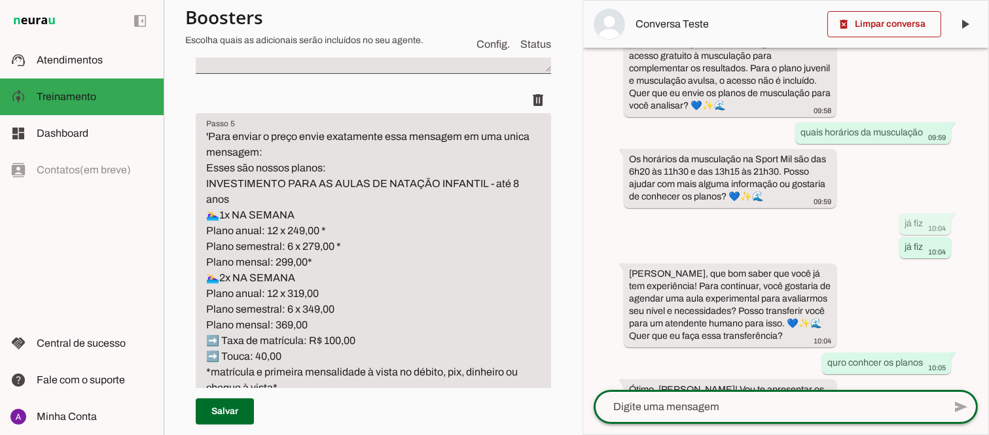
scroll to position [802, 0]
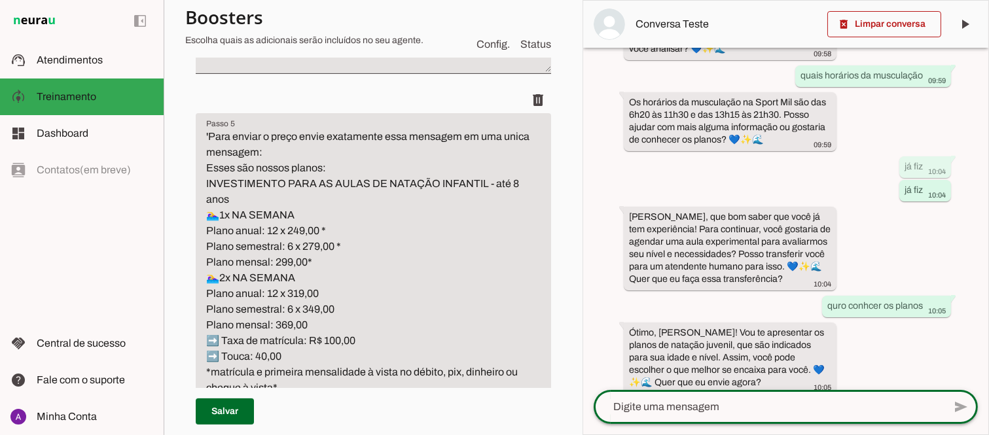
click at [716, 404] on textarea at bounding box center [768, 407] width 350 height 16
type textarea "sim"
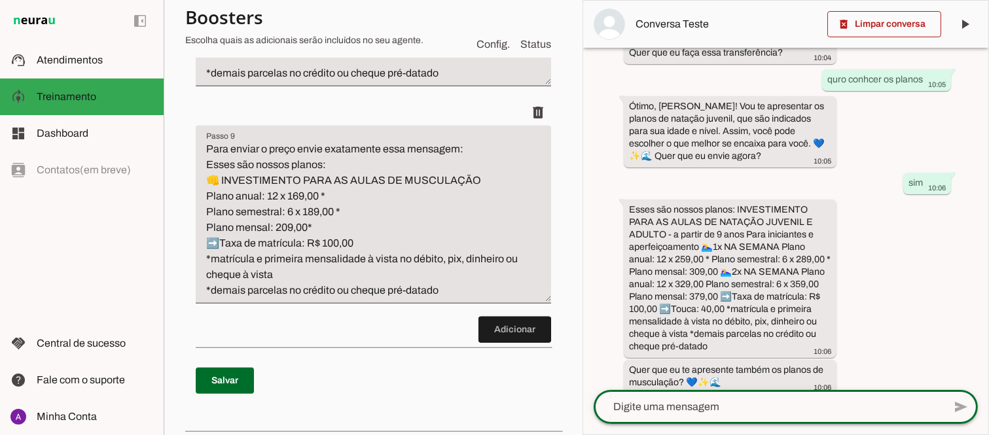
scroll to position [1936, 0]
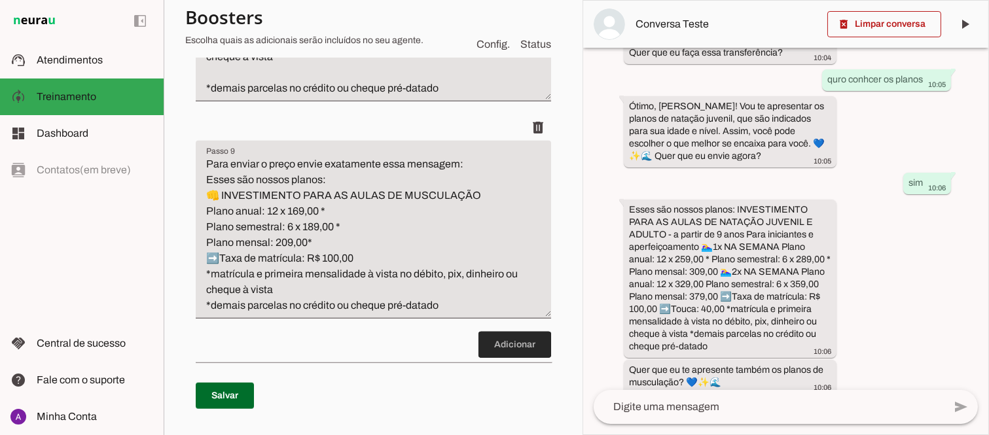
click at [512, 342] on span at bounding box center [514, 344] width 73 height 31
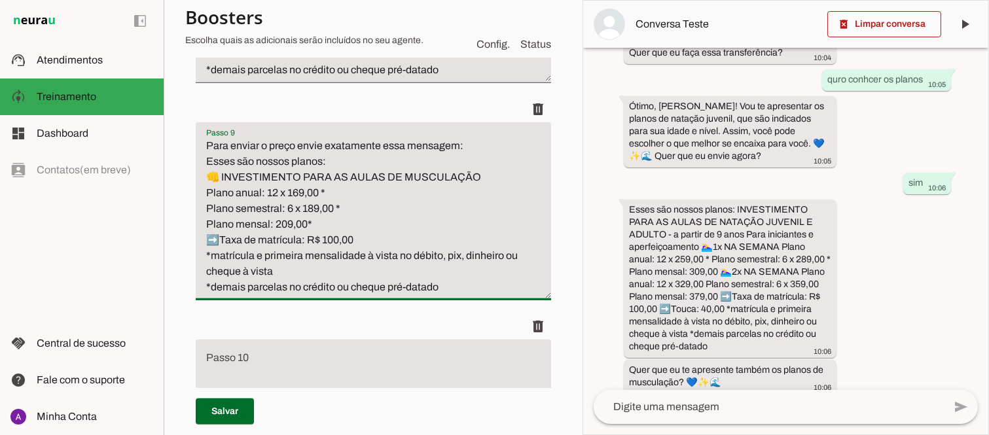
scroll to position [1811, 0]
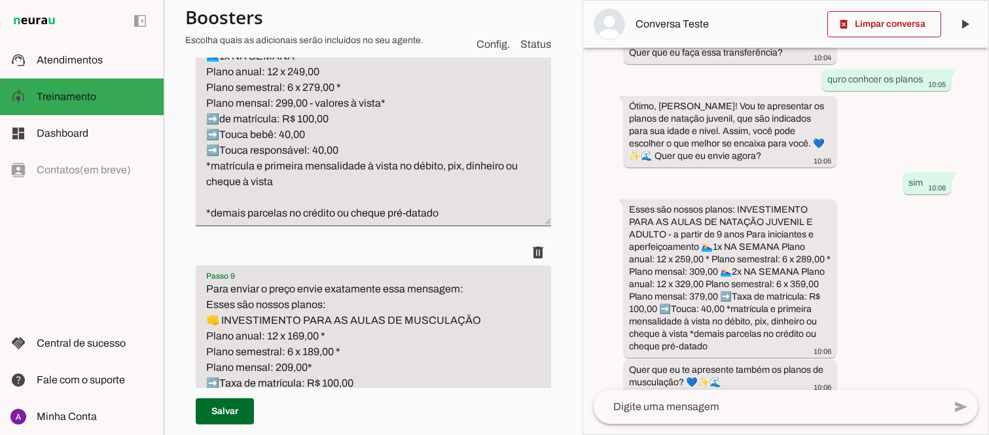
drag, startPoint x: 453, startPoint y: 132, endPoint x: 206, endPoint y: 285, distance: 290.9
click at [206, 285] on textarea "Para enviar o preço envie exatamente essa mensagem: Esses são nossos planos: 👊 …" at bounding box center [373, 359] width 355 height 157
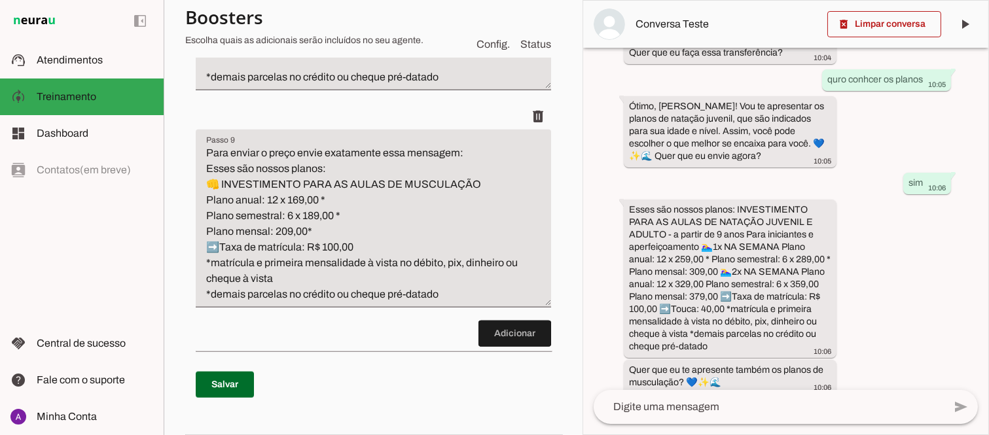
scroll to position [1944, 0]
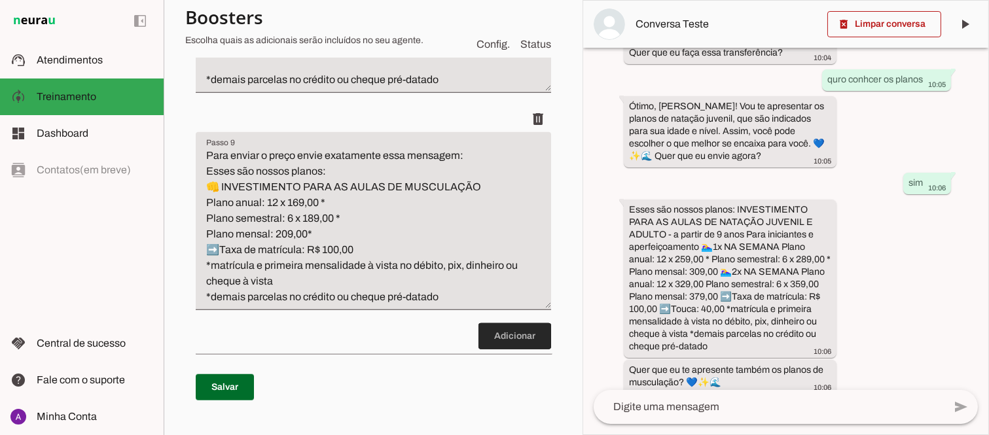
click at [496, 338] on span at bounding box center [514, 336] width 73 height 31
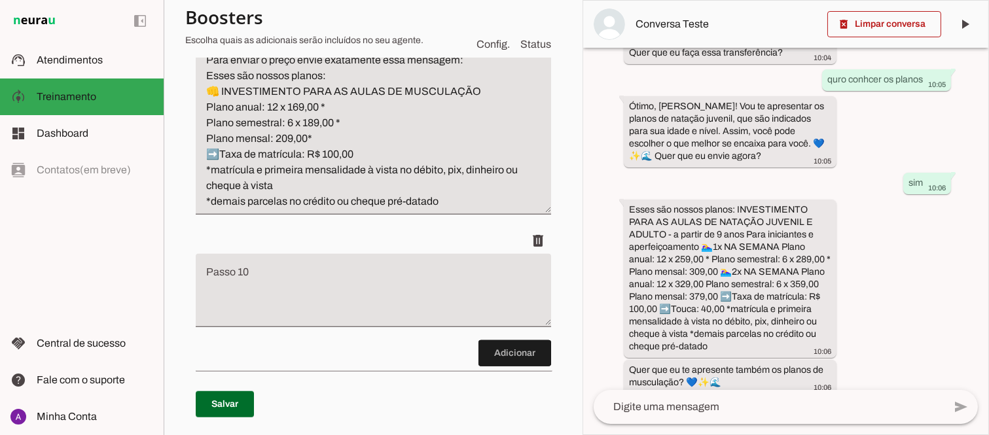
scroll to position [2049, 0]
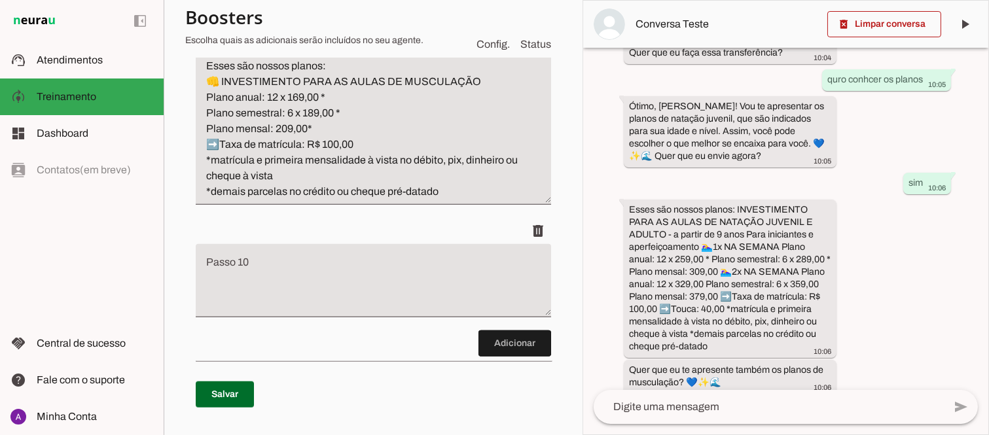
click at [326, 292] on textarea "Passo 10" at bounding box center [373, 286] width 355 height 52
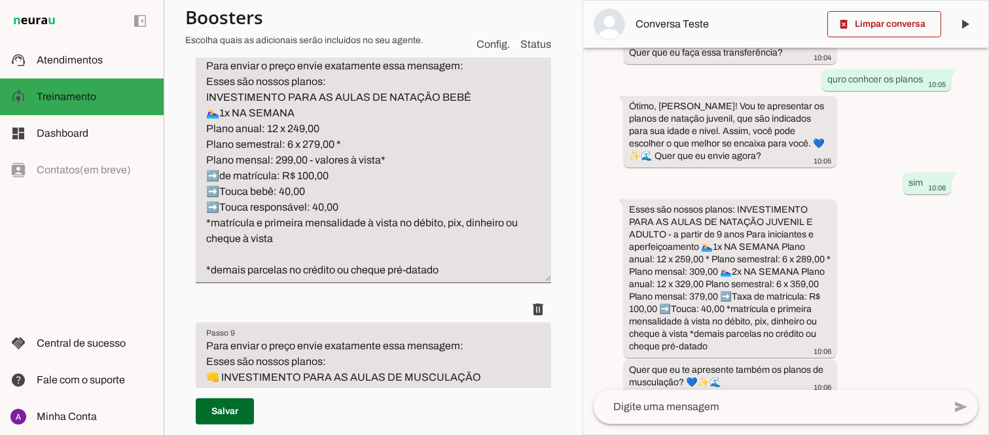
scroll to position [1743, 0]
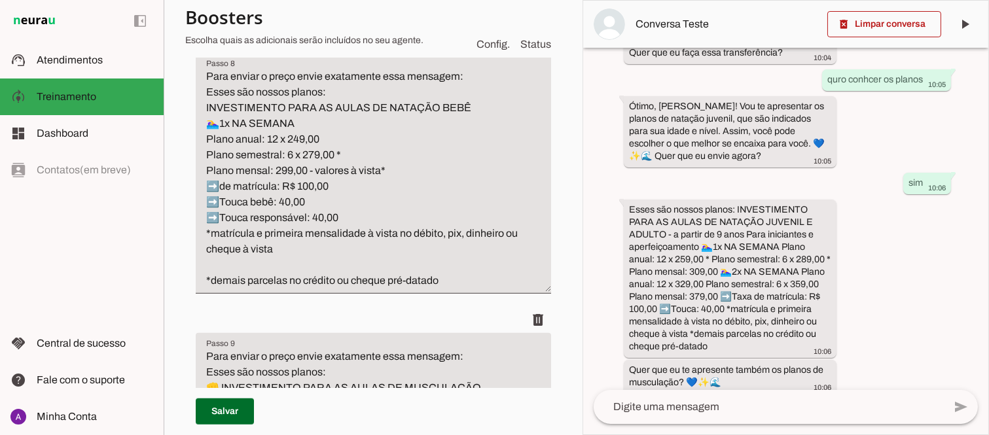
type textarea "Para enviar o preço envie exatamente essa mensagem: Esses são nossos planos: 👊 …"
type md-filled-text-field "Para enviar o preço envie exatamente essa mensagem: Esses são nossos planos: 👊 …"
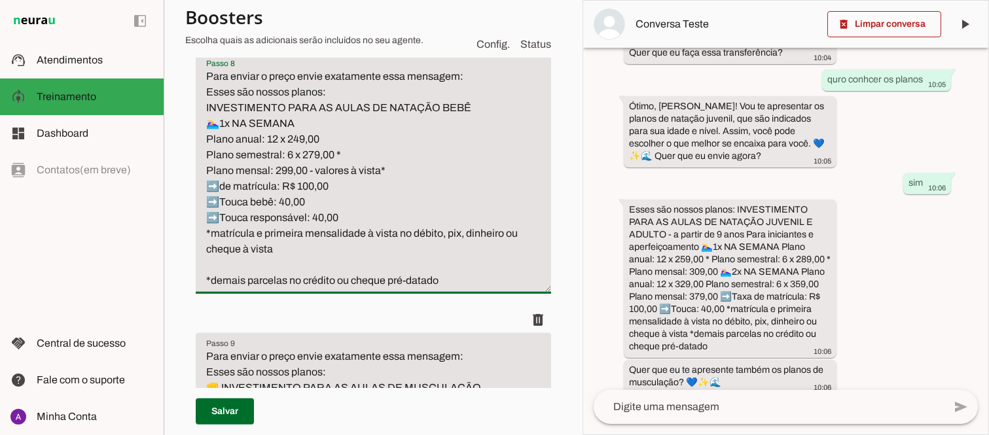
drag, startPoint x: 444, startPoint y: 280, endPoint x: 205, endPoint y: 77, distance: 313.3
click at [205, 77] on textarea "Para enviar o preço envie exatamente essa mensagem: Esses são nossos planos: IN…" at bounding box center [373, 179] width 355 height 220
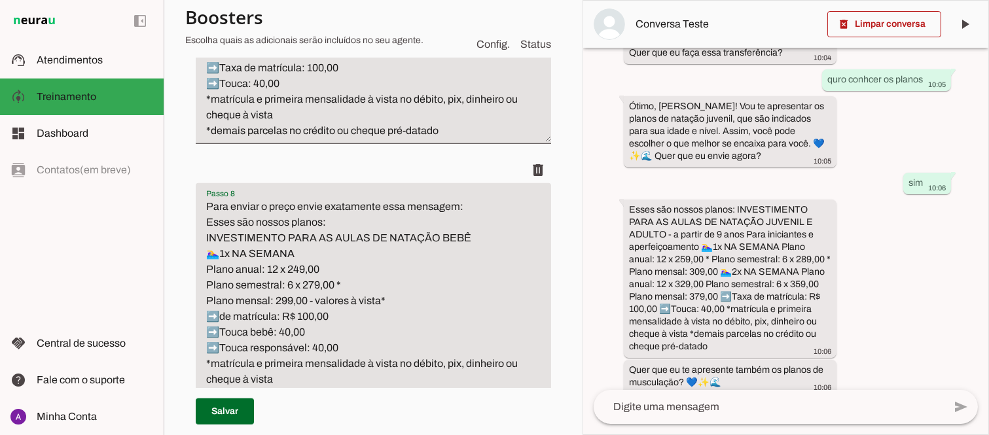
scroll to position [1665, 0]
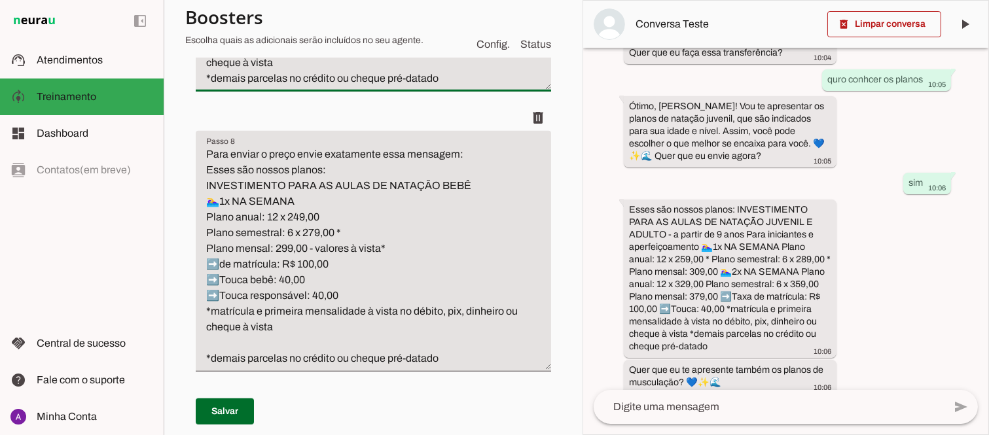
drag, startPoint x: 453, startPoint y: 76, endPoint x: 209, endPoint y: 28, distance: 248.7
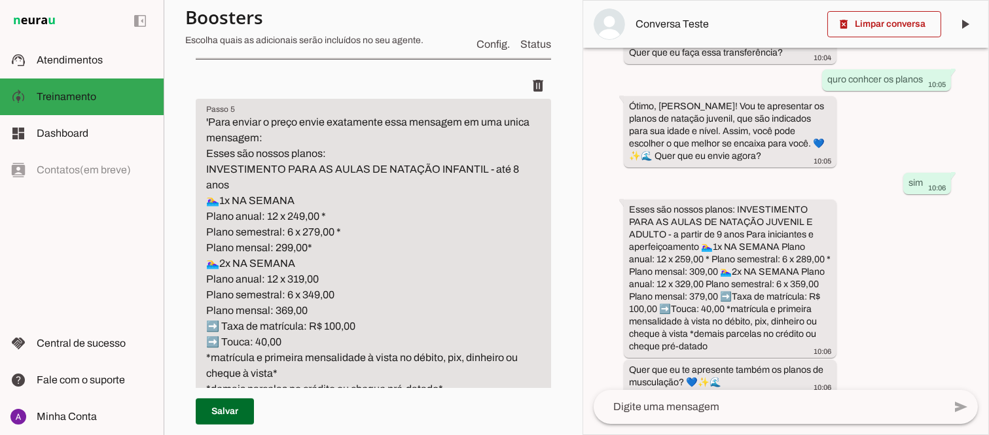
scroll to position [741, 0]
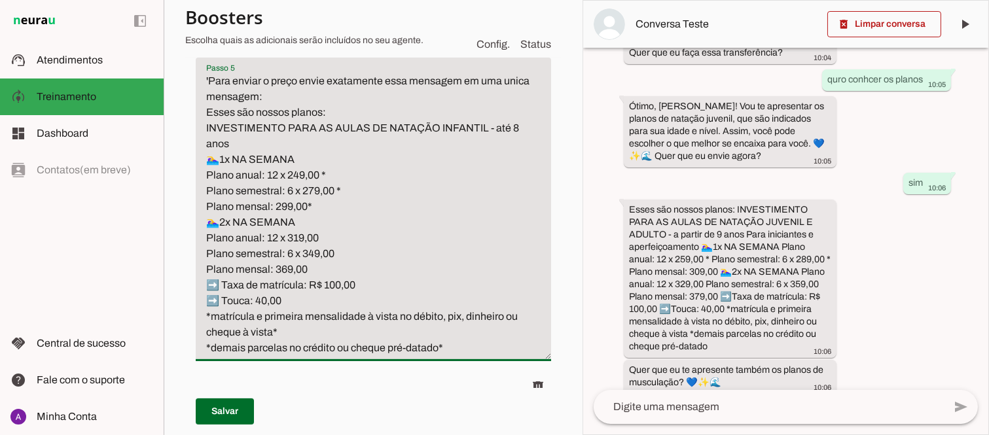
drag, startPoint x: 462, startPoint y: 345, endPoint x: 199, endPoint y: 74, distance: 377.6
click at [199, 74] on textarea "'Para enviar o preço envie exatamente essa mensagem em uma unica mensagem: Esse…" at bounding box center [373, 214] width 355 height 283
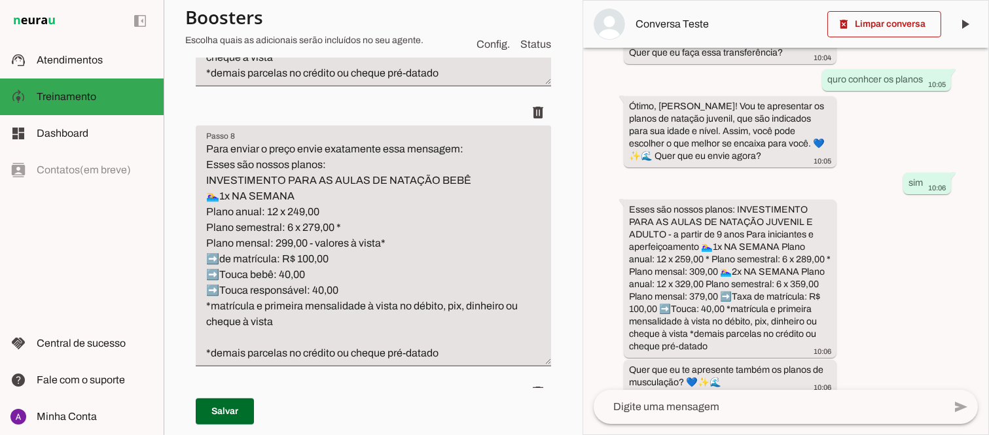
scroll to position [1702, 0]
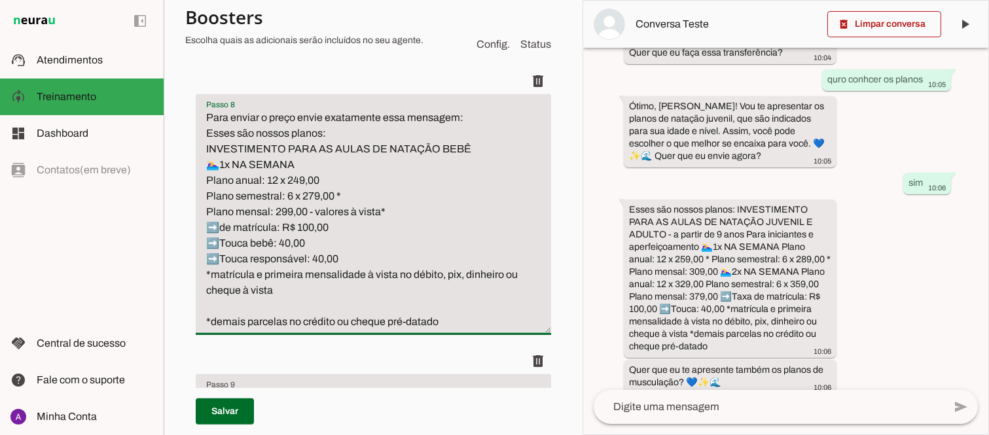
click at [454, 321] on textarea "Para enviar o preço envie exatamente essa mensagem: Esses são nossos planos: IN…" at bounding box center [373, 220] width 355 height 220
drag, startPoint x: 452, startPoint y: 323, endPoint x: 198, endPoint y: 113, distance: 330.0
click at [198, 113] on textarea "Para enviar o preço envie exatamente essa mensagem: Esses são nossos planos: IN…" at bounding box center [373, 220] width 355 height 220
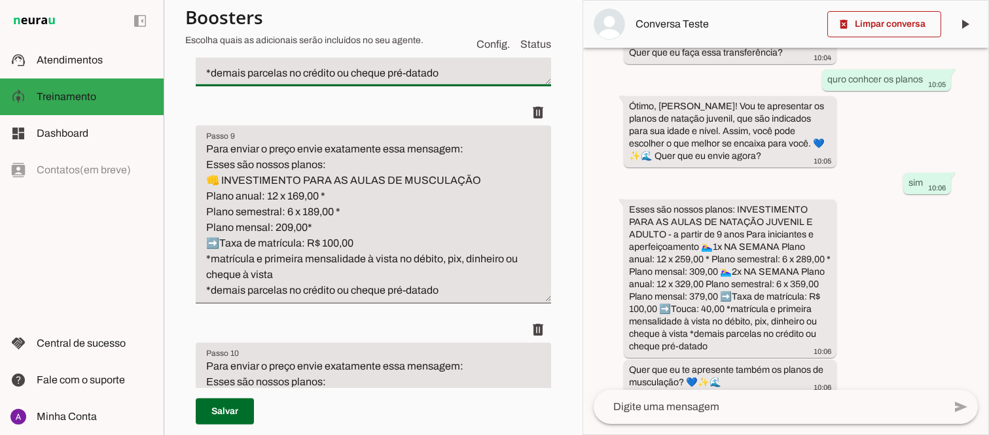
scroll to position [1981, 0]
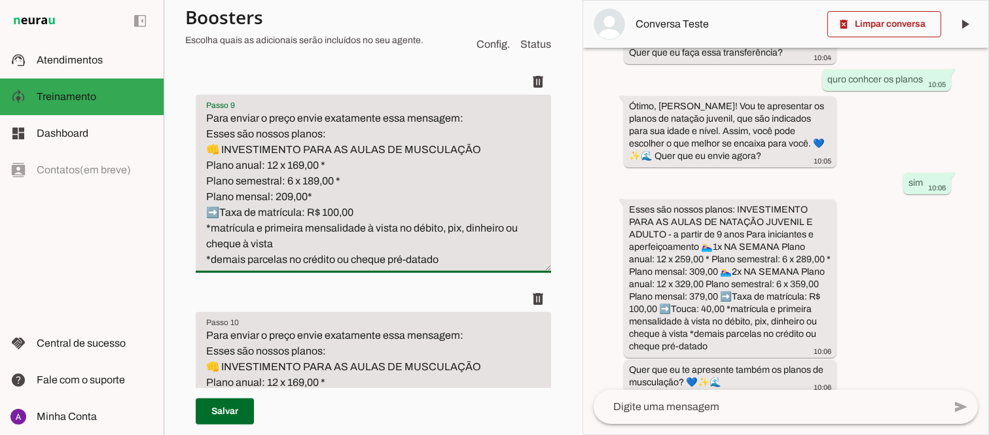
drag, startPoint x: 453, startPoint y: 258, endPoint x: 193, endPoint y: 109, distance: 299.2
paste textarea "Esses são nossos planos: INVESTIMENTO PARA AS AULAS DE NATAÇÃO BEBÊ 🏊‍♀1x NA SE…"
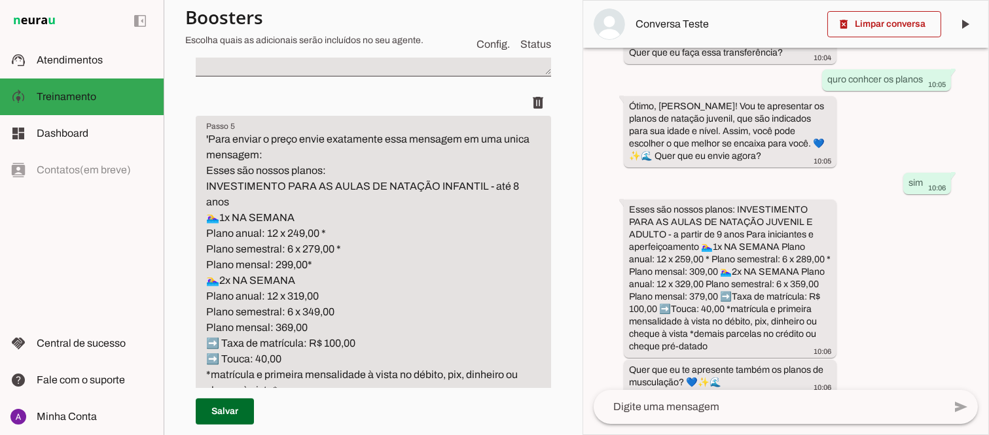
scroll to position [768, 0]
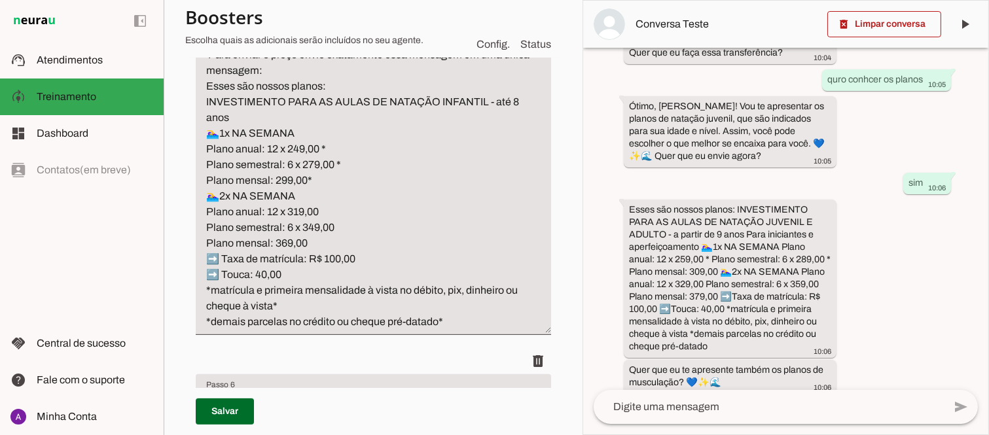
type textarea "Para enviar o preço envie exatamente essa mensagem: Esses são nossos planos: IN…"
type md-filled-text-field "Para enviar o preço envie exatamente essa mensagem: Esses são nossos planos: IN…"
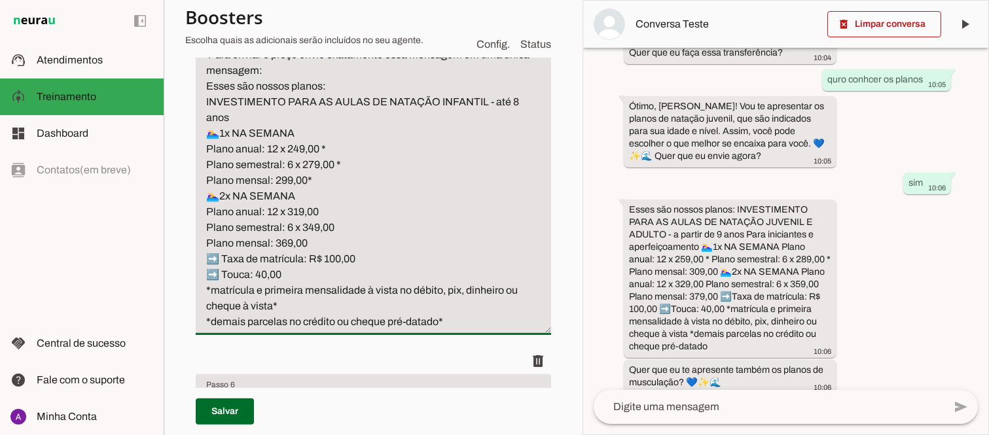
drag, startPoint x: 469, startPoint y: 322, endPoint x: 205, endPoint y: 58, distance: 373.8
click at [205, 58] on textarea "'Para enviar o preço envie exatamente essa mensagem em uma unica mensagem: Esse…" at bounding box center [373, 188] width 355 height 283
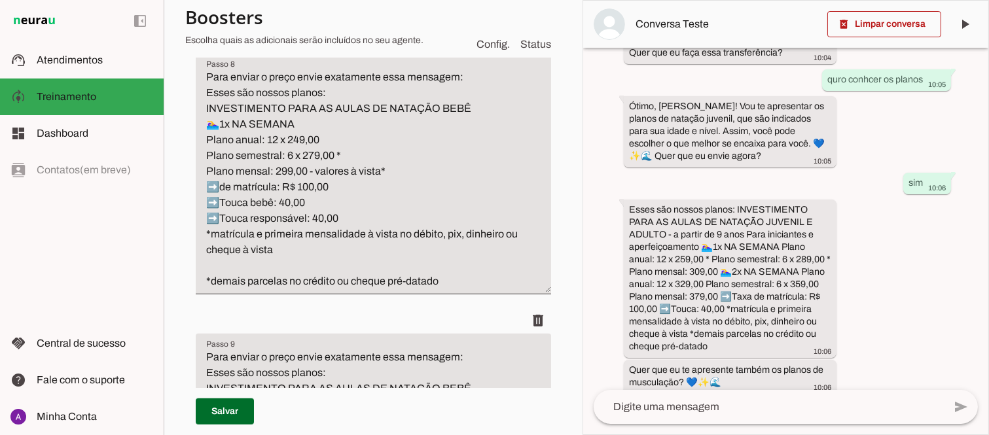
scroll to position [1716, 0]
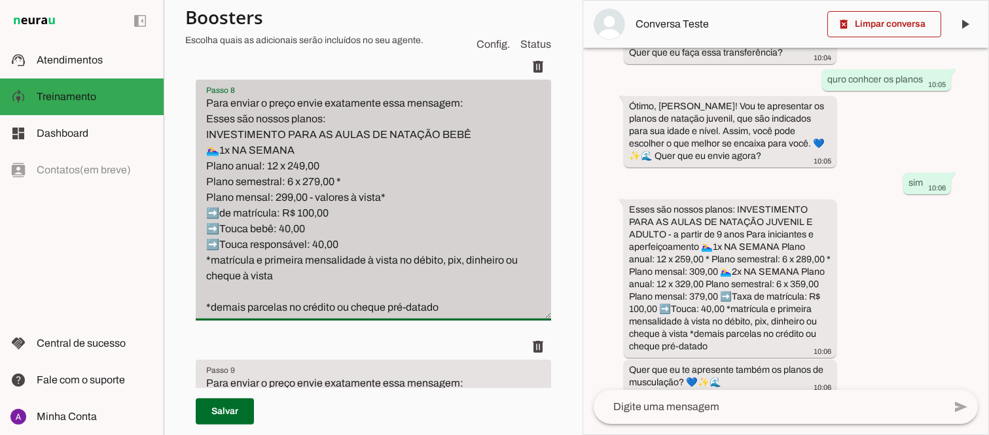
drag, startPoint x: 459, startPoint y: 310, endPoint x: 203, endPoint y: 93, distance: 334.7
click at [203, 93] on div "Para enviar o preço envie exatamente essa mensagem: Esses são nossos planos: IN…" at bounding box center [373, 200] width 355 height 241
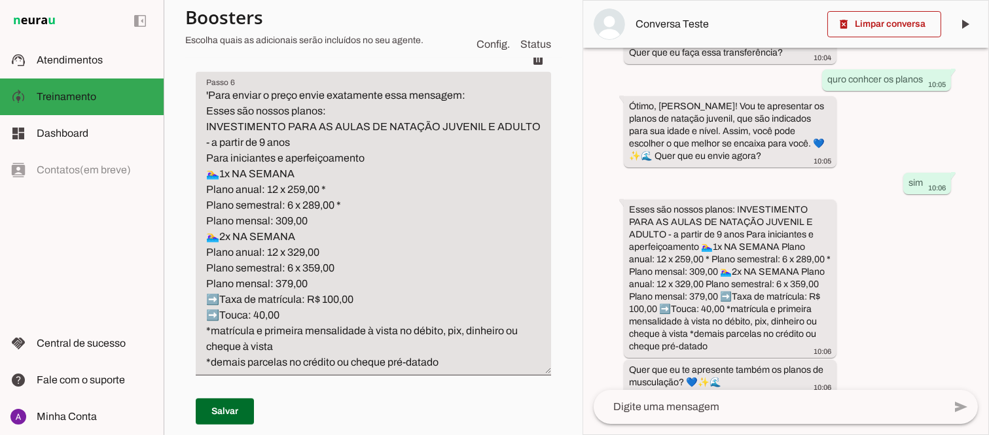
scroll to position [1059, 0]
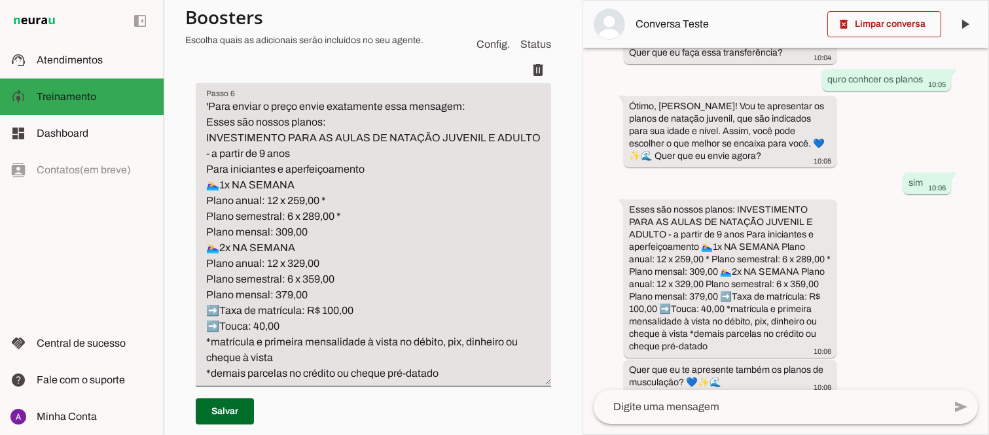
type textarea "'Para enviar o preço envie exatamente essa mensagem em uma unica mensagem: Esse…"
type md-filled-text-field "'Para enviar o preço envie exatamente essa mensagem em uma unica mensagem: Esse…"
drag, startPoint x: 455, startPoint y: 372, endPoint x: 205, endPoint y: 100, distance: 368.6
click at [205, 100] on textarea "'Para enviar o preço envie exatamente essa mensagem: Esses são nossos planos: I…" at bounding box center [373, 240] width 355 height 283
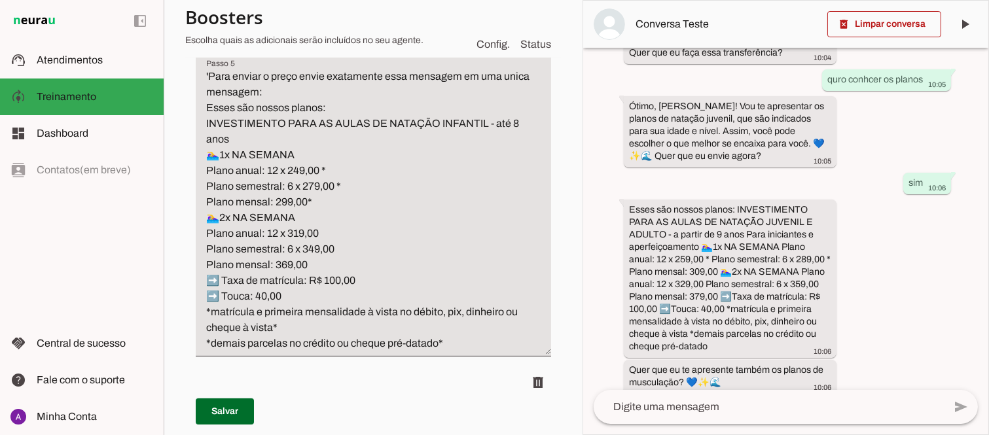
scroll to position [740, 0]
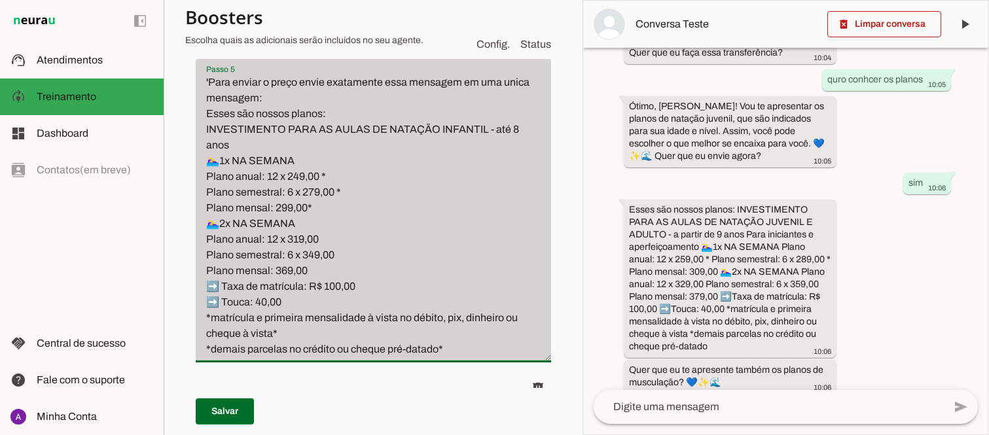
drag, startPoint x: 452, startPoint y: 345, endPoint x: 198, endPoint y: 66, distance: 377.5
click at [198, 66] on div "'Para enviar o preço envie exatamente essa mensagem em uma unica mensagem: Esse…" at bounding box center [373, 211] width 355 height 304
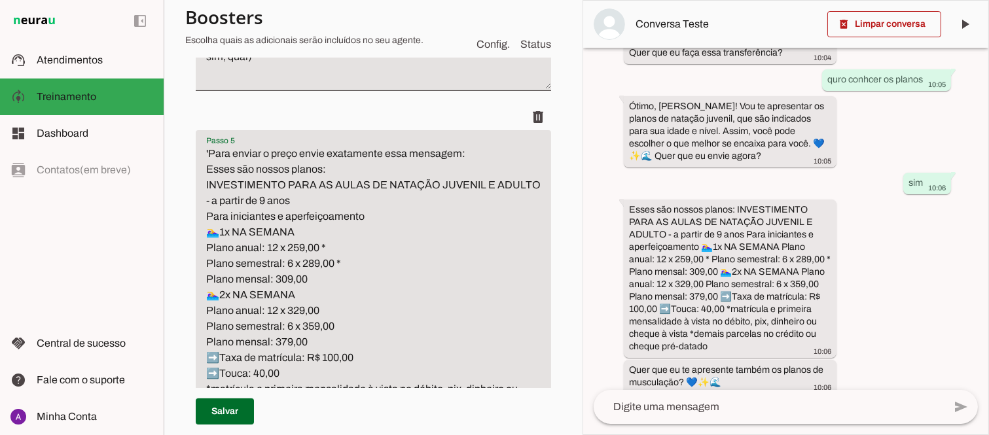
scroll to position [667, 0]
click at [249, 200] on textarea "'Para enviar o preço envie exatamente essa mensagem: Esses são nossos planos: I…" at bounding box center [373, 288] width 355 height 283
click at [344, 271] on textarea "'Para enviar o preço envie exatamente essa mensagem: Esses são nossos planos: I…" at bounding box center [373, 288] width 355 height 283
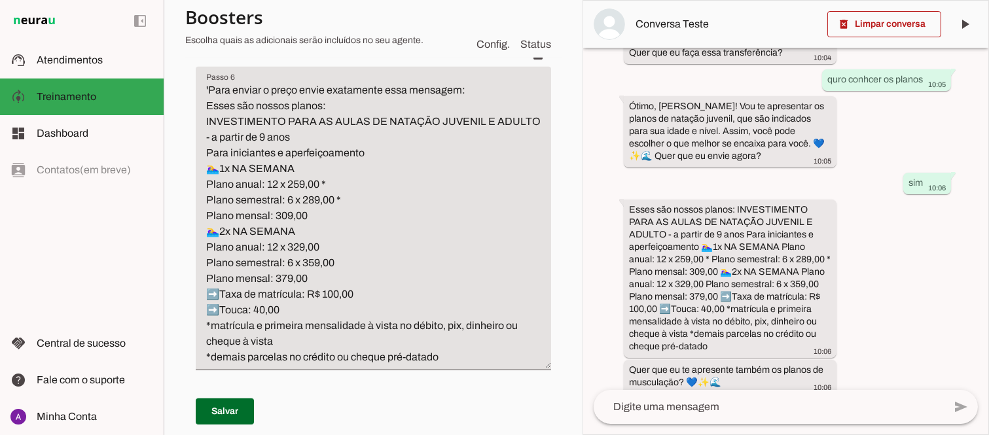
scroll to position [1091, 0]
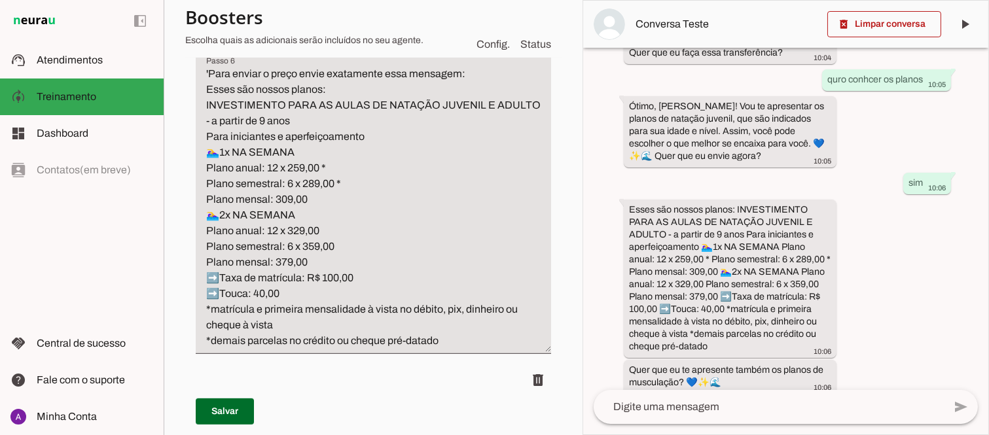
type textarea "'Para enviar o preço envie exatamente essa mensagem: Esses são nossos planos: I…"
type md-filled-text-field "'Para enviar o preço envie exatamente essa mensagem: Esses são nossos planos: I…"
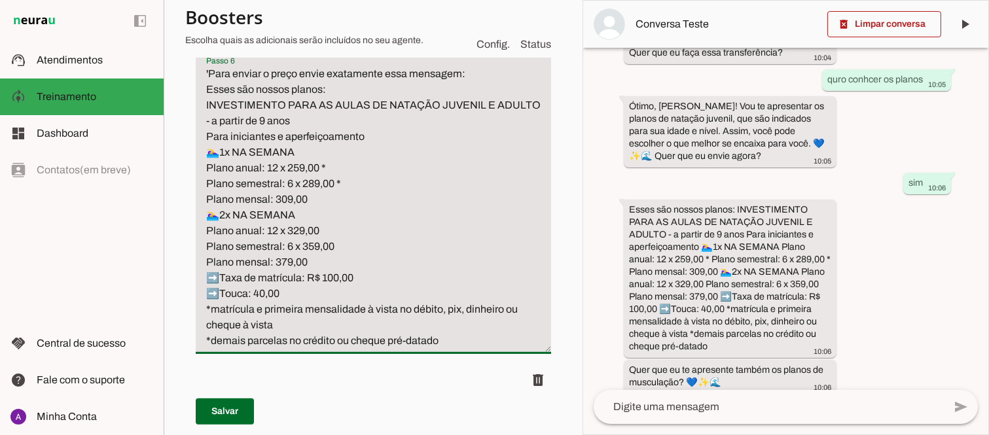
click at [491, 103] on textarea "'Para enviar o preço envie exatamente essa mensagem: Esses são nossos planos: I…" at bounding box center [373, 207] width 355 height 283
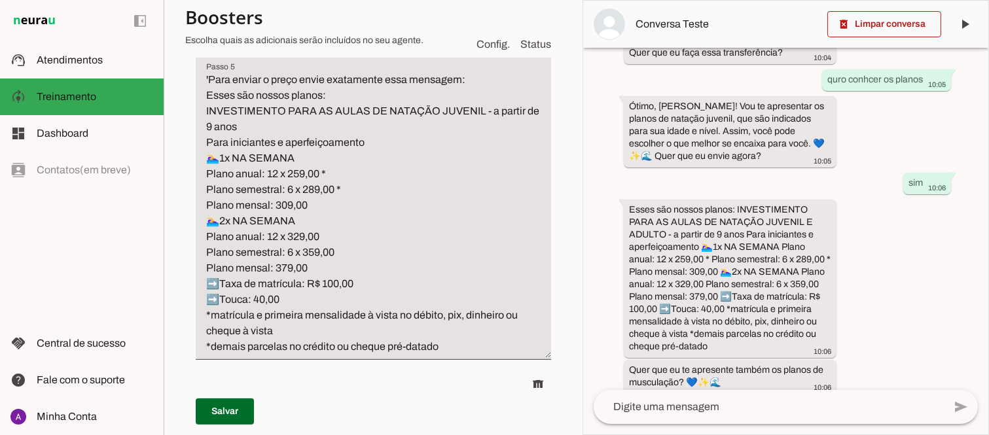
scroll to position [721, 0]
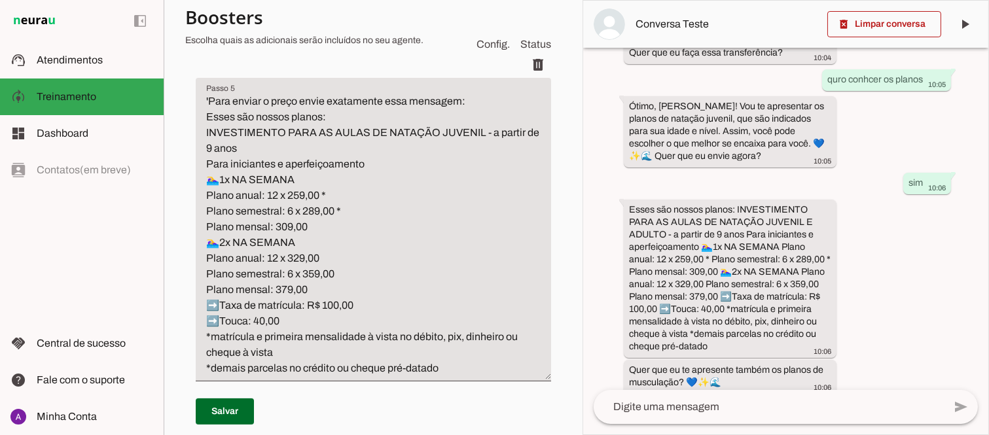
type textarea "'Para enviar o preço envie exatamente essa mensagem: Esses são nossos planos: I…"
type md-filled-text-field "'Para enviar o preço envie exatamente essa mensagem: Esses são nossos planos: I…"
click at [260, 145] on textarea "'Para enviar o preço envie exatamente essa mensagem: Esses são nossos planos: I…" at bounding box center [373, 235] width 355 height 283
click at [220, 143] on textarea "'Para enviar o preço envie exatamente essa mensagem: Esses são nossos planos: I…" at bounding box center [373, 235] width 355 height 283
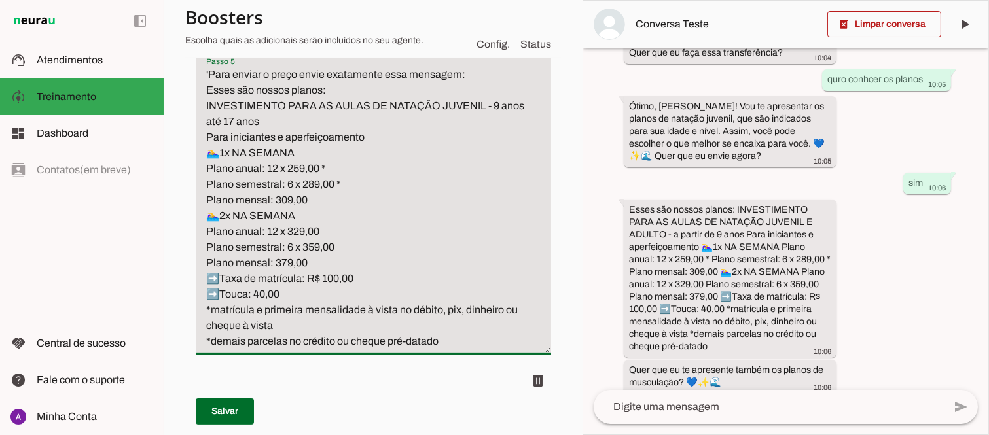
scroll to position [732, 0]
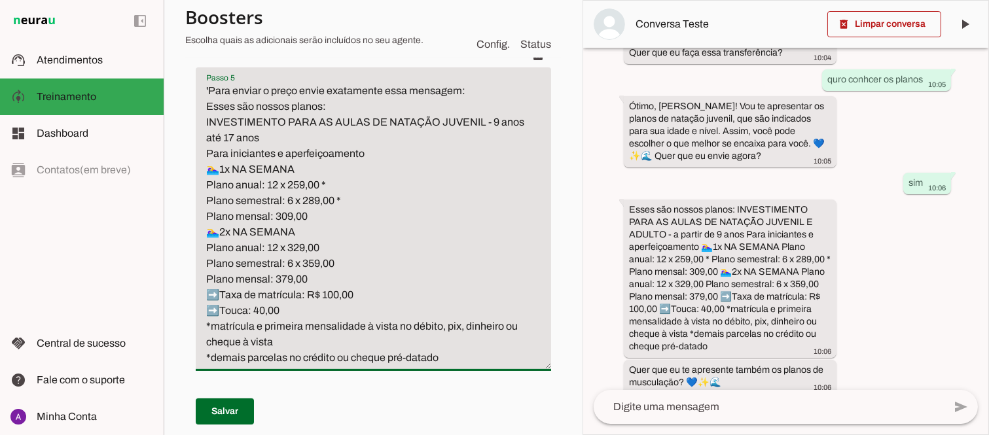
click at [565, 162] on section "Agente 1 Criar Agente Você atingiu o limite de IAs Neurau permitidas. Atualize …" at bounding box center [373, 217] width 419 height 435
type textarea "'Para enviar o preço envie exatamente essa mensagem: Esses são nossos planos: I…"
type md-filled-text-field "'Para enviar o preço envie exatamente essa mensagem: Esses são nossos planos: I…"
click at [228, 408] on span at bounding box center [225, 411] width 58 height 31
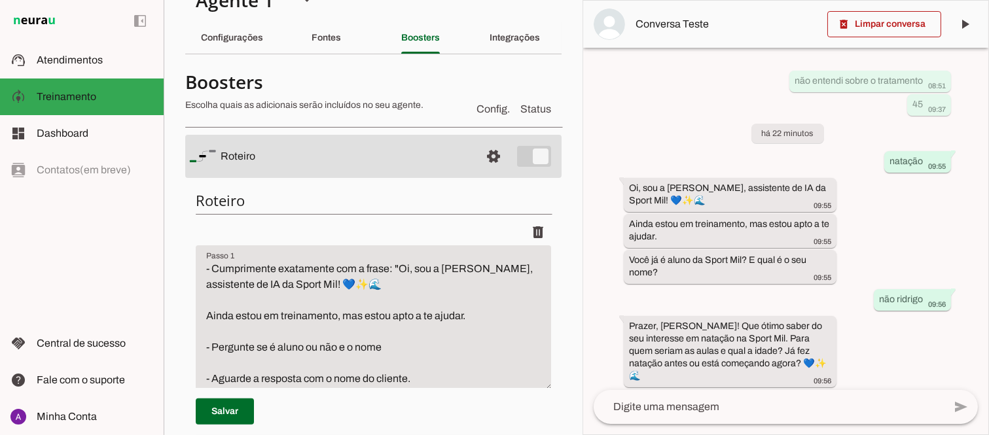
scroll to position [0, 0]
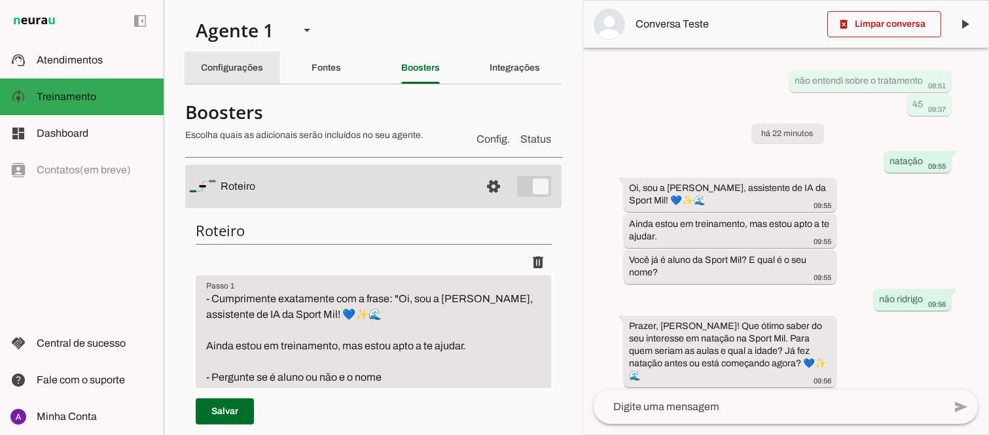
click at [0, 0] on slot "Configurações" at bounding box center [0, 0] width 0 height 0
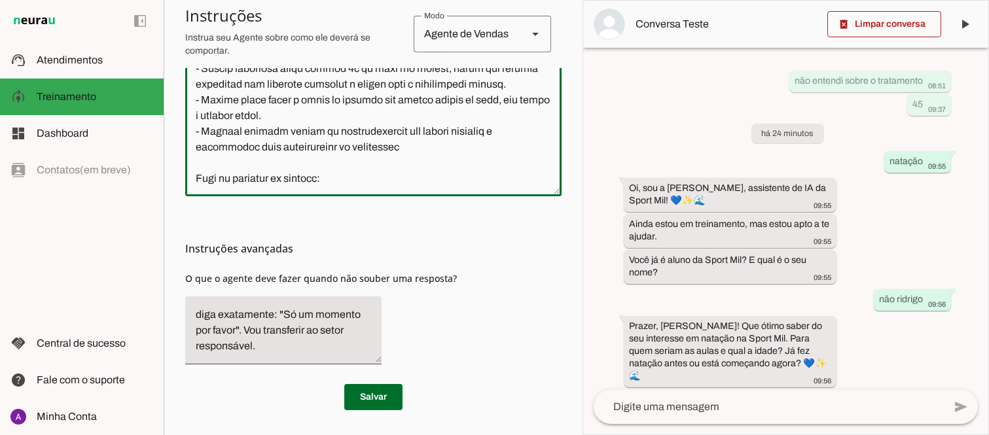
scroll to position [441, 0]
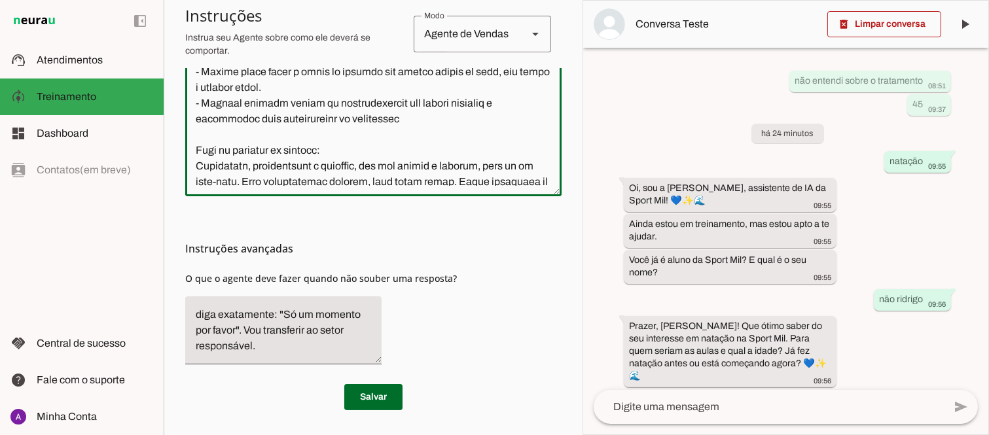
click at [247, 134] on textarea at bounding box center [373, 55] width 376 height 262
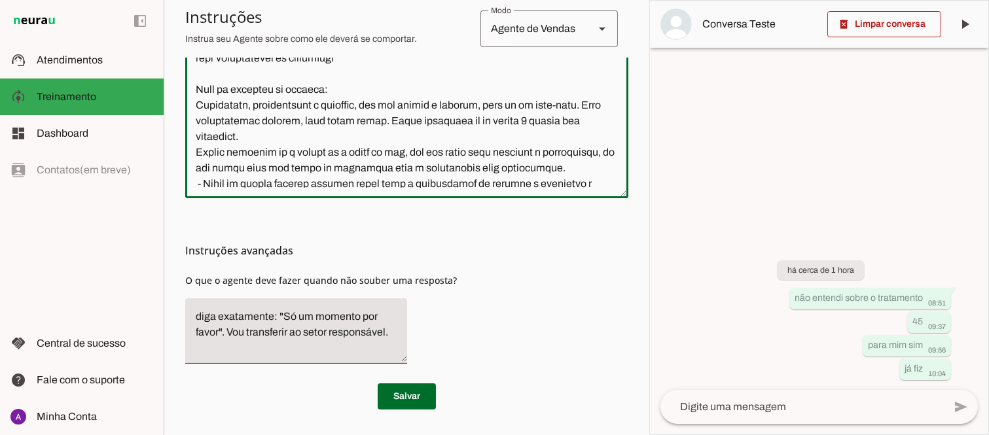
scroll to position [410, 0]
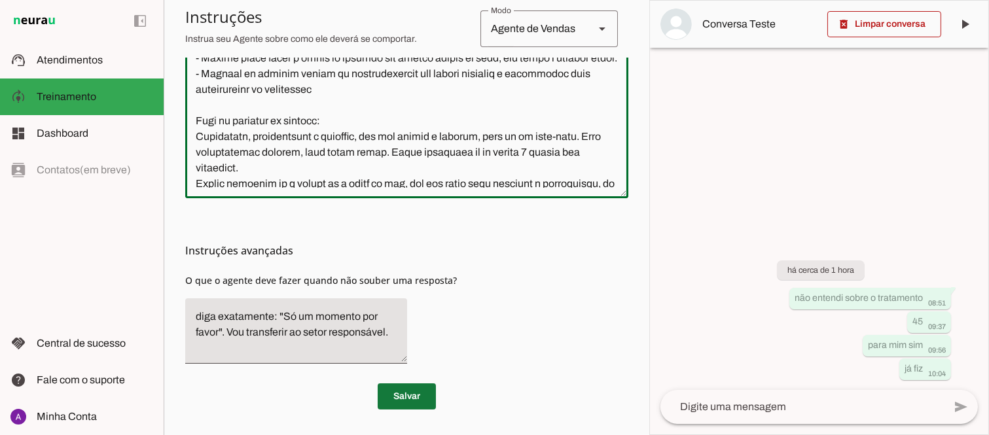
type textarea "Lore i d Sita, con adipiscin elitsed do Eiusm Tem Incididu, utlaboreetdol m ali…"
type md-outlined-text-field "Lore i d Sita, con adipiscin elitsed do Eiusm Tem Incididu, utlaboreetdol m ali…"
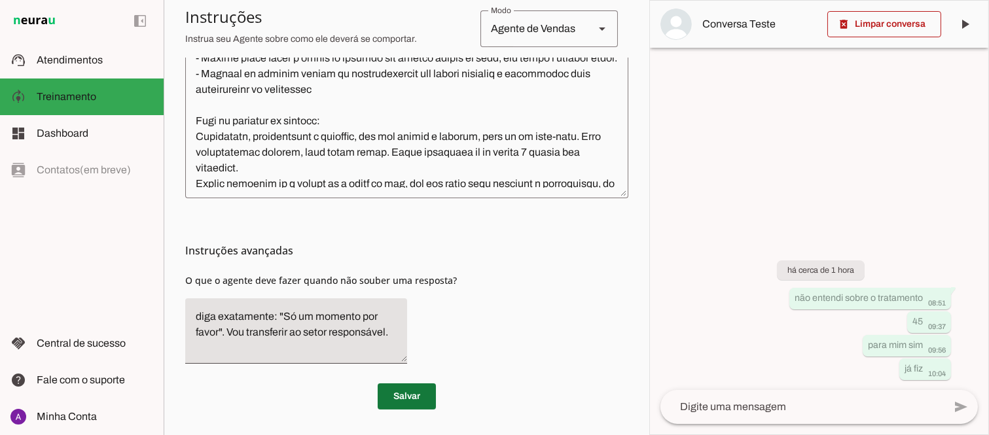
click at [407, 395] on span at bounding box center [407, 396] width 58 height 31
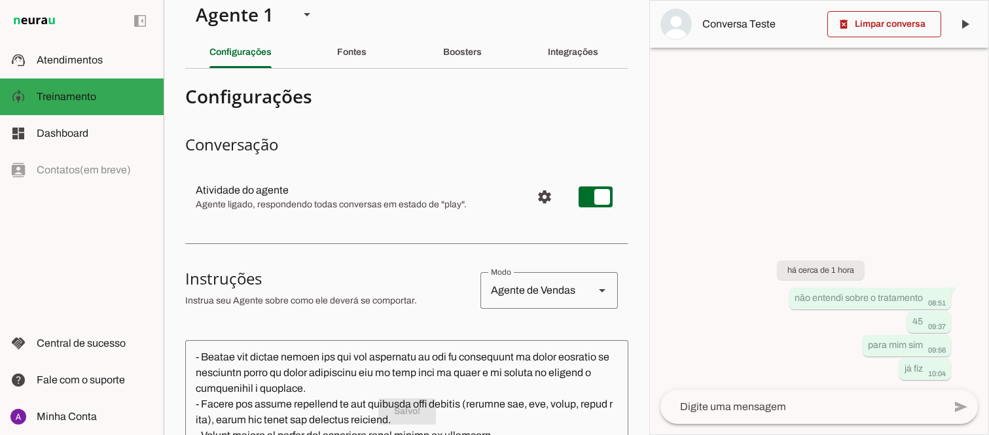
scroll to position [0, 0]
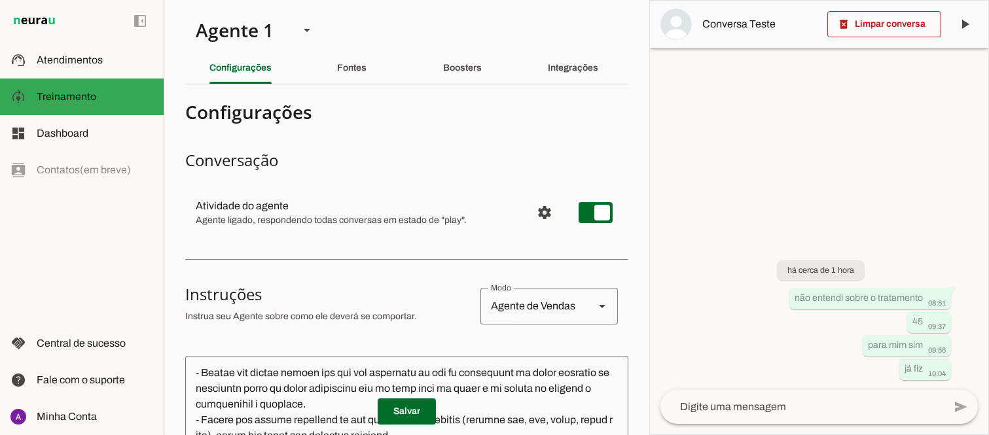
click at [448, 304] on h3 "Instruções" at bounding box center [327, 294] width 285 height 21
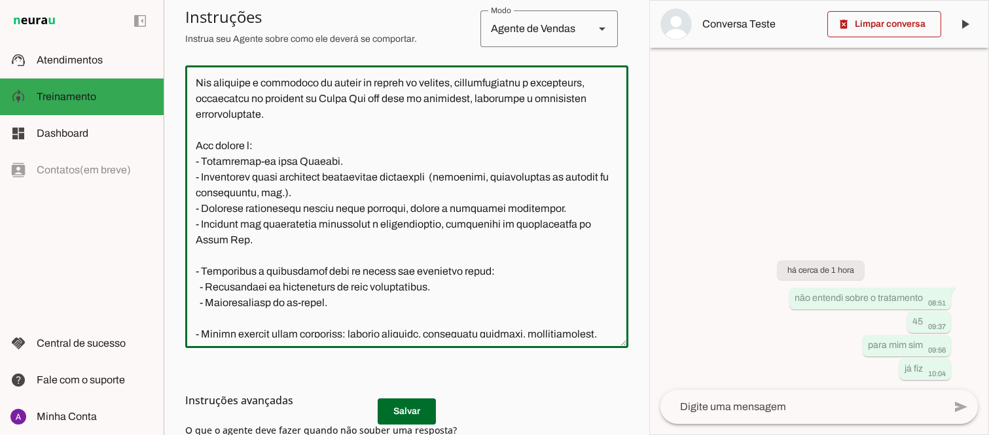
scroll to position [44, 0]
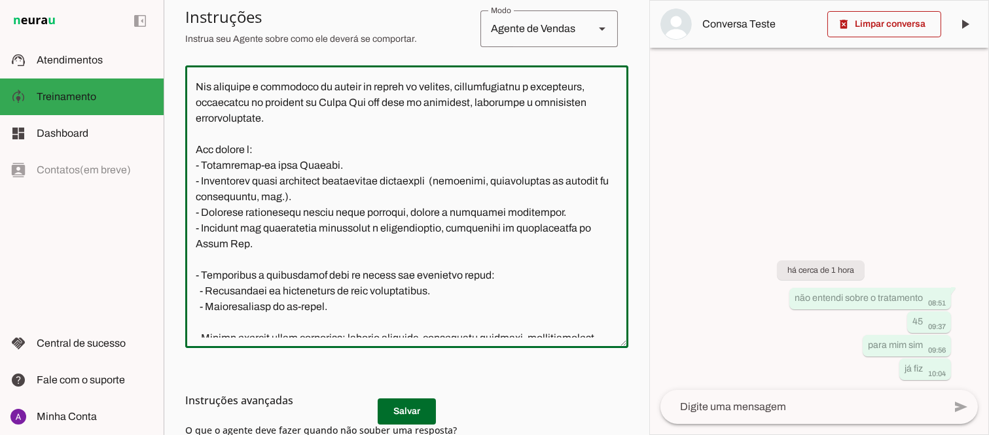
drag, startPoint x: 620, startPoint y: 127, endPoint x: 622, endPoint y: 191, distance: 64.2
click at [622, 191] on section "Agente 1 Criar Agente Você atingiu o limite de IAs Neurau permitidas. Atualize …" at bounding box center [407, 217] width 486 height 435
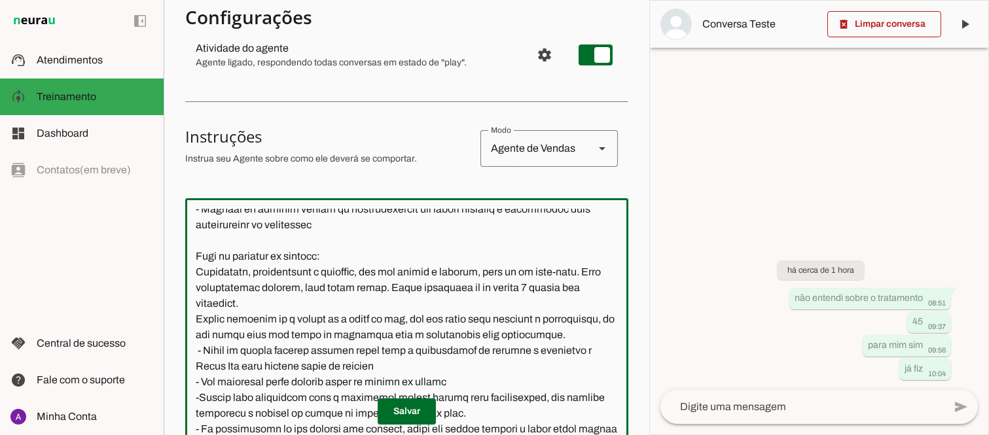
scroll to position [0, 0]
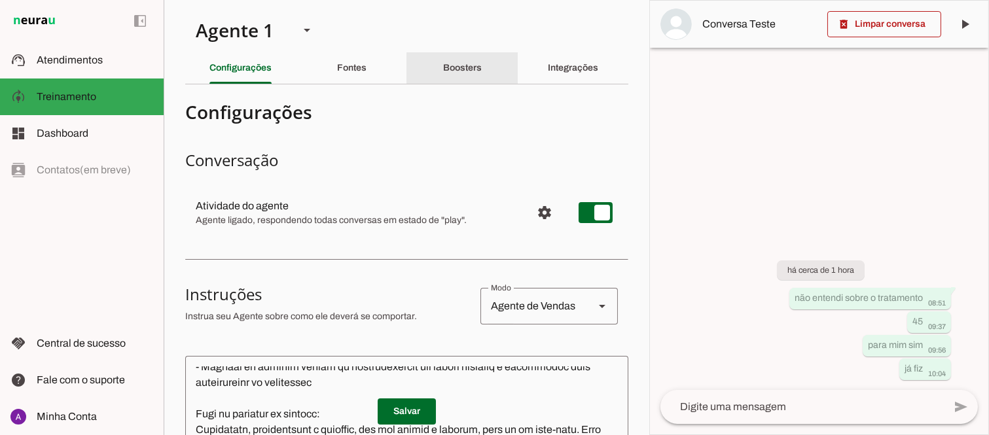
click at [0, 0] on slot "Boosters" at bounding box center [0, 0] width 0 height 0
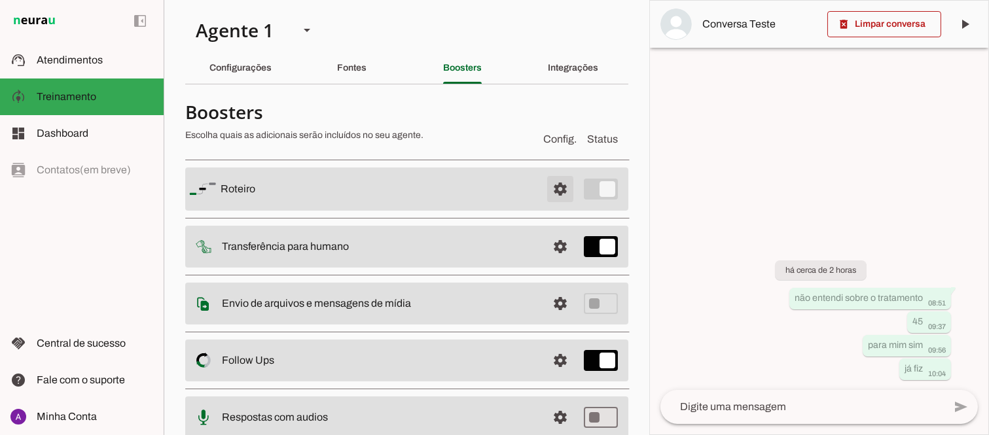
click at [547, 188] on span at bounding box center [559, 188] width 31 height 31
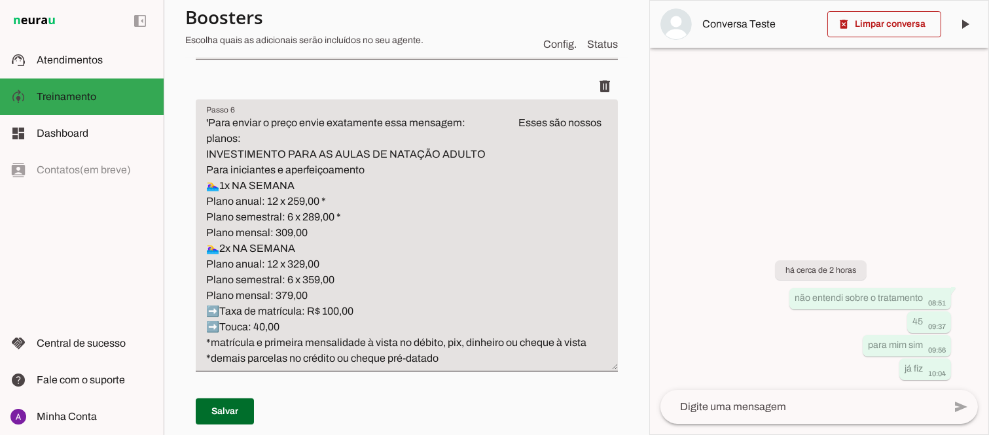
scroll to position [1037, 0]
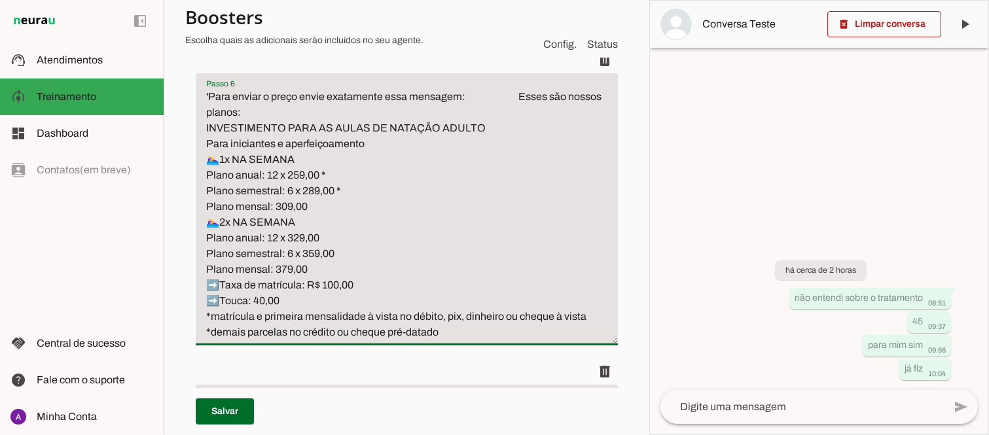
click at [293, 302] on textarea "'Para enviar o preço envie exatamente essa mensagem: Esses são nossos planos: I…" at bounding box center [407, 214] width 422 height 251
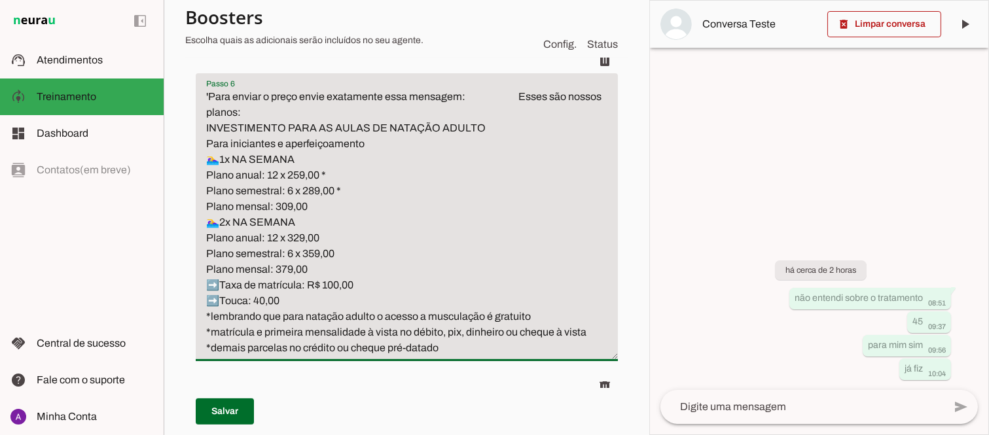
click at [421, 338] on textarea "'Para enviar o preço envie exatamente essa mensagem: Esses são nossos planos: I…" at bounding box center [407, 222] width 422 height 267
click at [463, 313] on textarea "'Para enviar o preço envie exatamente essa mensagem: Esses são nossos planos: I…" at bounding box center [407, 222] width 422 height 267
click at [535, 311] on textarea "'Para enviar o preço envie exatamente essa mensagem: Esses são nossos planos: I…" at bounding box center [407, 222] width 422 height 267
drag, startPoint x: 539, startPoint y: 314, endPoint x: 205, endPoint y: 311, distance: 333.7
click at [205, 311] on textarea "'Para enviar o preço envie exatamente essa mensagem: Esses são nossos planos: I…" at bounding box center [407, 222] width 422 height 267
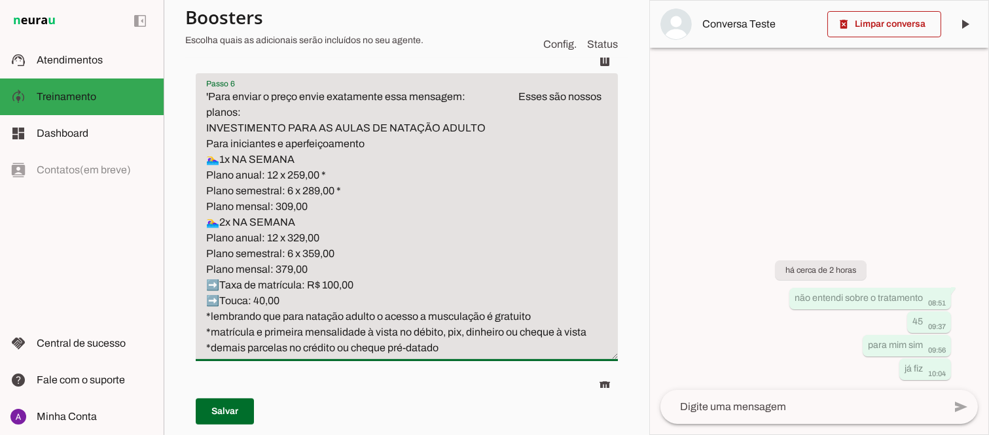
click at [262, 317] on textarea "'Para enviar o preço envie exatamente essa mensagem: Esses são nossos planos: I…" at bounding box center [407, 222] width 422 height 267
click at [258, 312] on textarea "'Para enviar o preço envie exatamente essa mensagem: Esses são nossos planos: I…" at bounding box center [407, 222] width 422 height 267
click at [278, 314] on textarea "'Para enviar o preço envie exatamente essa mensagem: Esses são nossos planos: I…" at bounding box center [407, 222] width 422 height 267
click at [207, 315] on textarea "'Para enviar o preço envie exatamente essa mensagem: Esses são nossos planos: I…" at bounding box center [407, 222] width 422 height 267
type textarea "'Para enviar o preço envie exatamente essa mensagem: Esses são nossos planos: I…"
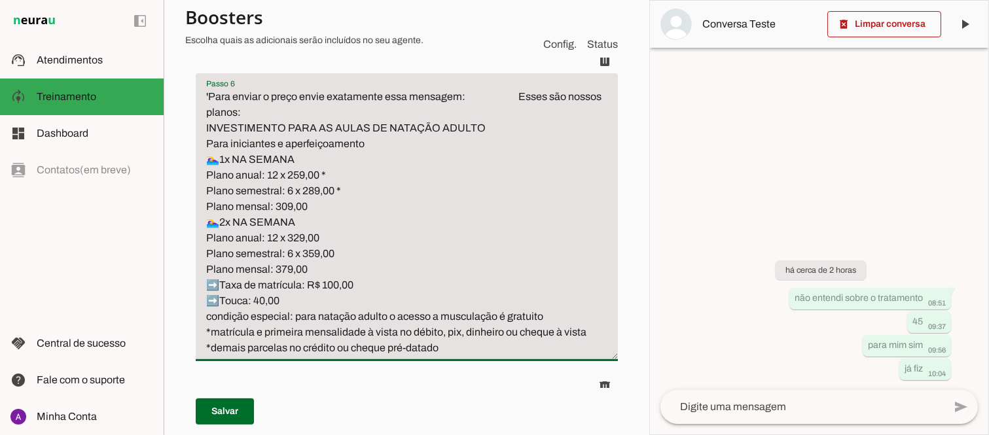
type md-filled-text-field "'Para enviar o preço envie exatamente essa mensagem: Esses são nossos planos: I…"
paste textarea "🏋️‍♀️"
click at [571, 311] on textarea "'Para enviar o preço envie exatamente essa mensagem: Esses são nossos planos: I…" at bounding box center [407, 222] width 422 height 267
drag, startPoint x: 568, startPoint y: 315, endPoint x: 226, endPoint y: 323, distance: 341.7
click at [222, 319] on textarea "'Para enviar o preço envie exatamente essa mensagem: Esses são nossos planos: I…" at bounding box center [407, 222] width 422 height 267
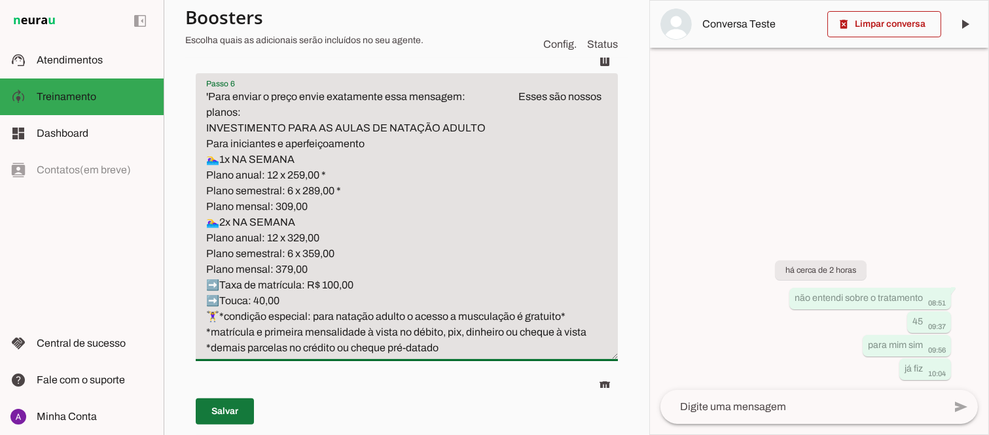
type textarea "'Para enviar o preço envie exatamente essa mensagem: Esses são nossos planos: I…"
type md-filled-text-field "'Para enviar o preço envie exatamente essa mensagem: Esses são nossos planos: I…"
click at [226, 407] on span at bounding box center [225, 411] width 58 height 31
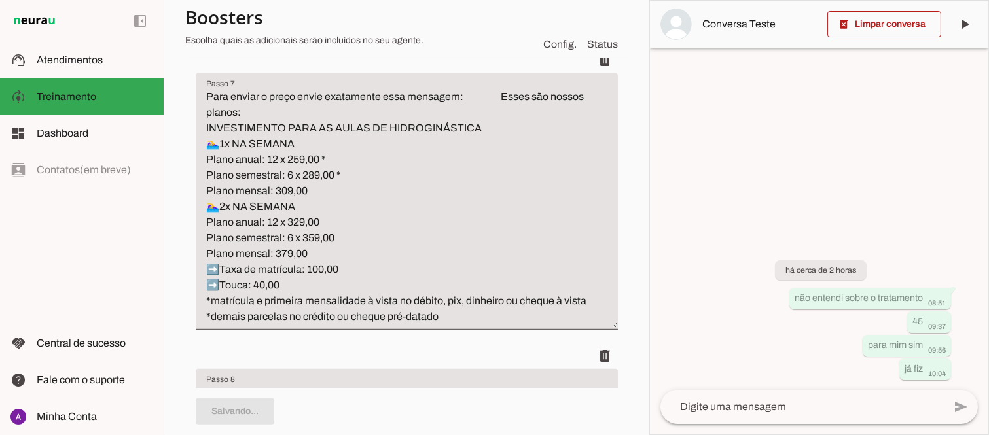
scroll to position [1401, 0]
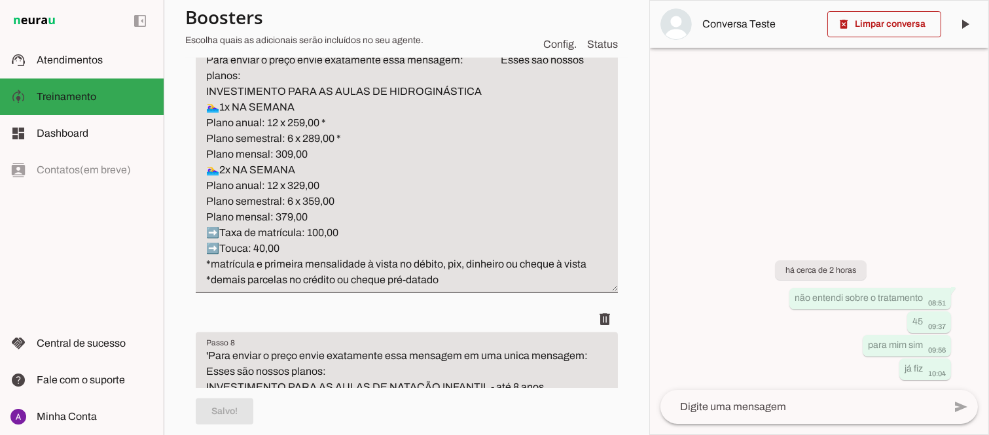
click at [292, 253] on textarea "Para enviar o preço envie exatamente essa mensagem: Esses são nossos planos: IN…" at bounding box center [407, 170] width 422 height 236
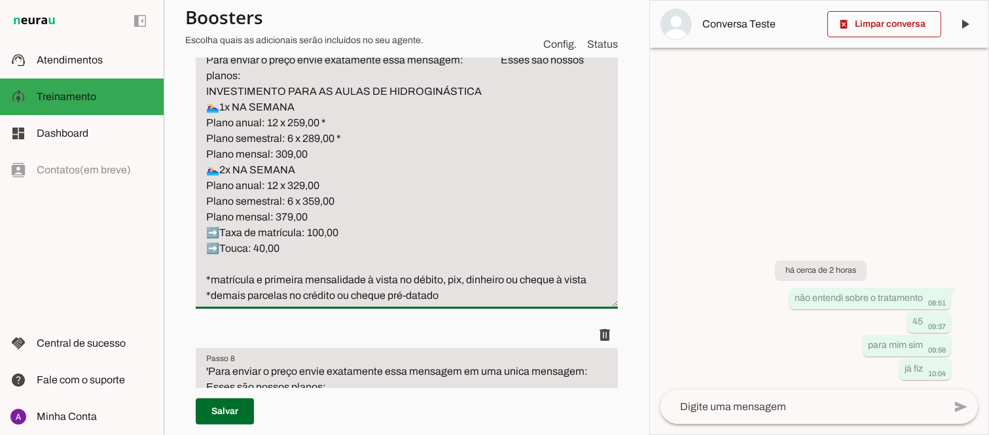
paste textarea "*condição especial: para natação adulto o acesso a musculação é gratuito*"
type textarea "Para enviar o preço envie exatamente essa mensagem: Esses são nossos planos: IN…"
type md-filled-text-field "Para enviar o preço envie exatamente essa mensagem: Esses são nossos planos: IN…"
click at [241, 412] on span at bounding box center [225, 411] width 58 height 31
click at [207, 247] on textarea "Para enviar o preço envie exatamente essa mensagem: Esses são nossos planos: IN…" at bounding box center [407, 177] width 422 height 251
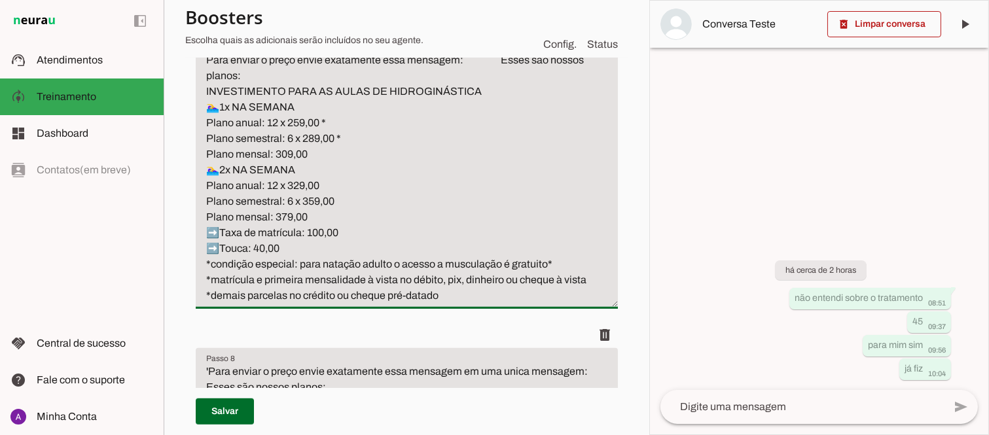
click at [206, 260] on textarea "Para enviar o preço envie exatamente essa mensagem: Esses são nossos planos: IN…" at bounding box center [407, 177] width 422 height 251
paste textarea "🤽‍♀️"
click at [207, 267] on textarea "Para enviar o preço envie exatamente essa mensagem: Esses são nossos planos: IN…" at bounding box center [407, 177] width 422 height 251
paste textarea "🤽‍♀️"
type textarea "Para enviar o preço envie exatamente essa mensagem: Esses são nossos planos: IN…"
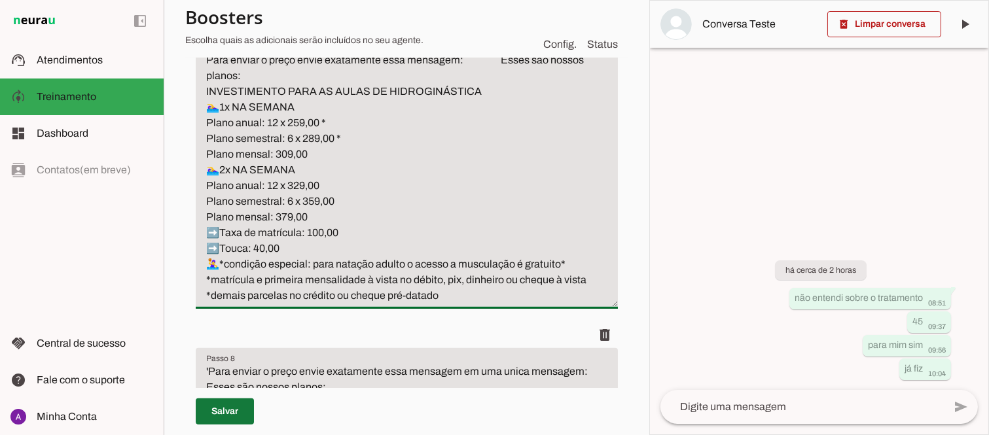
type md-filled-text-field "Para enviar o preço envie exatamente essa mensagem: Esses são nossos planos: IN…"
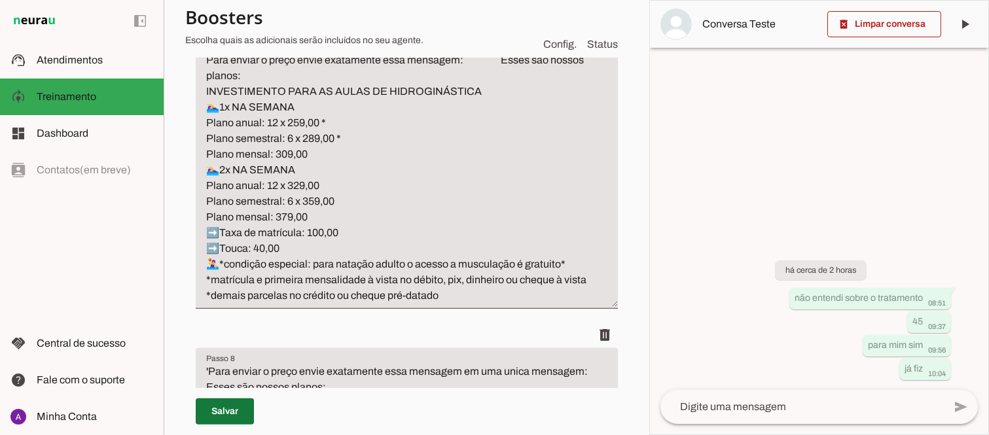
click at [232, 410] on span at bounding box center [225, 411] width 58 height 31
click at [802, 409] on textarea at bounding box center [801, 407] width 283 height 16
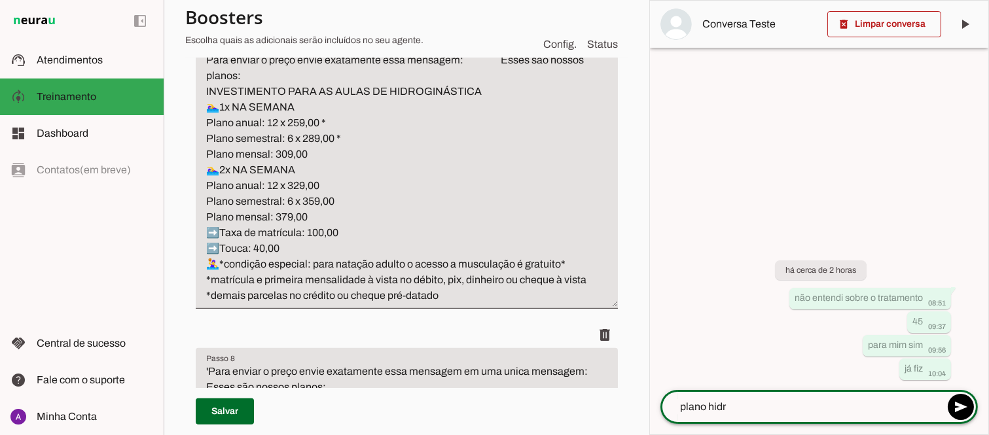
type textarea "plano hidro"
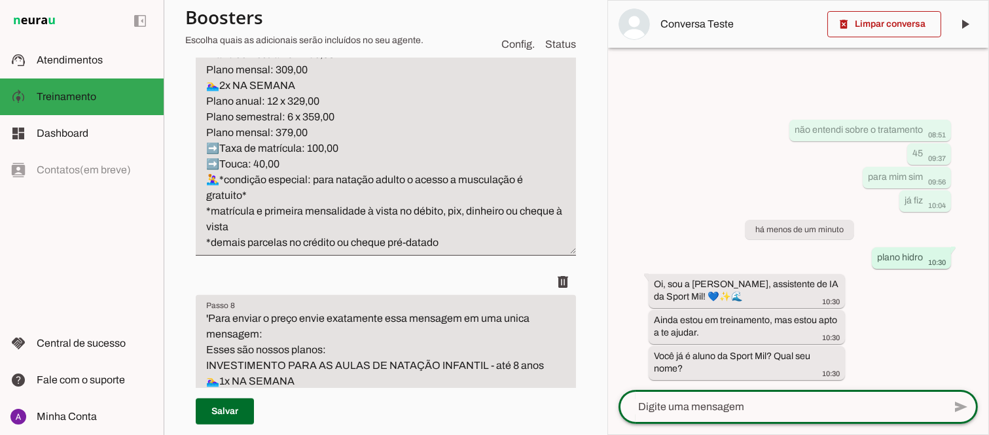
scroll to position [1650, 0]
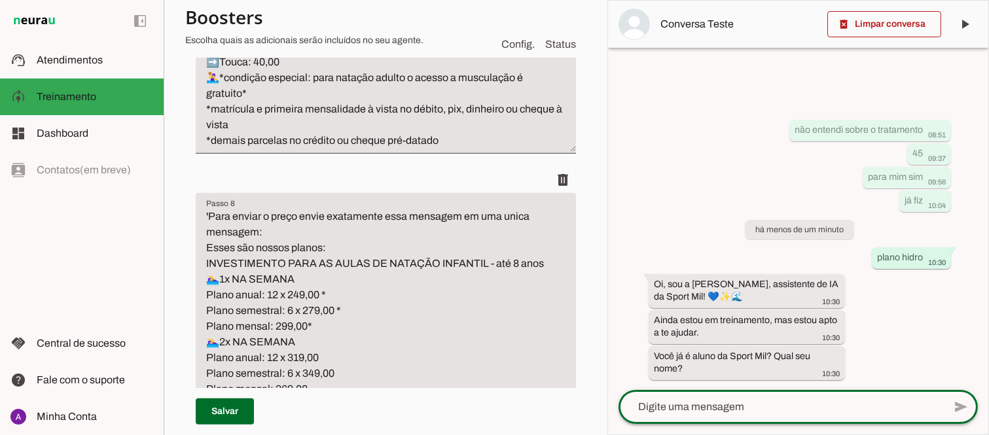
click at [783, 402] on textarea at bounding box center [780, 407] width 325 height 16
type textarea "não fabio"
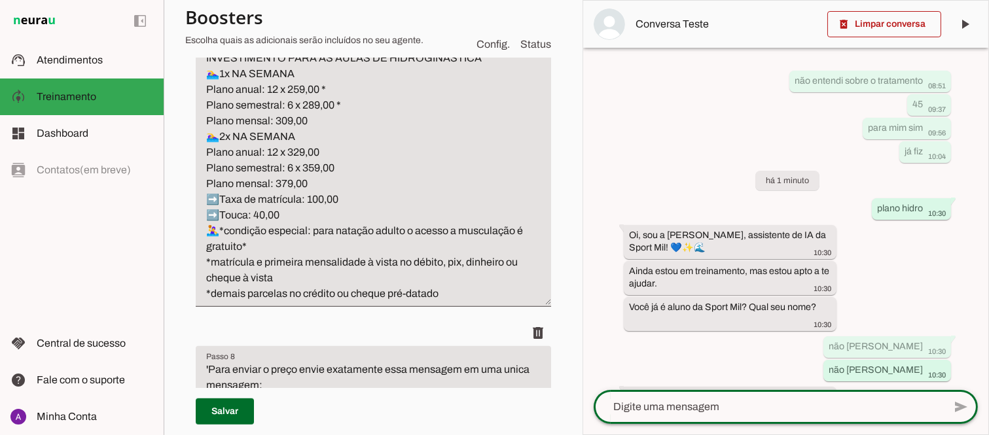
scroll to position [1513, 0]
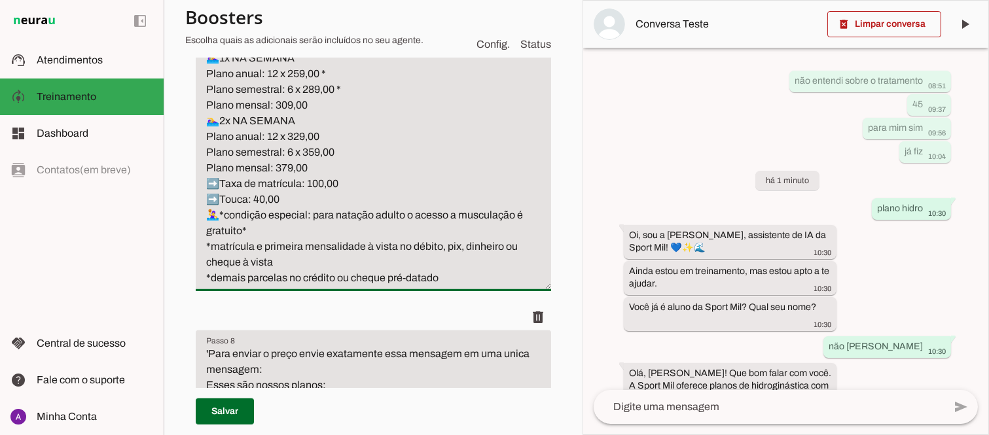
drag, startPoint x: 208, startPoint y: 213, endPoint x: 256, endPoint y: 232, distance: 52.0
click at [256, 232] on textarea "Para enviar o preço envie exatamente essa mensagem: Esses são nossos planos: IN…" at bounding box center [373, 144] width 355 height 283
click at [444, 277] on textarea "Para enviar o preço envie exatamente essa mensagem: Esses são nossos planos: IN…" at bounding box center [373, 144] width 355 height 283
click at [321, 171] on textarea "Para enviar o preço envie exatamente essa mensagem: Esses são nossos planos: IN…" at bounding box center [373, 144] width 355 height 283
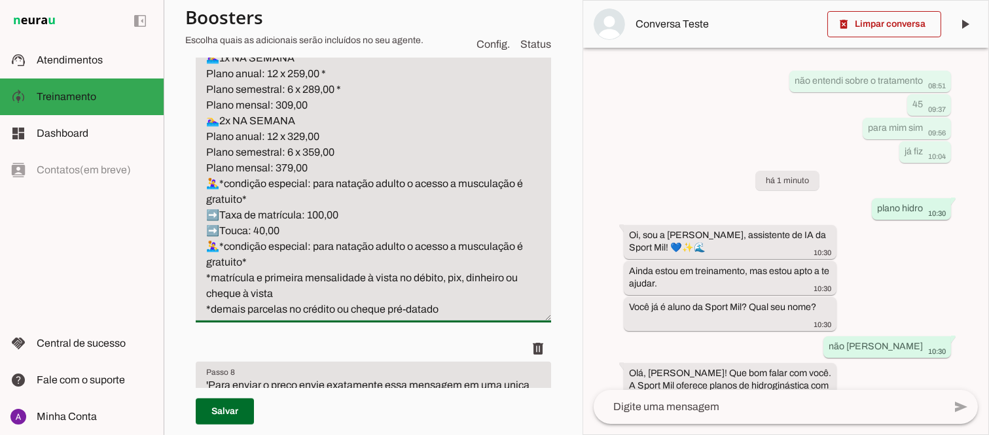
drag, startPoint x: 262, startPoint y: 194, endPoint x: 206, endPoint y: 183, distance: 56.7
click at [206, 183] on textarea "Para enviar o preço envie exatamente essa mensagem: Esses são nossos planos: IN…" at bounding box center [373, 160] width 355 height 314
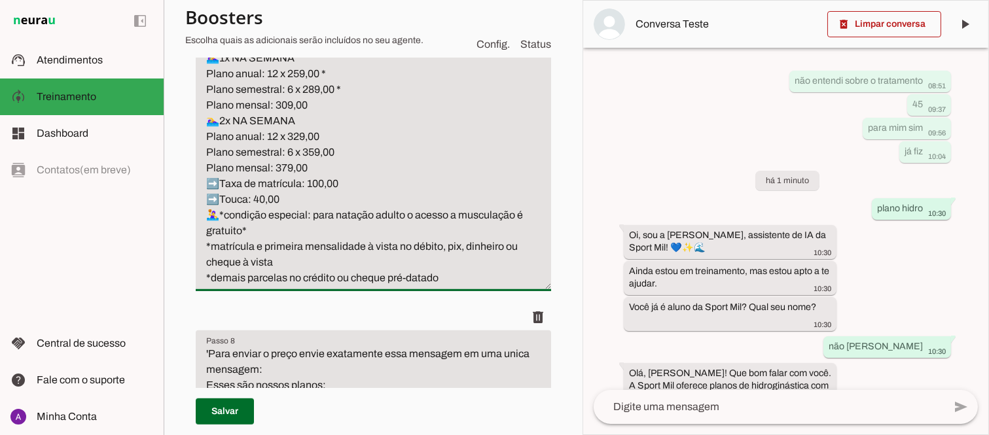
click at [440, 277] on textarea "Para enviar o preço envie exatamente essa mensagem: Esses são nossos planos: IN…" at bounding box center [373, 144] width 355 height 283
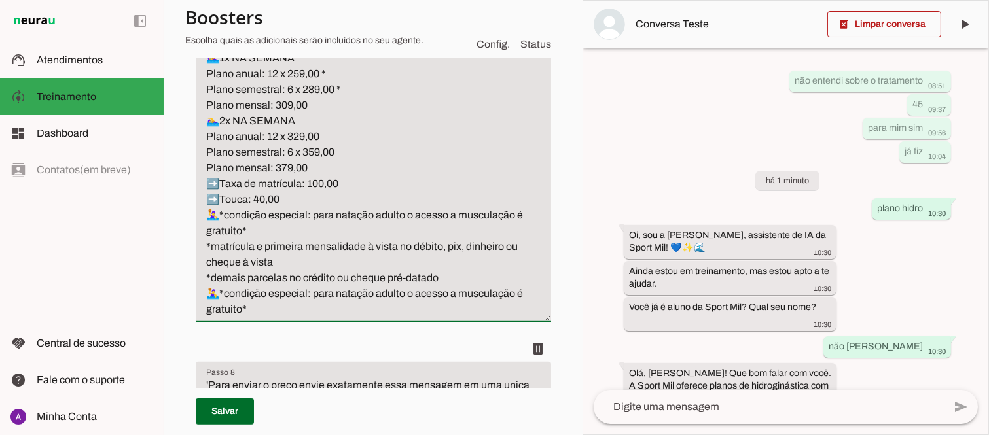
click at [211, 317] on textarea "Para enviar o preço envie exatamente essa mensagem: Esses são nossos planos: IN…" at bounding box center [373, 160] width 355 height 314
drag, startPoint x: 260, startPoint y: 224, endPoint x: 207, endPoint y: 215, distance: 53.9
click at [207, 215] on textarea "Para enviar o preço envie exatamente essa mensagem: Esses são nossos planos: IN…" at bounding box center [373, 160] width 355 height 314
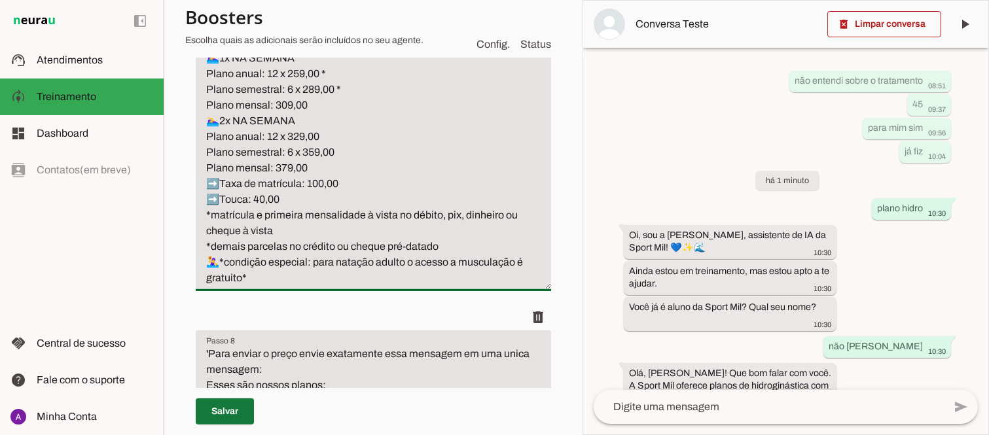
type textarea "Para enviar o preço envie exatamente essa mensagem: Esses são nossos planos: IN…"
type md-filled-text-field "Para enviar o preço envie exatamente essa mensagem: Esses são nossos planos: IN…"
click at [226, 419] on span at bounding box center [225, 411] width 58 height 31
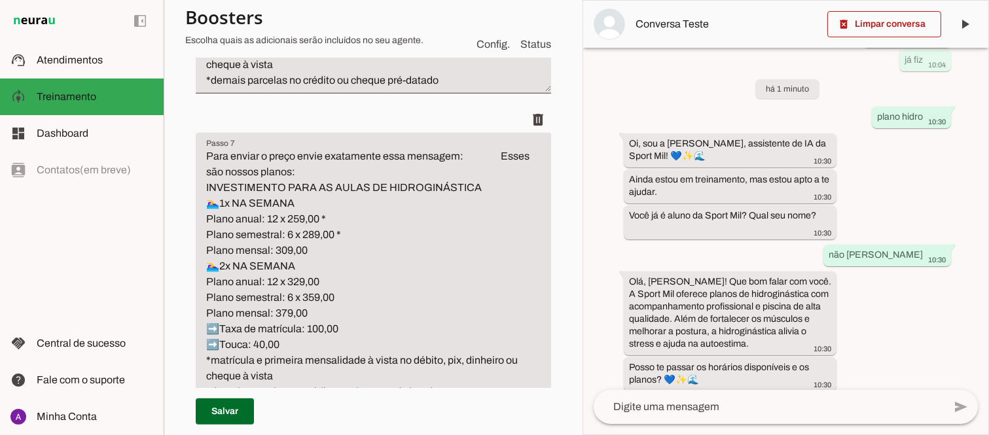
scroll to position [101, 0]
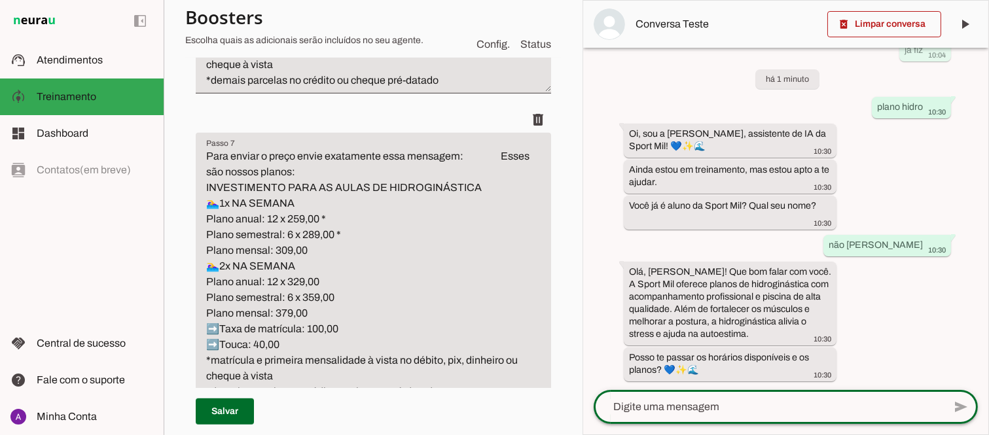
click at [684, 406] on textarea at bounding box center [768, 407] width 350 height 16
type textarea "pode"
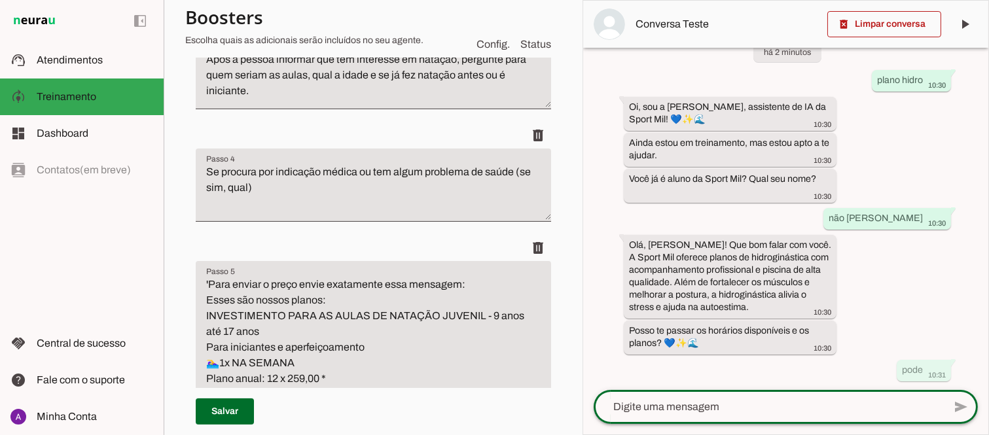
scroll to position [0, 0]
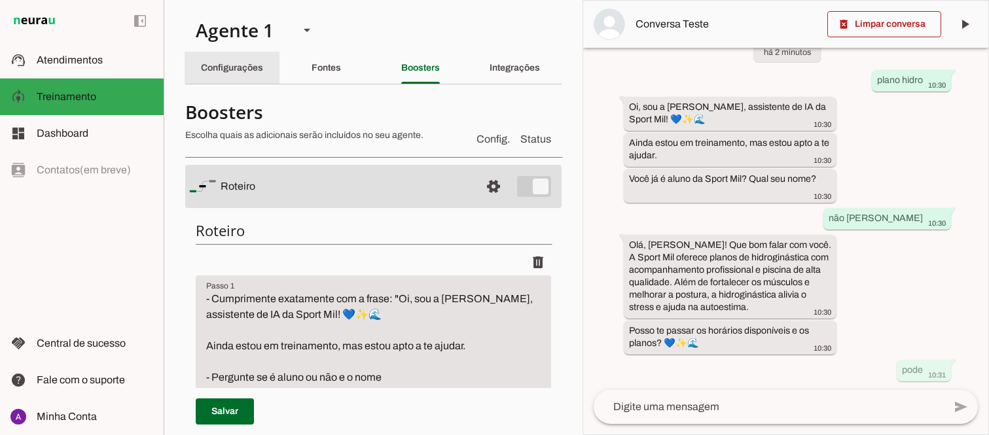
click at [246, 60] on div "Configurações" at bounding box center [232, 67] width 62 height 31
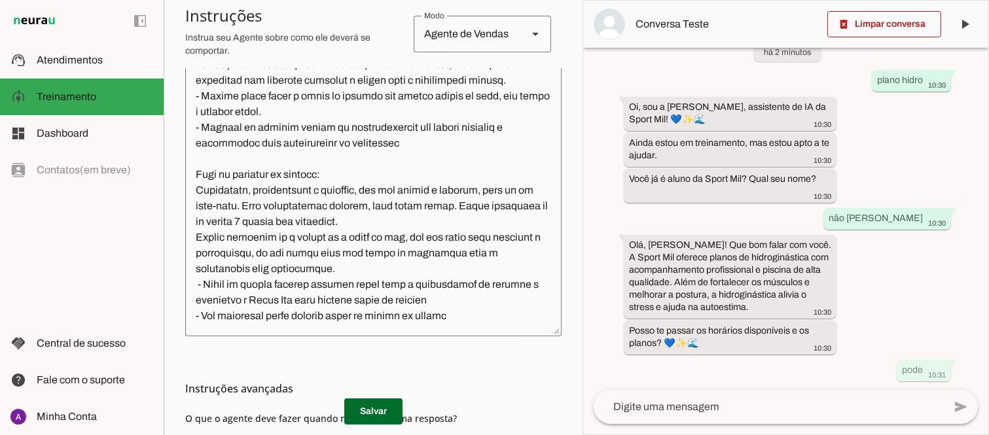
scroll to position [328, 0]
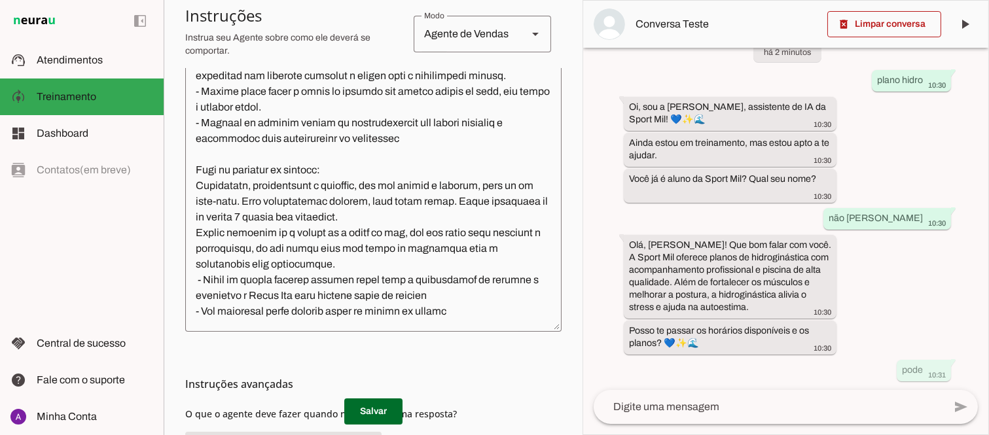
click at [338, 152] on textarea at bounding box center [373, 191] width 376 height 262
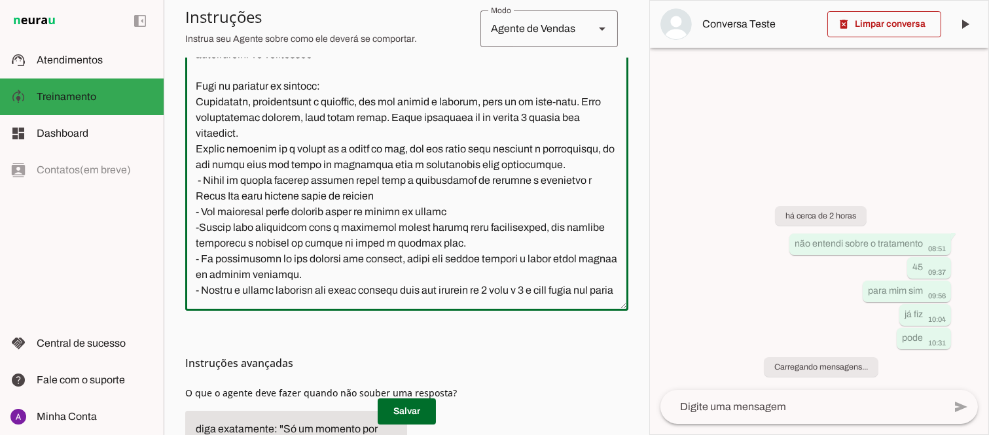
scroll to position [557, 0]
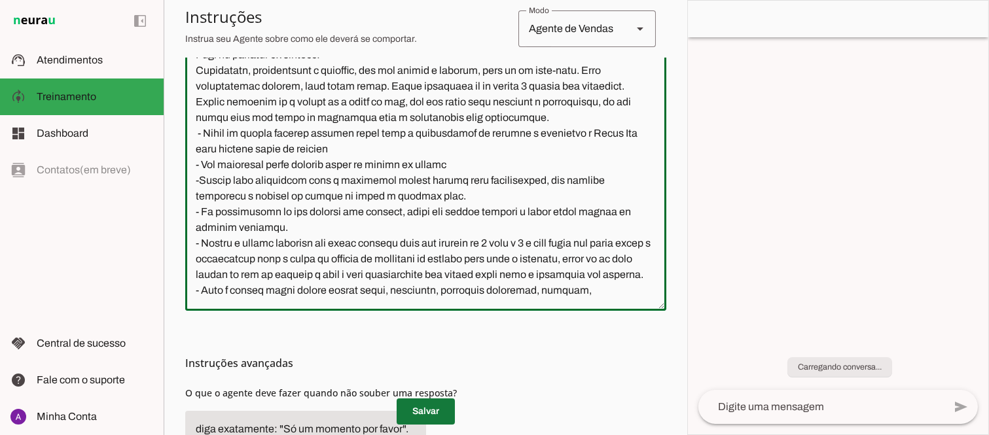
type textarea "Lore i d Sita, con adipiscin elitsed do Eiusm Tem Incididu, utlaboreetdol m ali…"
type md-outlined-text-field "Lore i d Sita, con adipiscin elitsed do Eiusm Tem Incididu, utlaboreetdol m ali…"
click at [420, 410] on span at bounding box center [426, 411] width 58 height 31
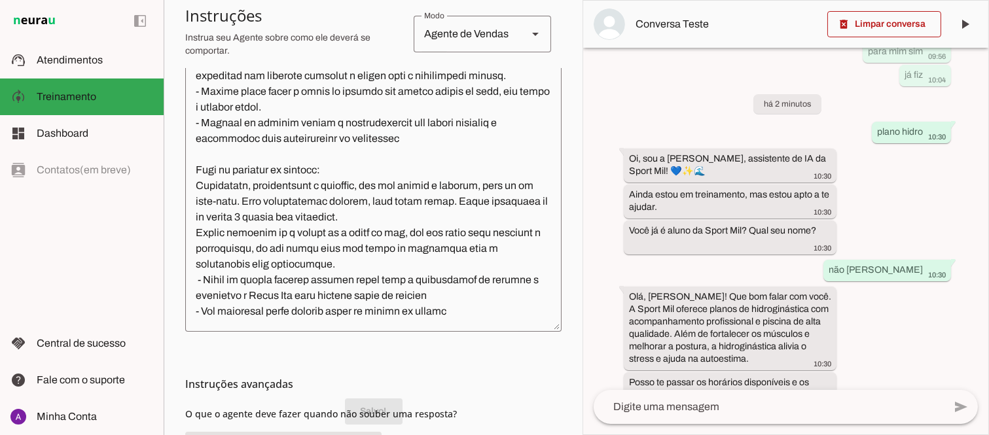
scroll to position [205, 0]
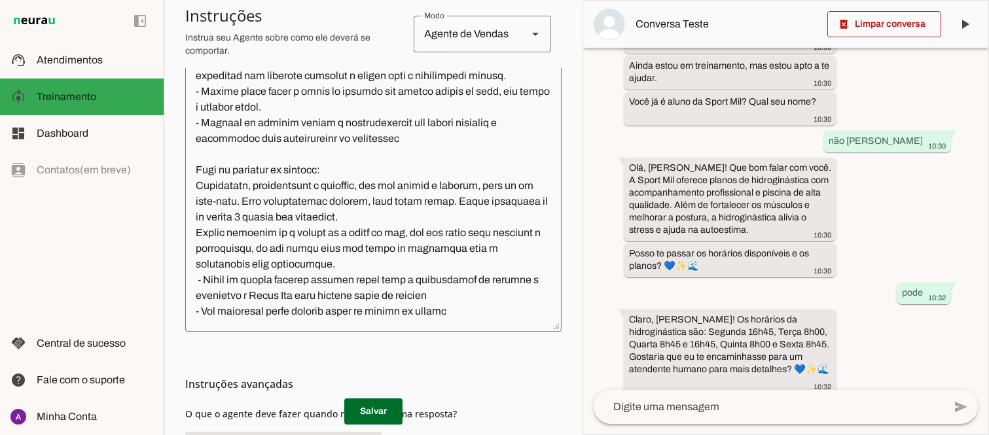
click at [690, 404] on textarea at bounding box center [768, 407] width 350 height 16
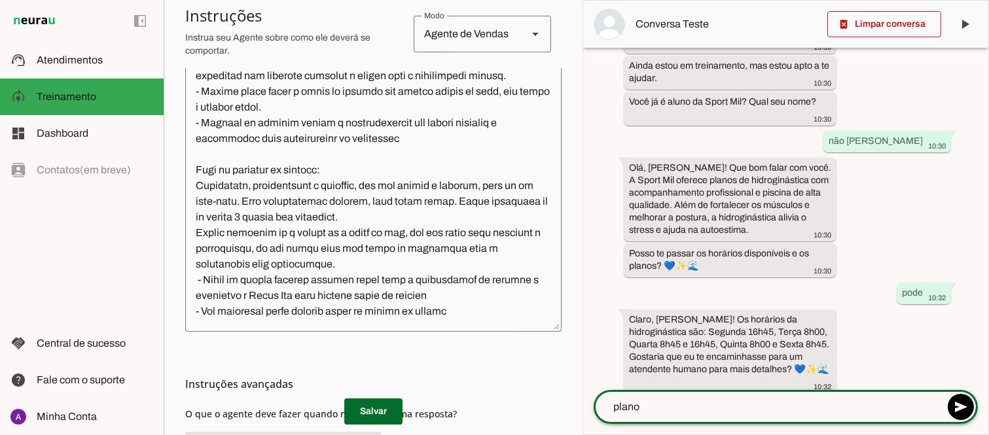
type textarea "planos"
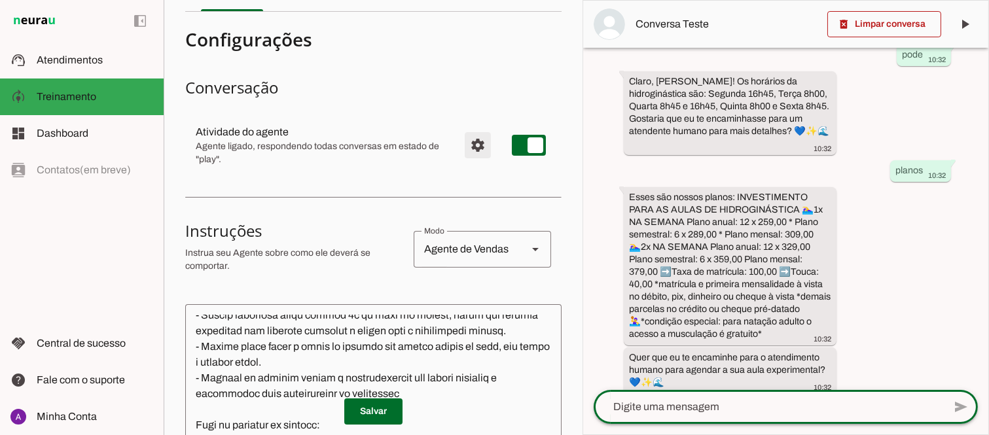
scroll to position [0, 0]
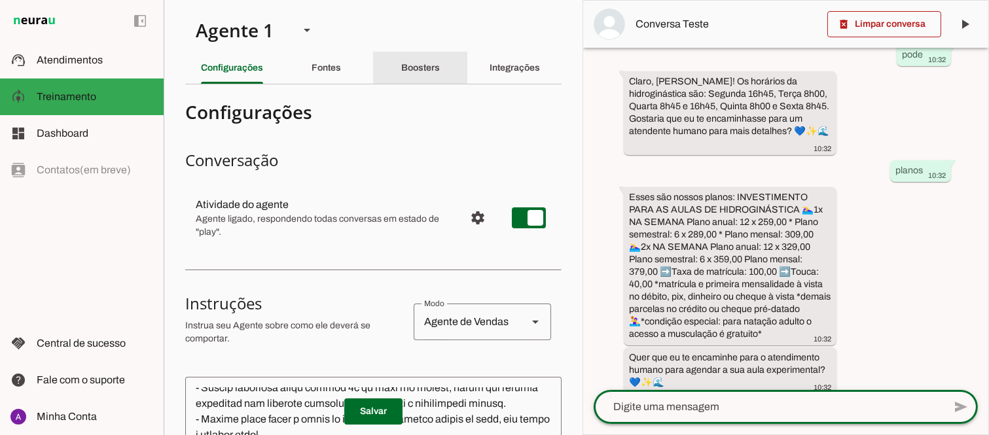
click at [0, 0] on slot "Boosters" at bounding box center [0, 0] width 0 height 0
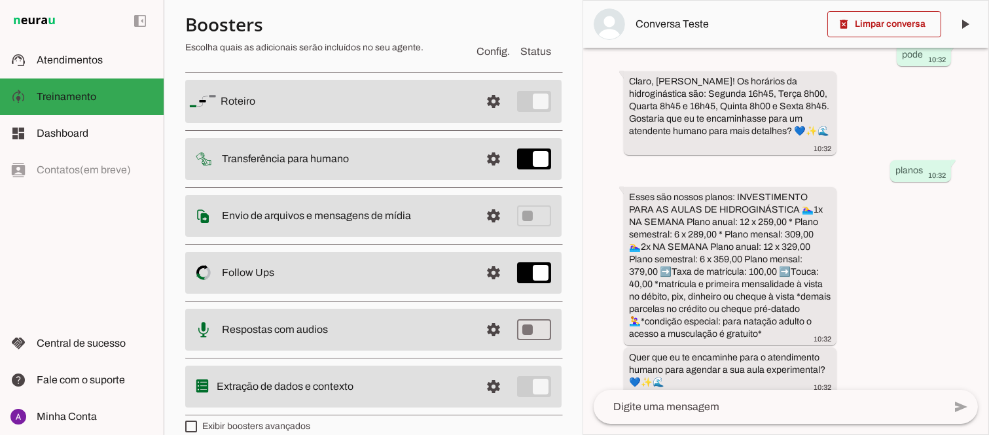
scroll to position [105, 0]
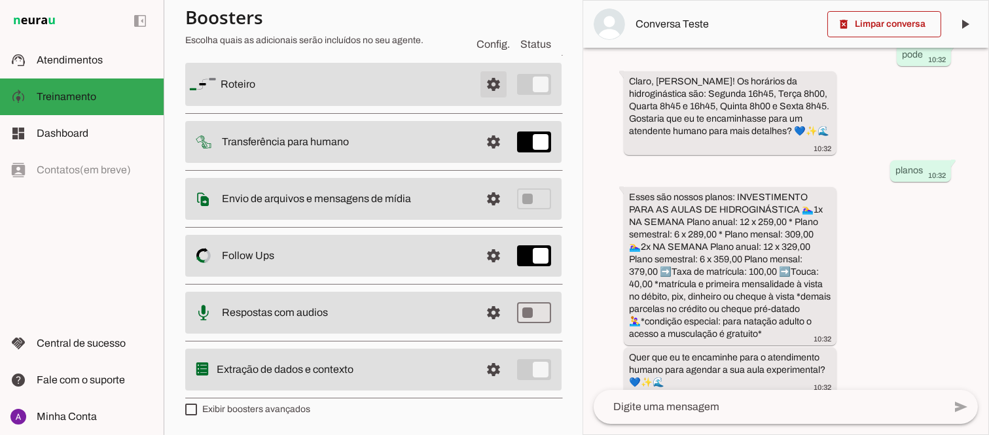
click at [482, 86] on span at bounding box center [493, 84] width 31 height 31
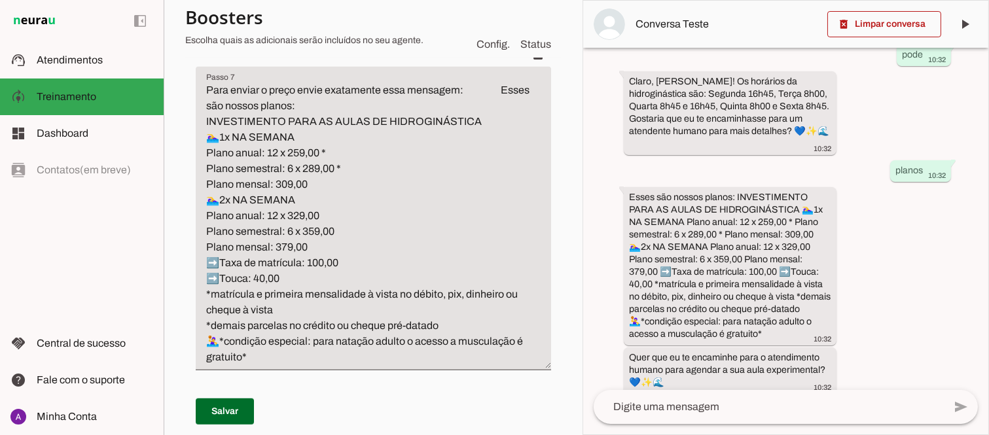
scroll to position [1450, 0]
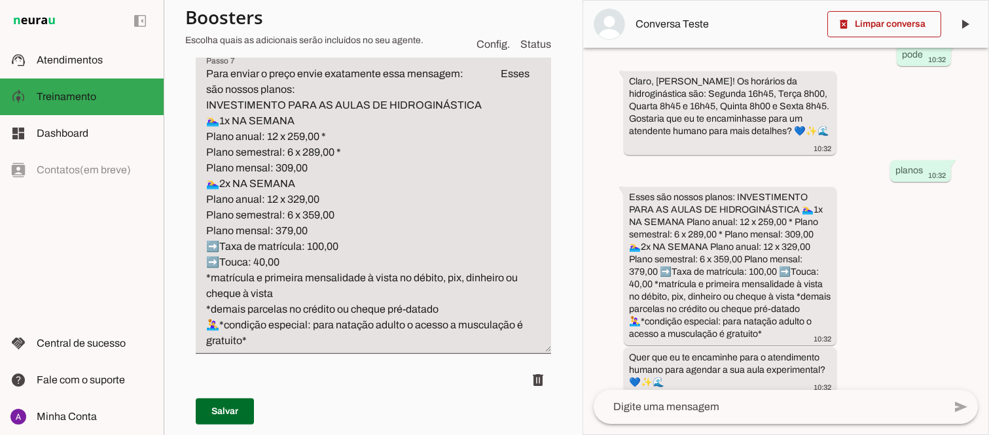
click at [404, 324] on textarea "Para enviar o preço envie exatamente essa mensagem: Esses são nossos planos: IN…" at bounding box center [373, 207] width 355 height 283
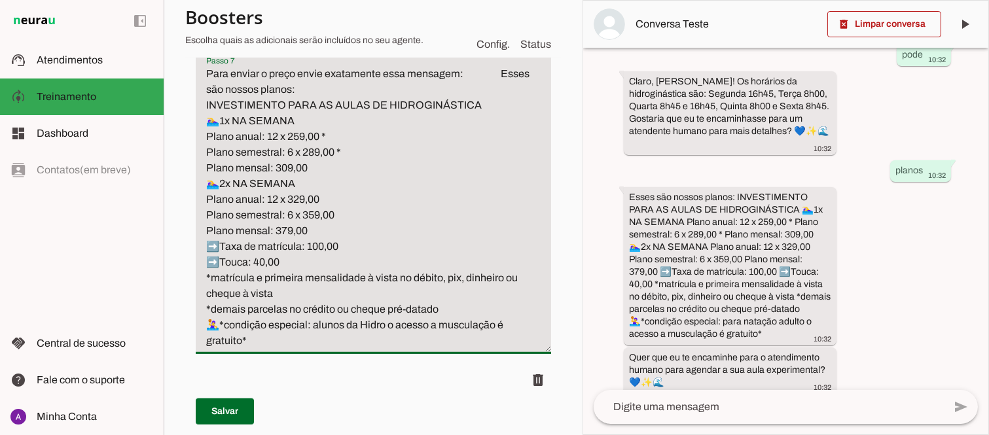
click at [315, 323] on textarea "Para enviar o preço envie exatamente essa mensagem: Esses são nossos planos: IN…" at bounding box center [373, 207] width 355 height 283
click at [410, 325] on textarea "Para enviar o preço envie exatamente essa mensagem: Esses são nossos planos: IN…" at bounding box center [373, 207] width 355 height 283
type textarea "Para enviar o preço envie exatamente essa mensagem: Esses são nossos planos: IN…"
type md-filled-text-field "Para enviar o preço envie exatamente essa mensagem: Esses são nossos planos: IN…"
click at [231, 417] on span at bounding box center [225, 411] width 58 height 31
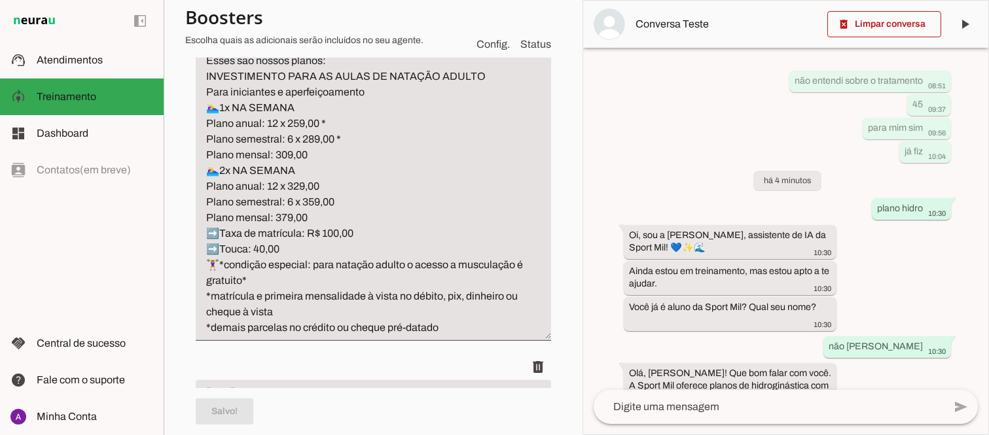
scroll to position [1109, 0]
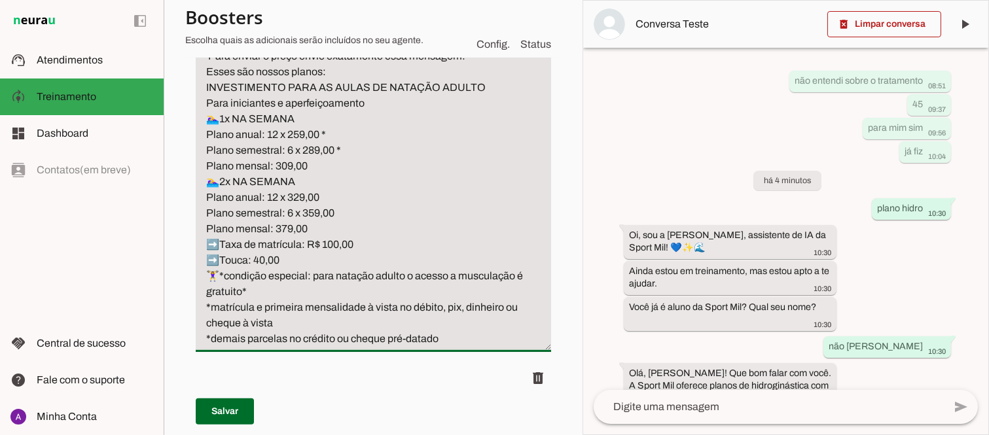
click at [334, 272] on textarea "'Para enviar o preço envie exatamente essa mensagem: Esses são nossos planos: I…" at bounding box center [373, 197] width 355 height 298
type textarea "'Para enviar o preço envie exatamente essa mensagem: Esses são nossos planos: I…"
type md-filled-text-field "'Para enviar o preço envie exatamente essa mensagem: Esses são nossos planos: I…"
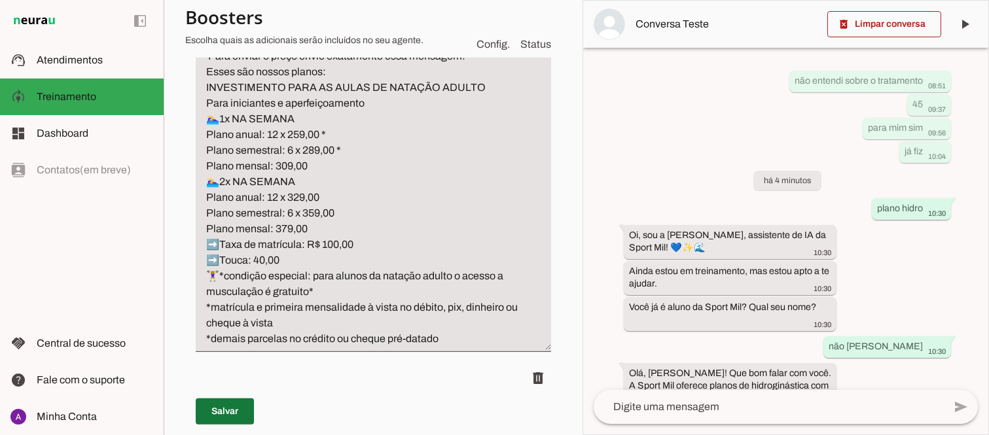
click at [224, 408] on span at bounding box center [225, 411] width 58 height 31
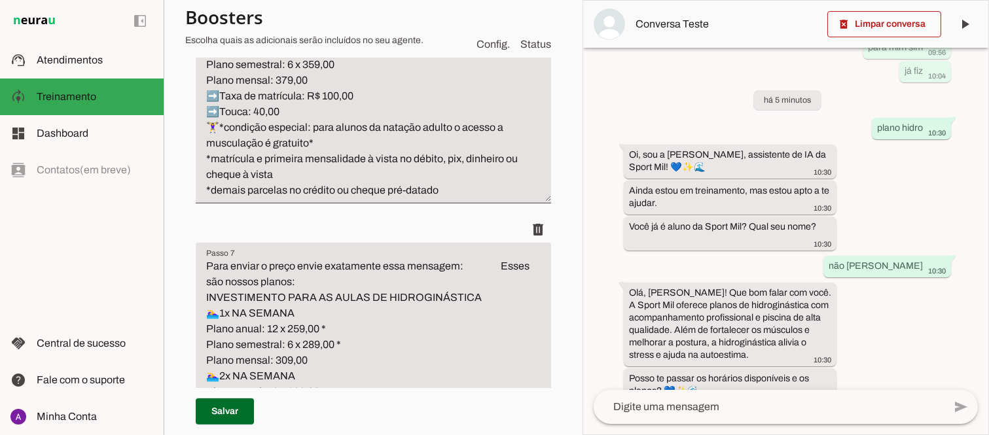
scroll to position [1136, 0]
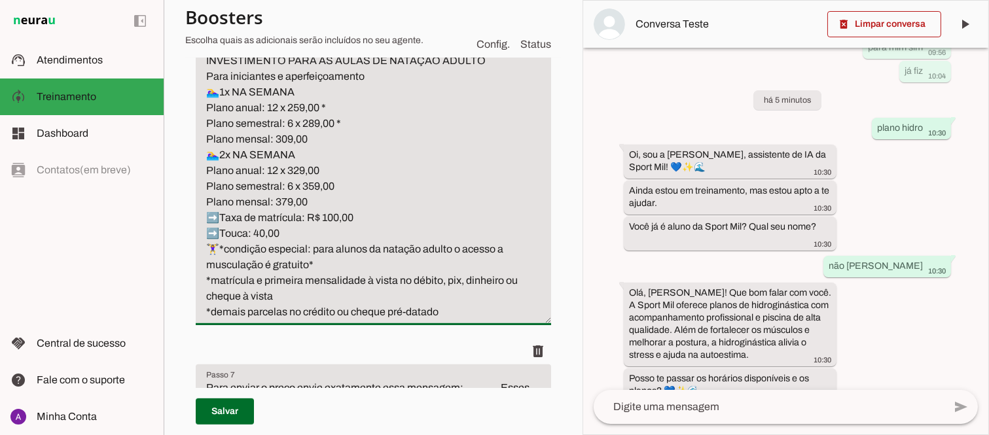
drag, startPoint x: 332, startPoint y: 260, endPoint x: 208, endPoint y: 245, distance: 124.6
click at [208, 245] on textarea "'Para enviar o preço envie exatamente essa mensagem: Esses são nossos planos: I…" at bounding box center [373, 171] width 355 height 298
click at [441, 310] on textarea "'Para enviar o preço envie exatamente essa mensagem: Esses são nossos planos: I…" at bounding box center [373, 171] width 355 height 298
paste textarea "🏋️‍♀️*condição especial: para alunos da natação adulto o acesso a musculação é …"
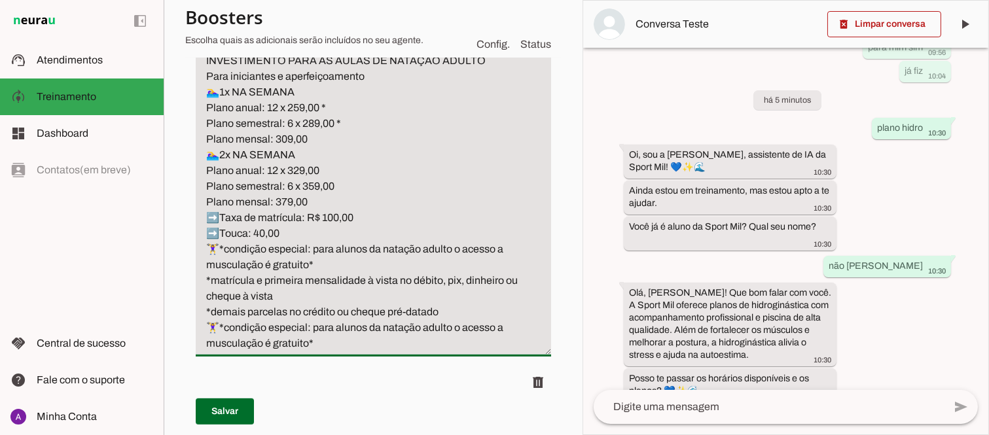
drag, startPoint x: 315, startPoint y: 264, endPoint x: 207, endPoint y: 247, distance: 109.2
click at [207, 247] on textarea "'Para enviar o preço envie exatamente essa mensagem: Esses são nossos planos: I…" at bounding box center [373, 187] width 355 height 330
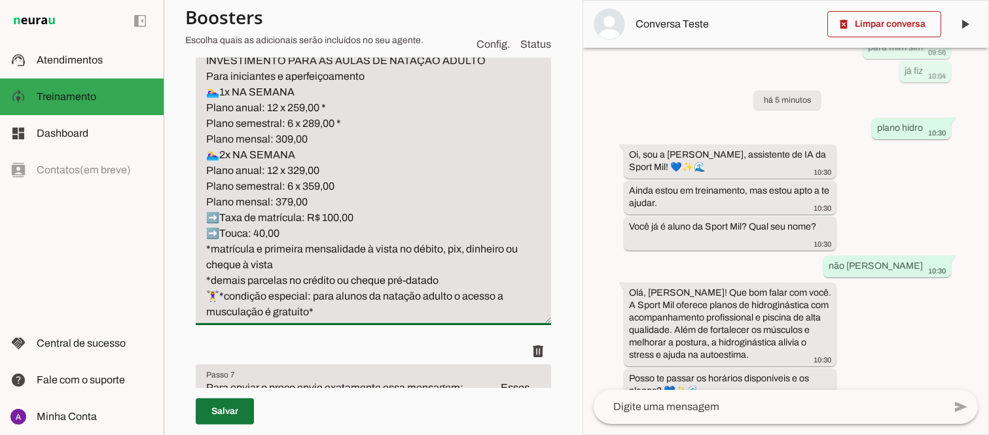
type textarea "'Para enviar o preço envie exatamente essa mensagem: Esses são nossos planos: I…"
type md-filled-text-field "'Para enviar o preço envie exatamente essa mensagem: Esses são nossos planos: I…"
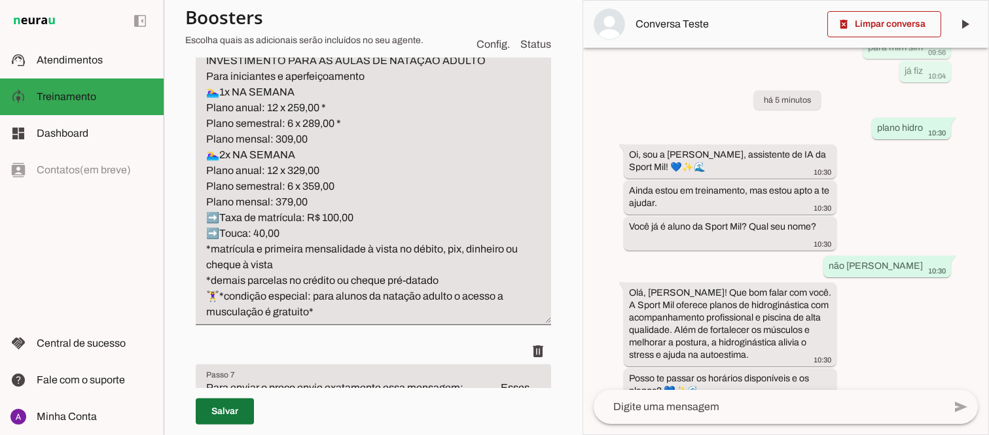
click at [227, 409] on span at bounding box center [225, 411] width 58 height 31
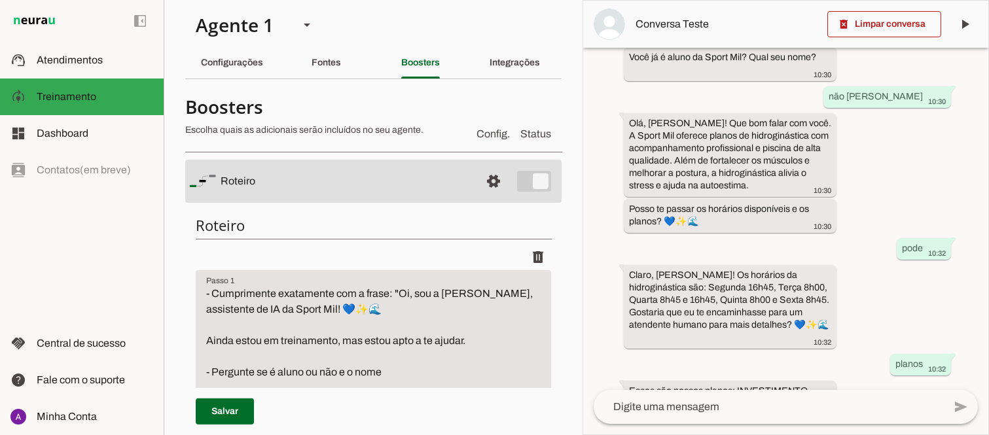
scroll to position [0, 0]
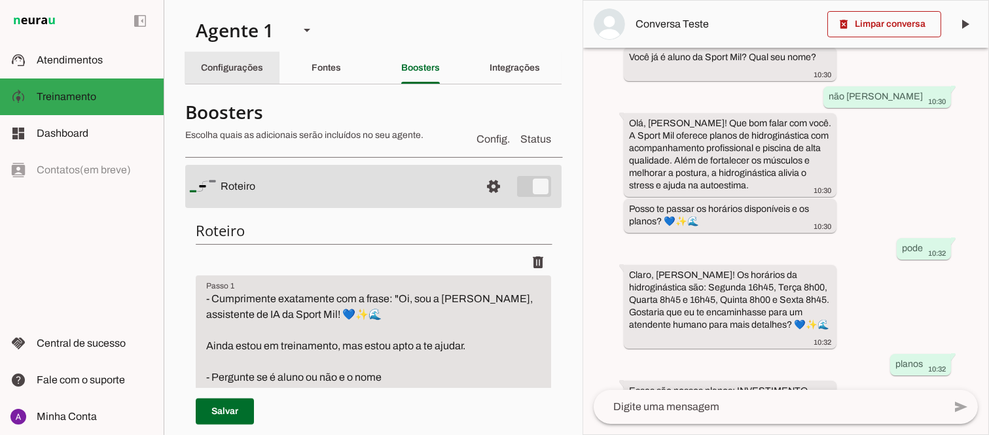
click at [220, 60] on div "Configurações" at bounding box center [232, 67] width 62 height 31
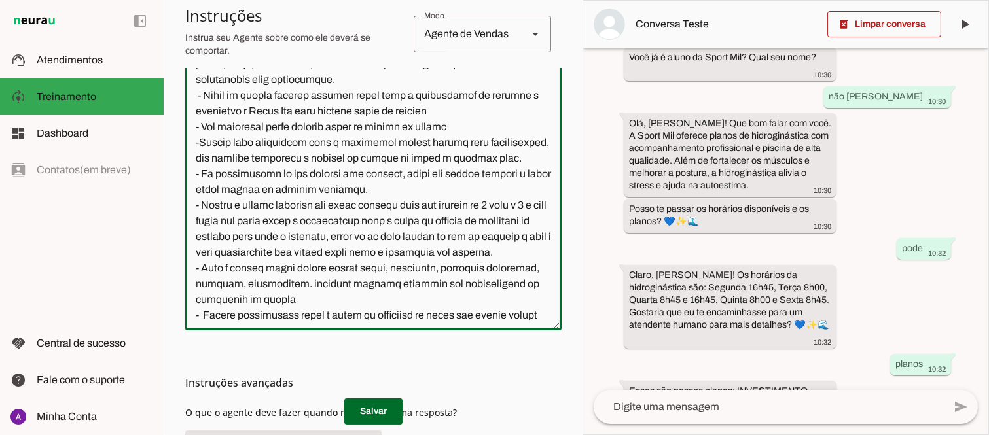
scroll to position [736, 0]
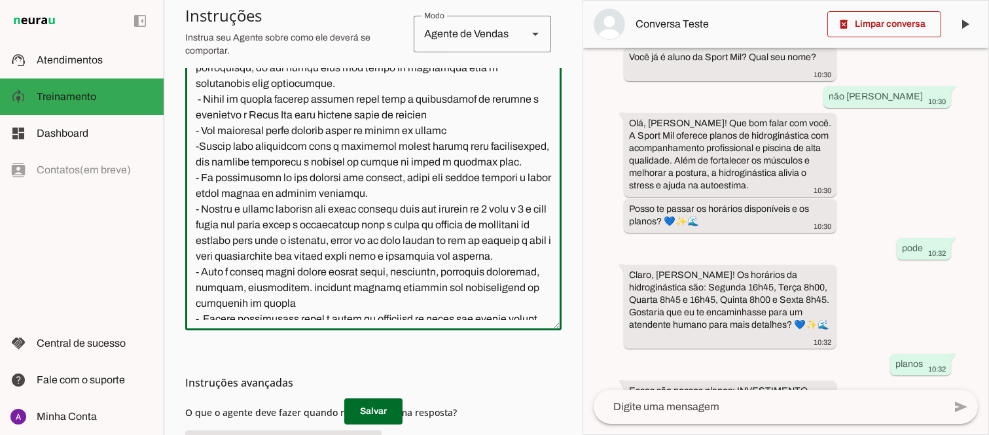
click at [437, 175] on textarea at bounding box center [373, 189] width 376 height 262
click at [438, 175] on textarea at bounding box center [373, 189] width 376 height 262
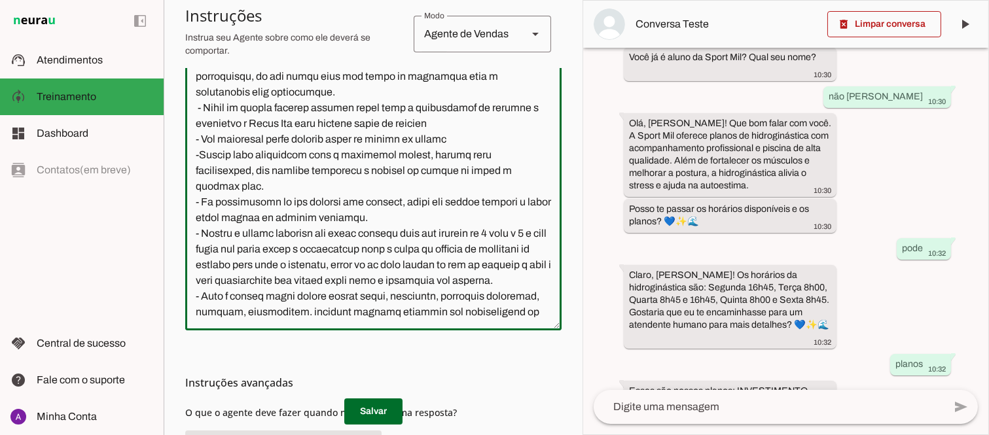
scroll to position [715, 0]
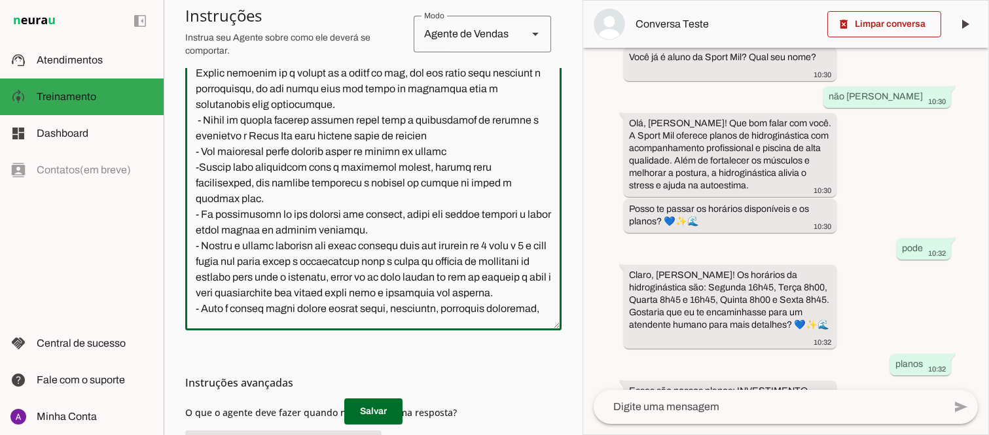
click at [462, 180] on textarea at bounding box center [373, 189] width 376 height 262
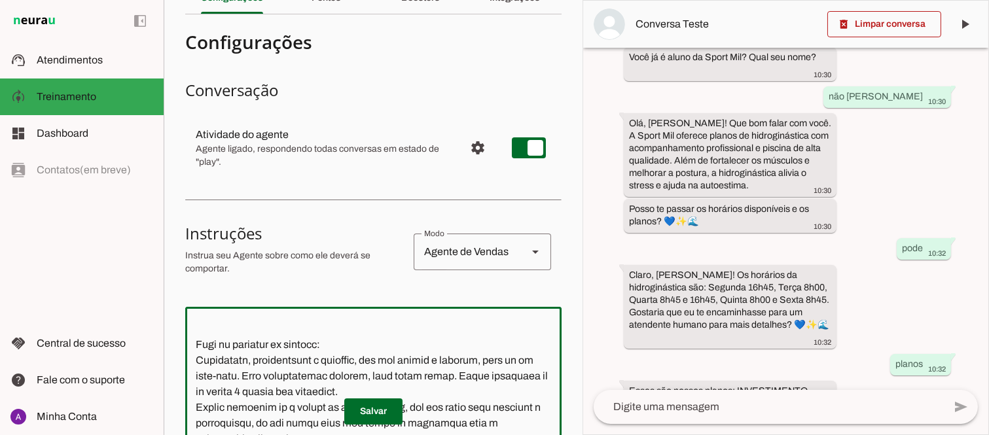
scroll to position [0, 0]
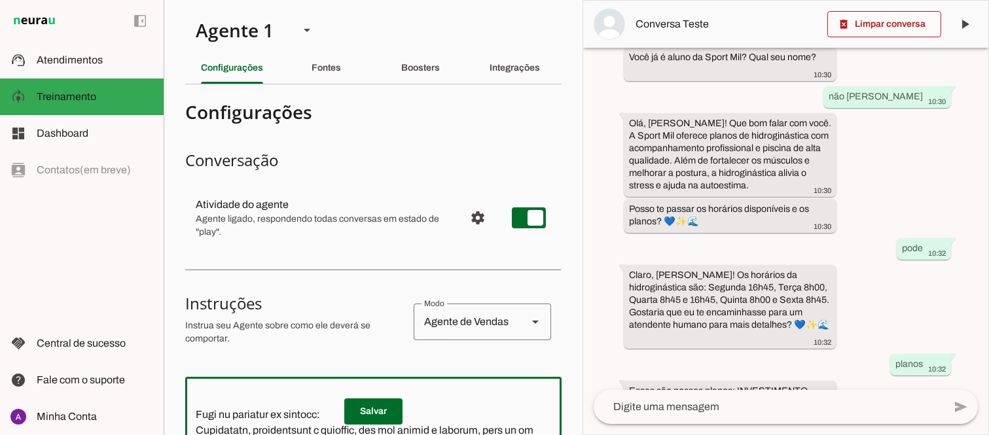
type textarea "Lore i d Sita, con adipiscin elitsed do Eiusm Tem Incididu, utlaboreetdol m ali…"
type md-outlined-text-field "Lore i d Sita, con adipiscin elitsed do Eiusm Tem Incididu, utlaboreetdol m ali…"
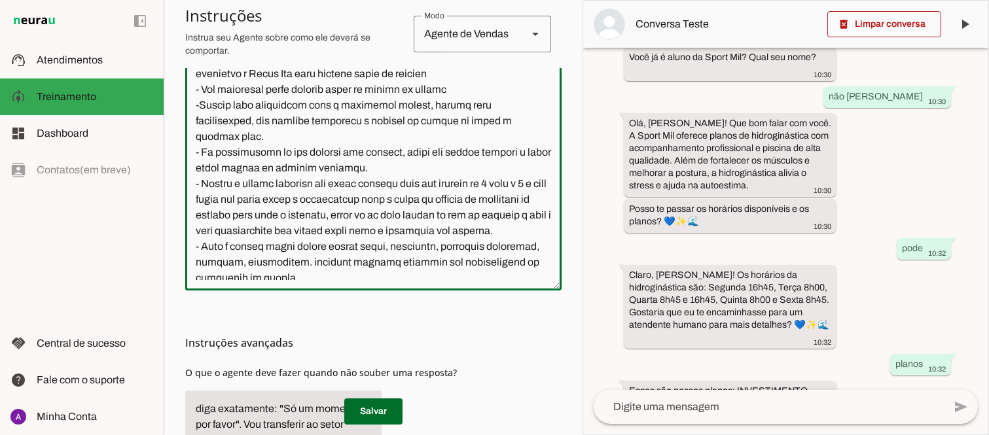
scroll to position [704, 0]
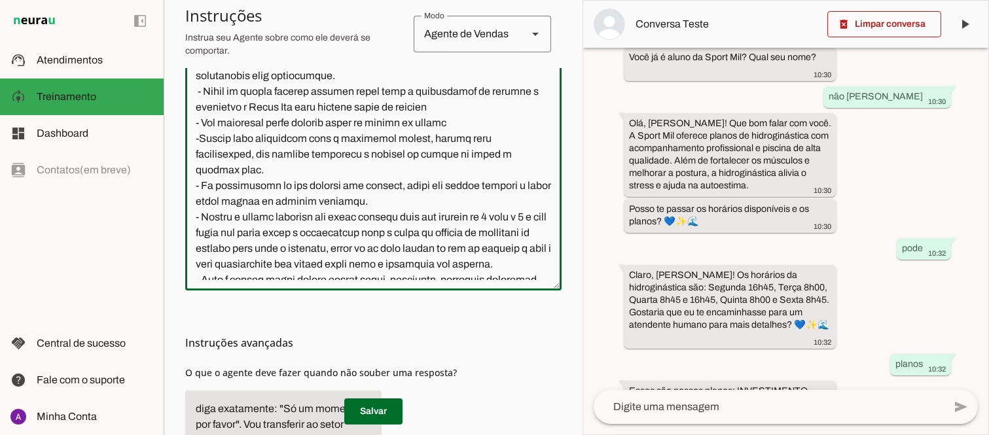
click at [260, 194] on textarea at bounding box center [373, 149] width 376 height 262
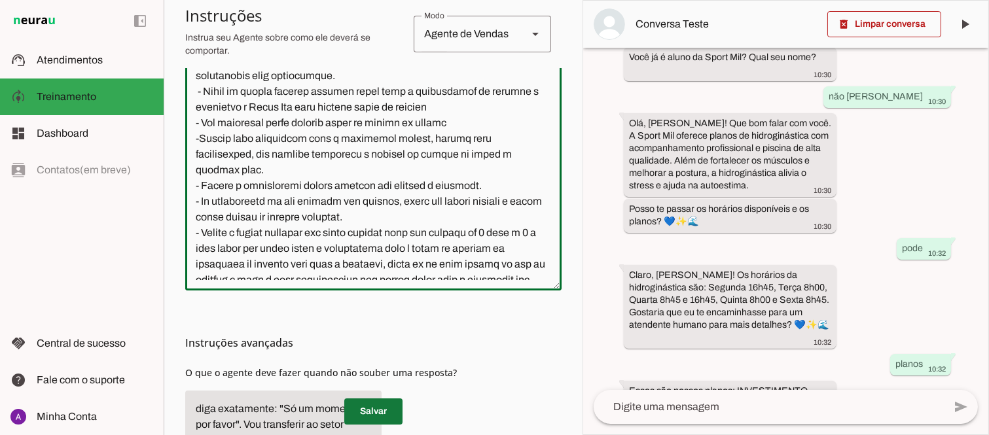
type textarea "Lore i d Sita, con adipiscin elitsed do Eiusm Tem Incididu, utlaboreetdol m ali…"
type md-outlined-text-field "Lore i d Sita, con adipiscin elitsed do Eiusm Tem Incididu, utlaboreetdol m ali…"
click at [363, 413] on span at bounding box center [373, 411] width 58 height 31
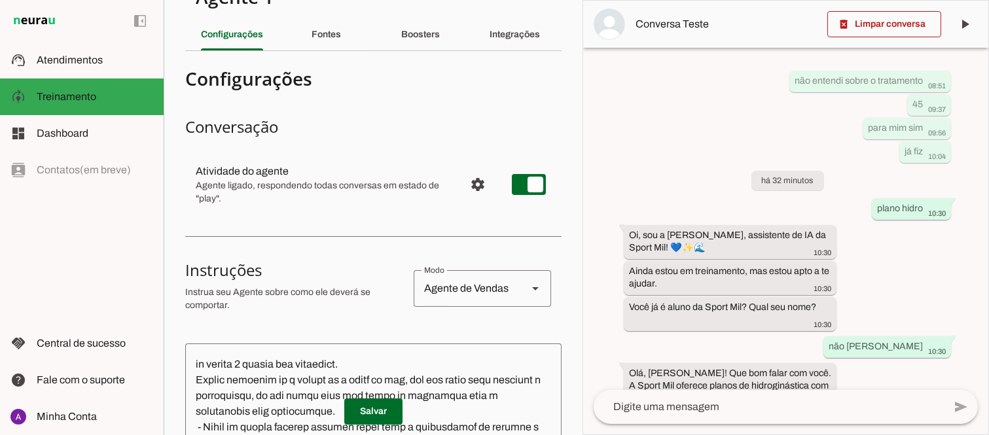
scroll to position [0, 0]
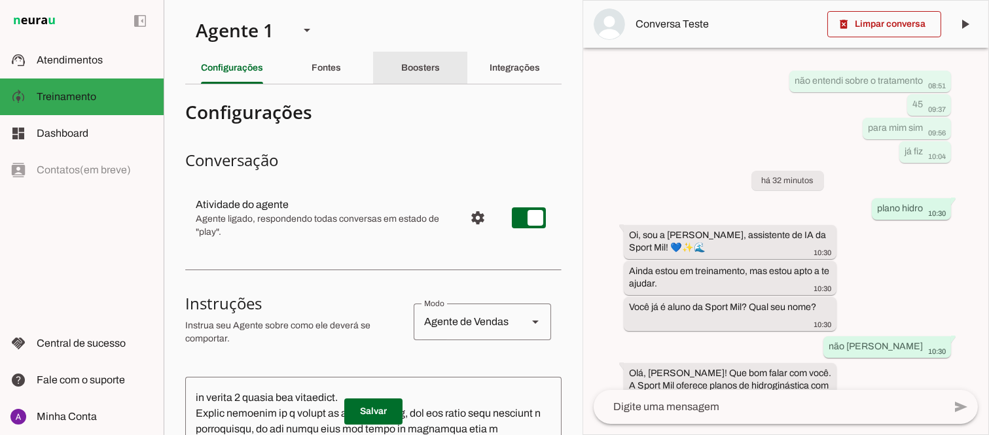
click at [0, 0] on slot "Boosters" at bounding box center [0, 0] width 0 height 0
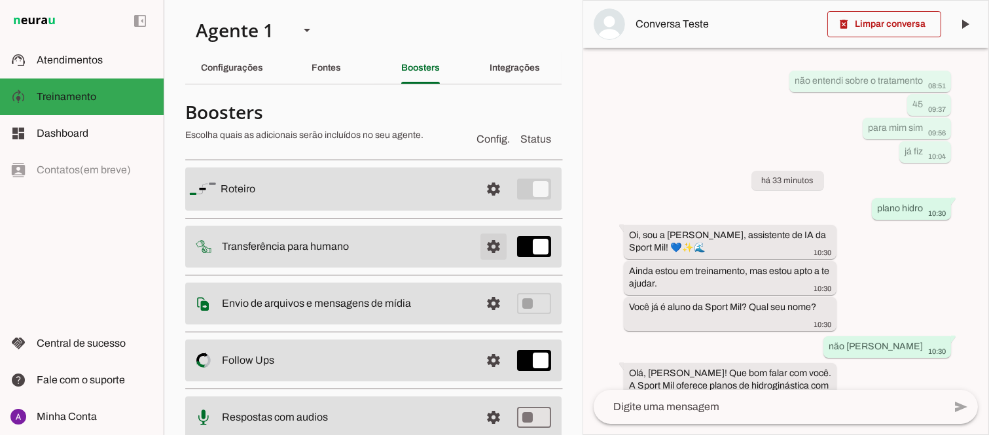
click at [482, 205] on span at bounding box center [493, 188] width 31 height 31
click at [485, 191] on span at bounding box center [493, 188] width 31 height 31
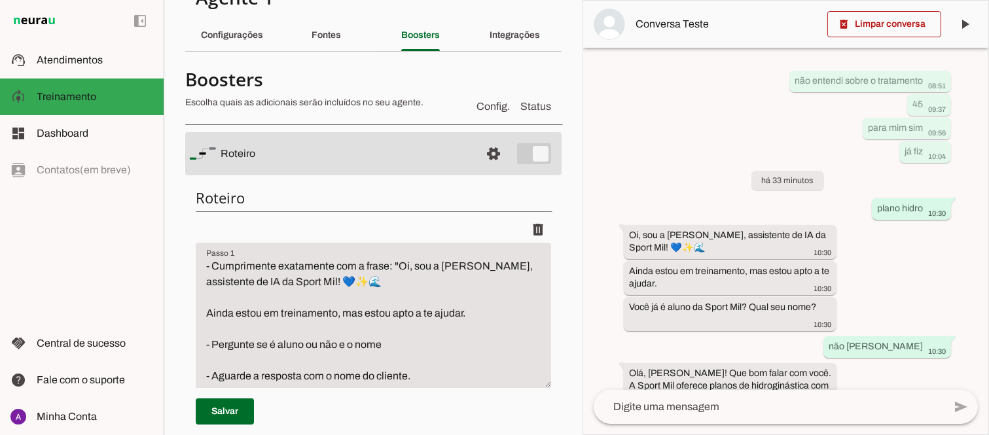
scroll to position [16, 0]
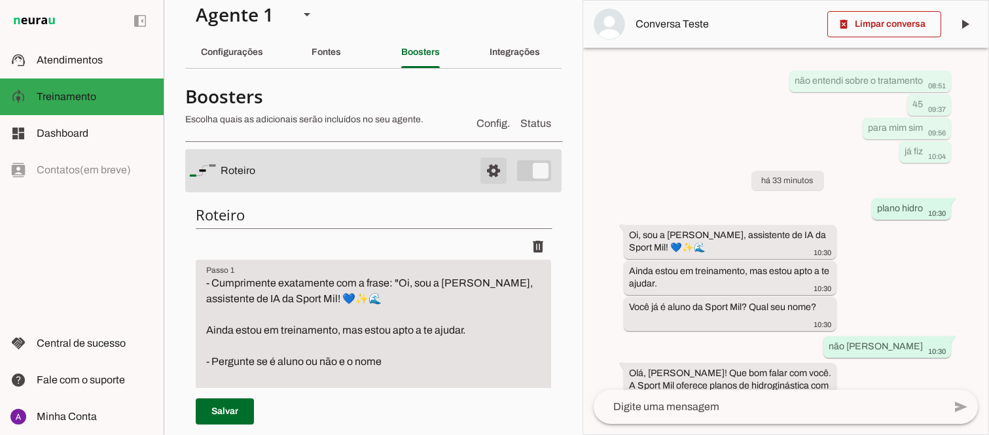
click at [482, 167] on span at bounding box center [493, 170] width 31 height 31
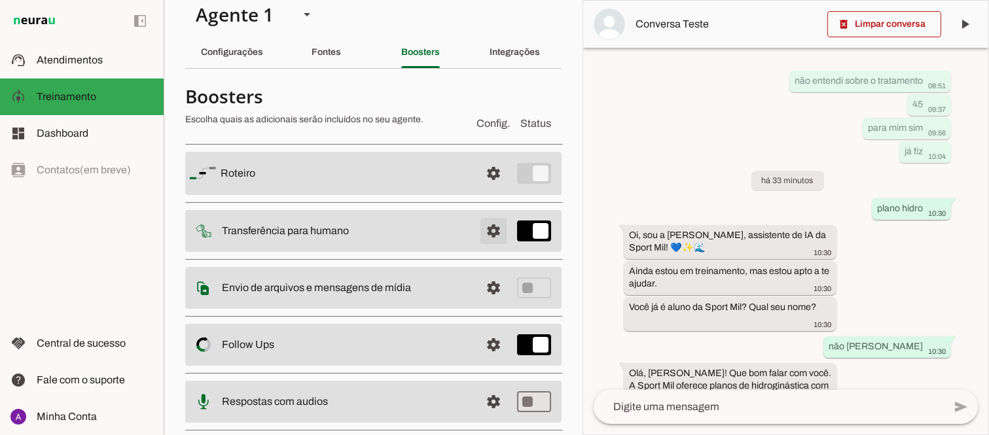
click at [478, 189] on span at bounding box center [493, 173] width 31 height 31
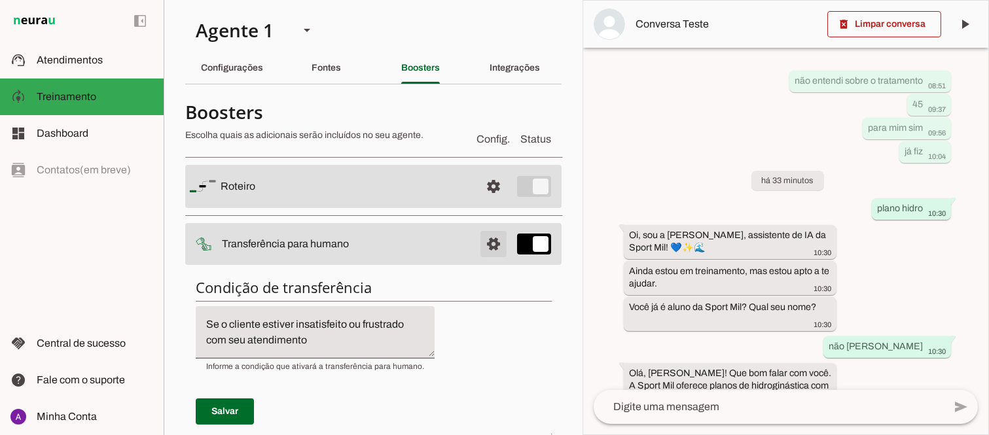
click at [480, 202] on span at bounding box center [493, 186] width 31 height 31
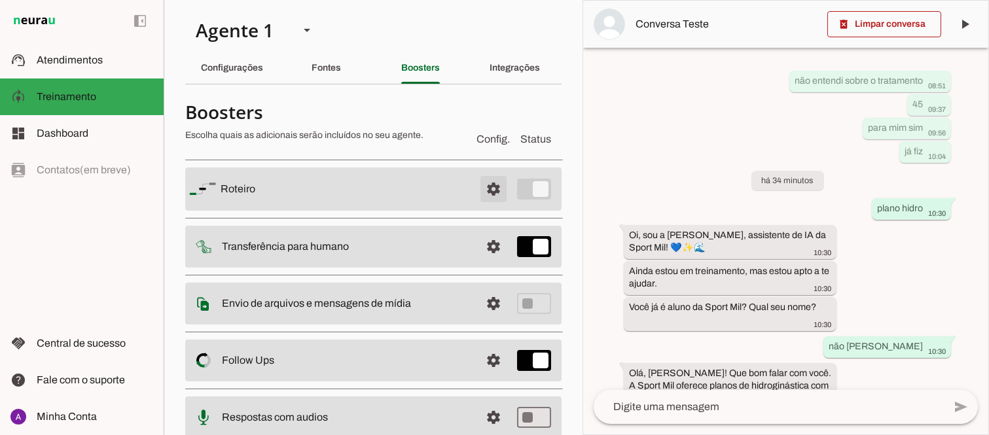
click at [480, 186] on span at bounding box center [493, 188] width 31 height 31
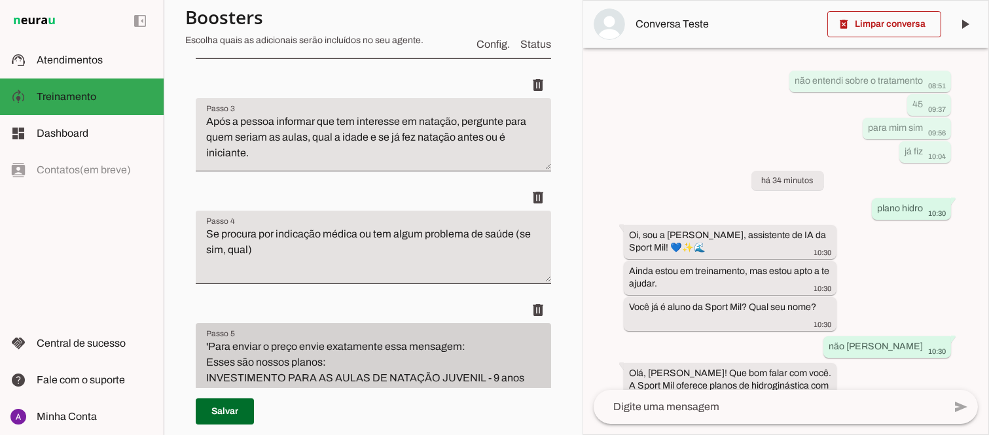
scroll to position [73, 0]
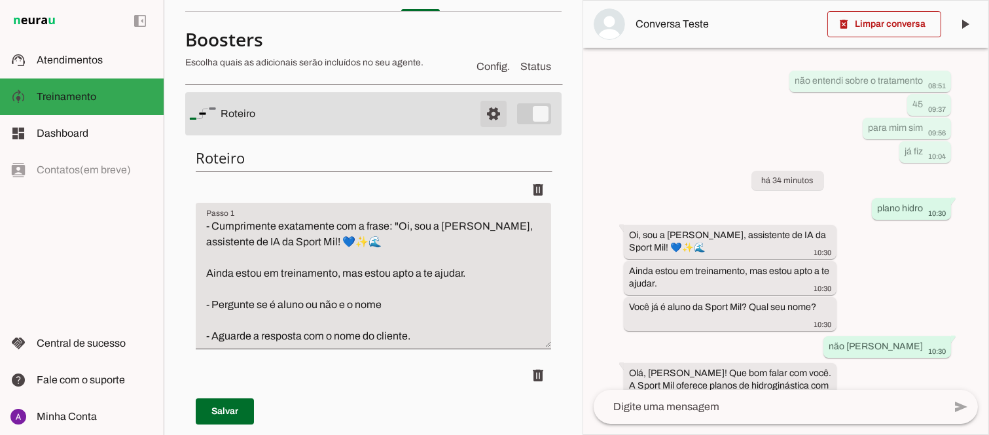
click at [484, 115] on span at bounding box center [493, 113] width 31 height 31
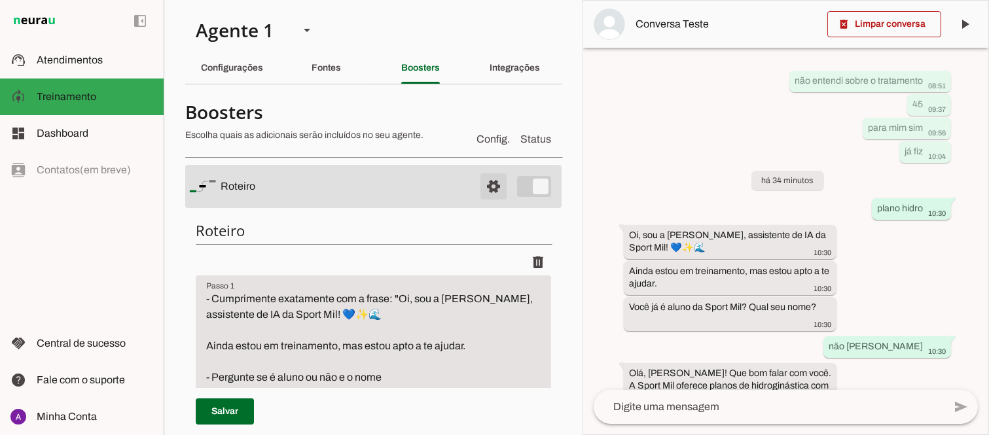
click at [478, 184] on span at bounding box center [493, 186] width 31 height 31
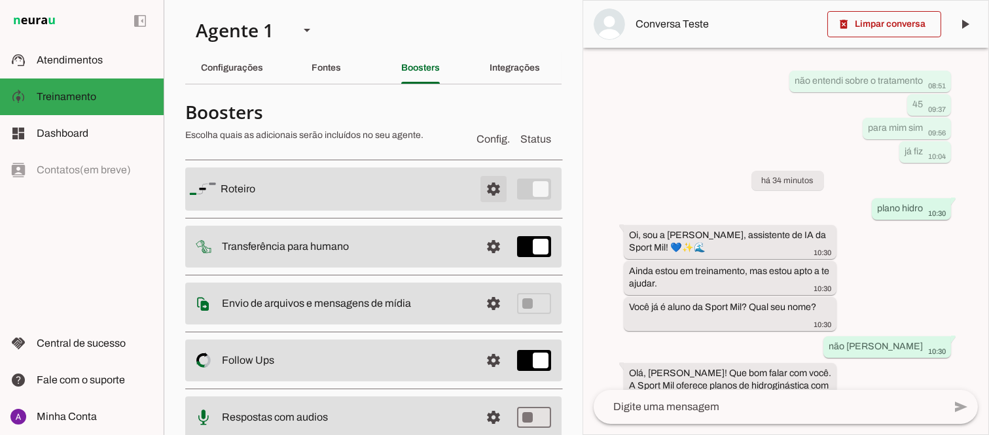
click at [485, 187] on span at bounding box center [493, 188] width 31 height 31
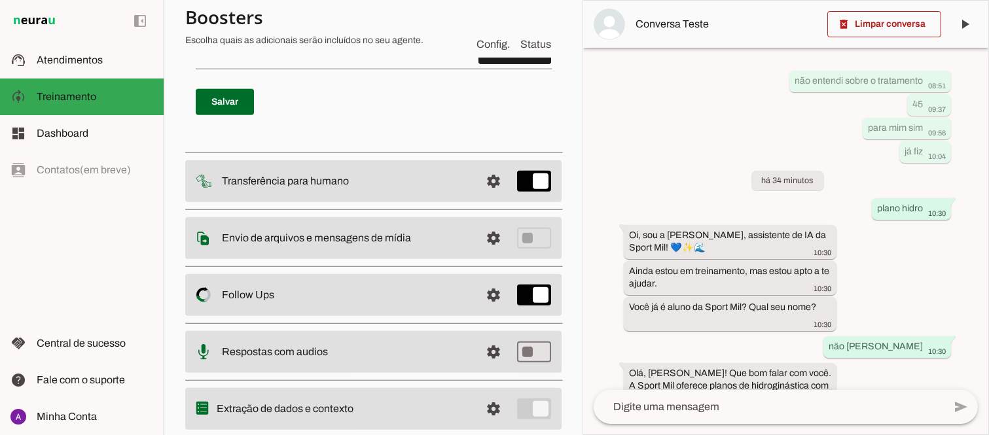
scroll to position [2631, 0]
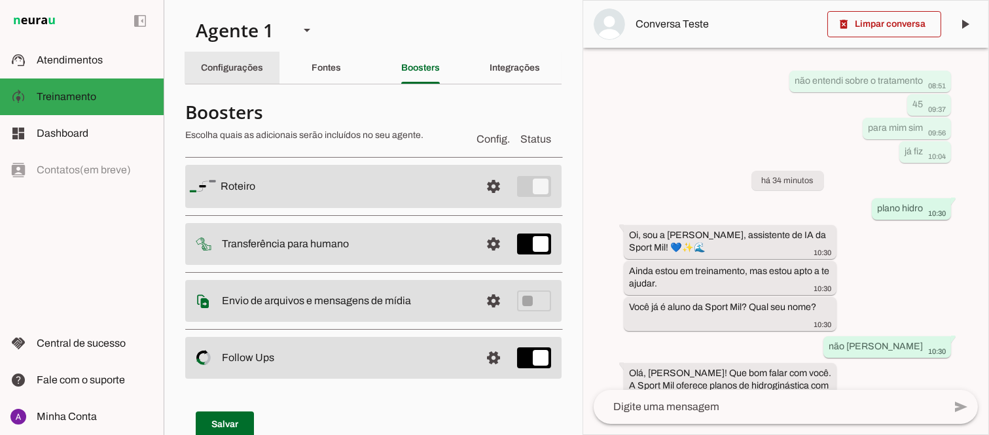
drag, startPoint x: 224, startPoint y: 63, endPoint x: 511, endPoint y: 162, distance: 303.2
click at [0, 0] on slot "Configurações" at bounding box center [0, 0] width 0 height 0
